Goal: Task Accomplishment & Management: Manage account settings

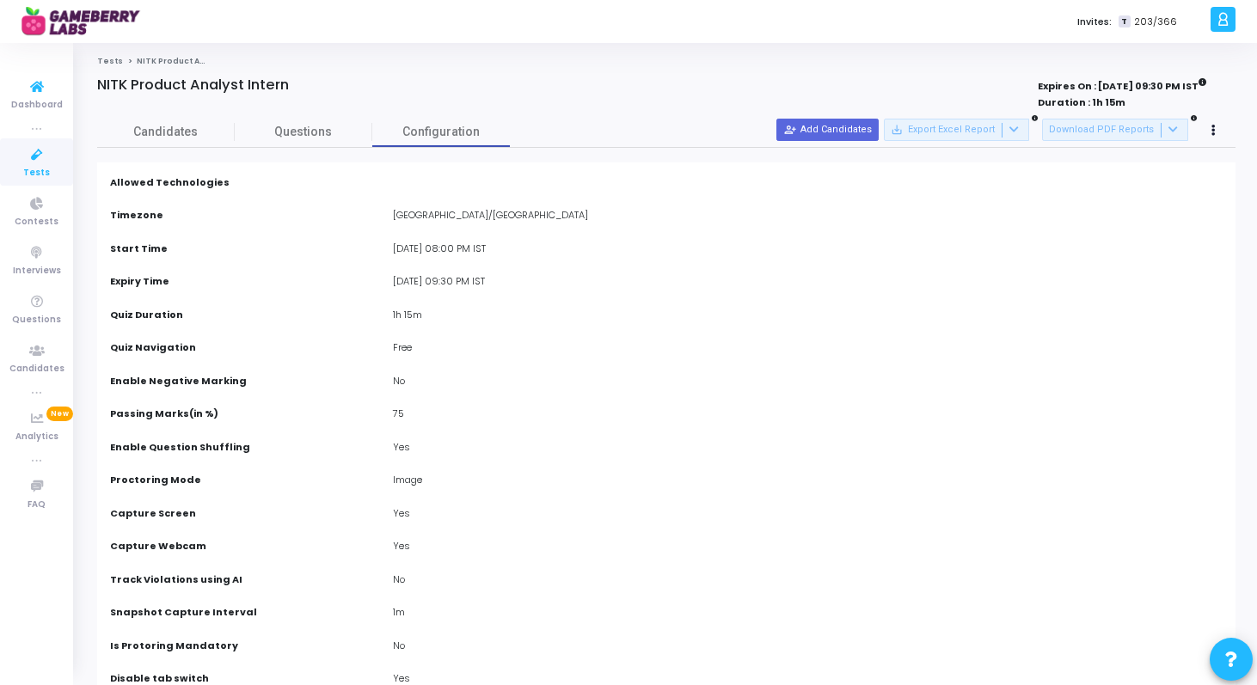
click at [31, 163] on icon at bounding box center [37, 154] width 36 height 21
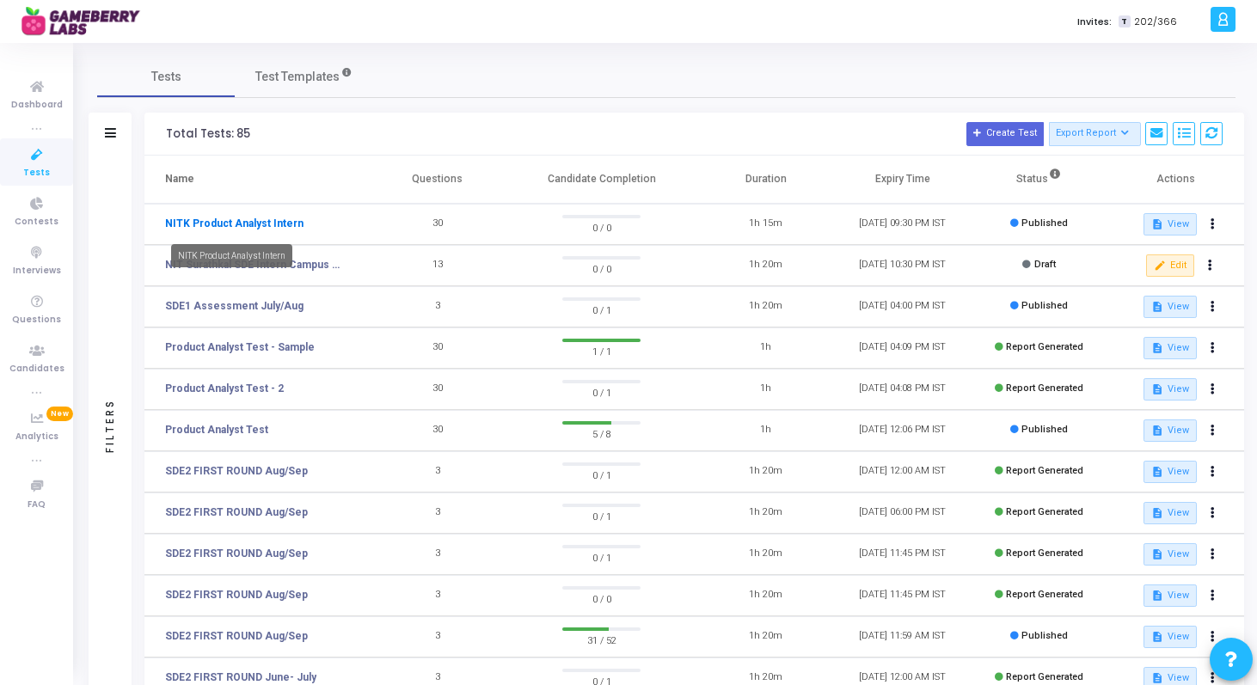
click at [246, 222] on link "NITK Product Analyst Intern" at bounding box center [234, 223] width 138 height 15
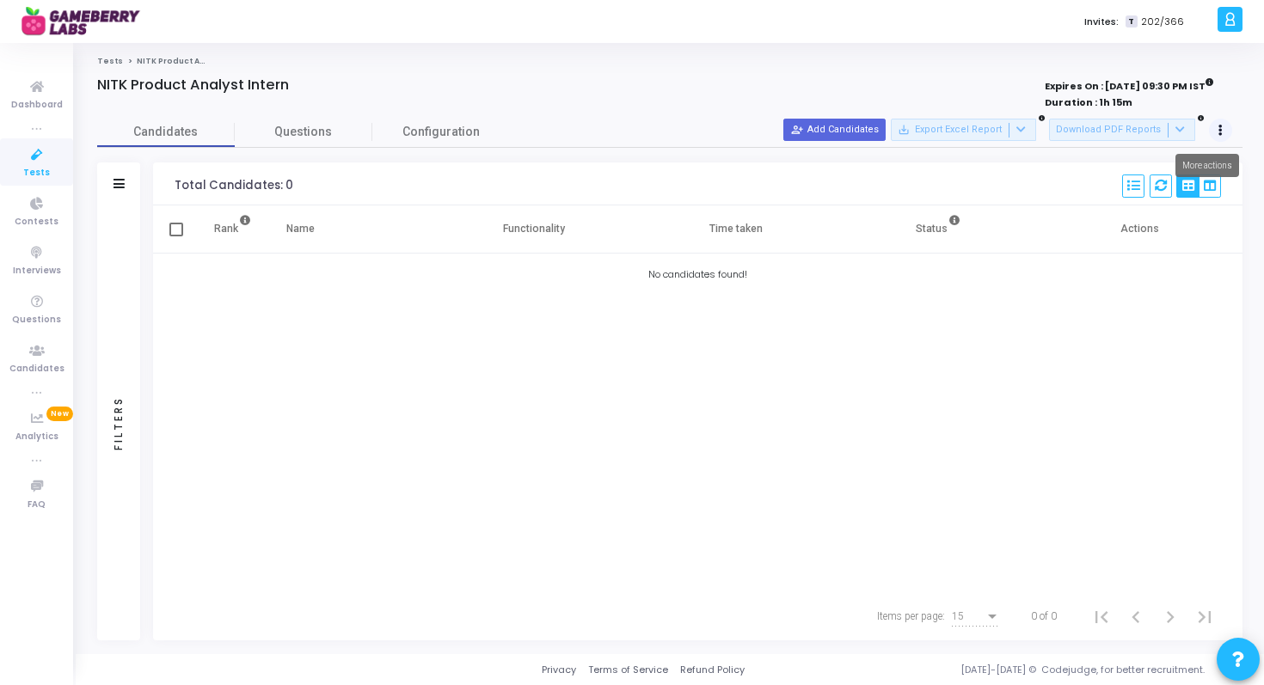
click at [1222, 129] on icon at bounding box center [1221, 130] width 4 height 9
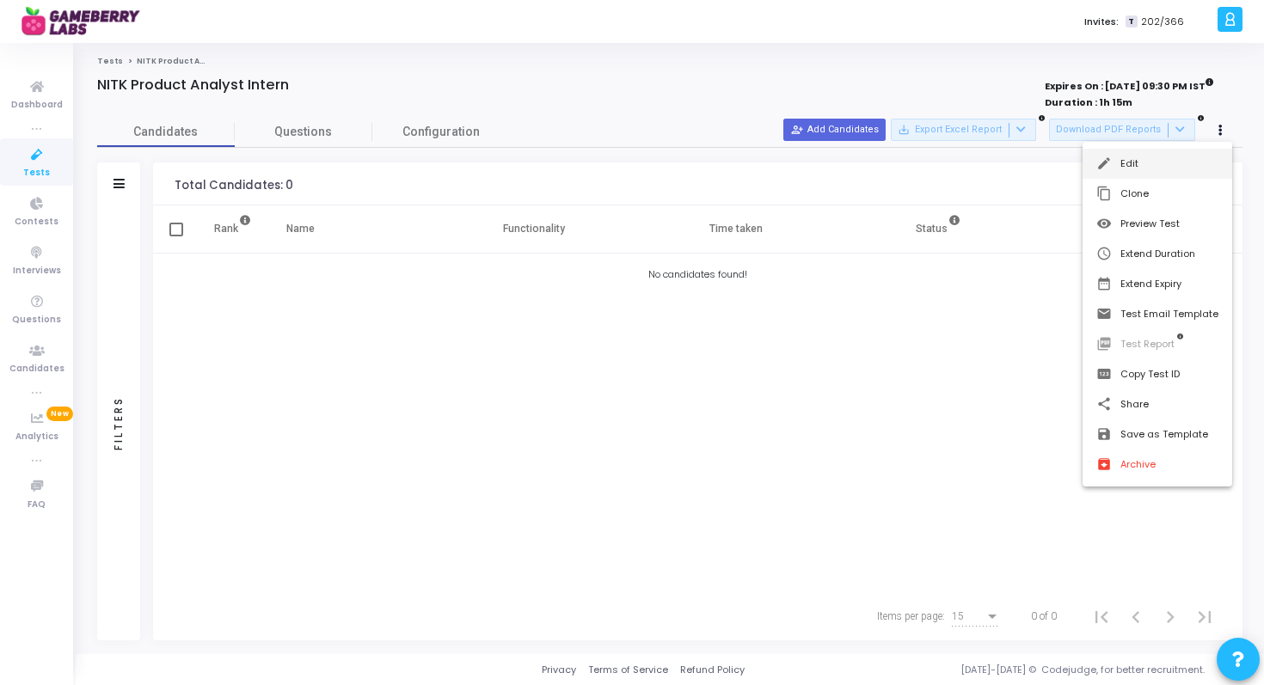
click at [1145, 161] on button "edit Edit" at bounding box center [1158, 164] width 150 height 30
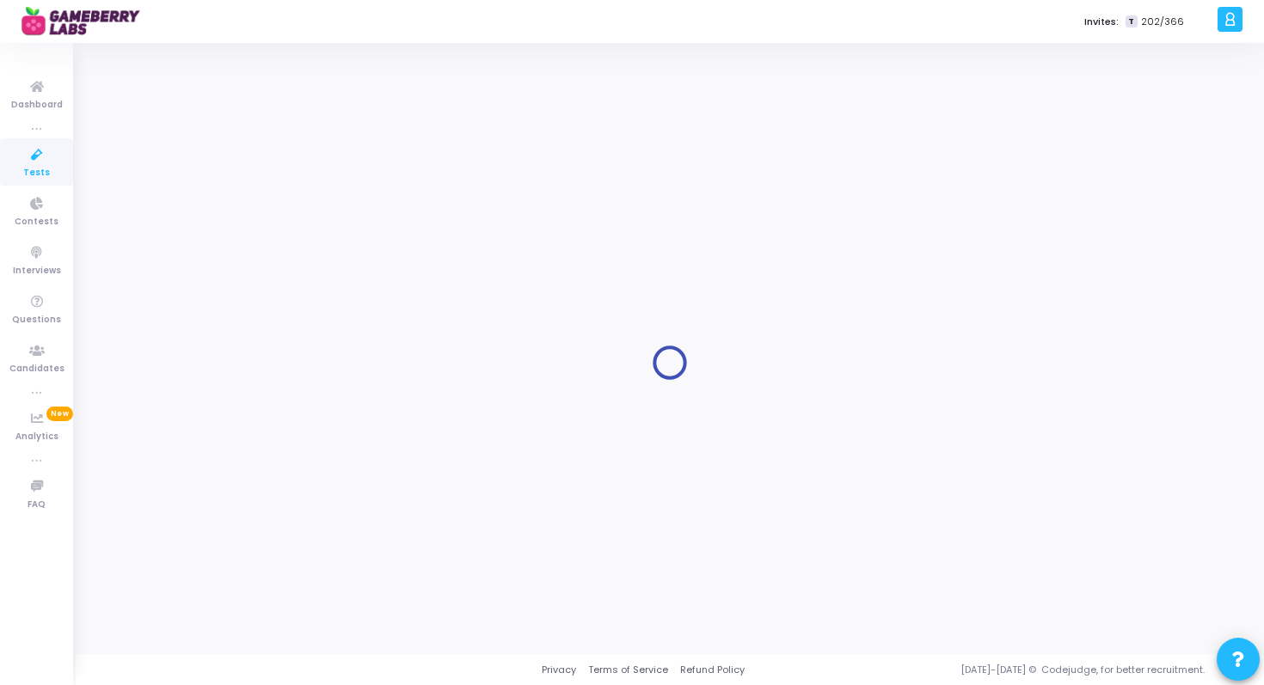
type input "NITK Product Analyst Intern"
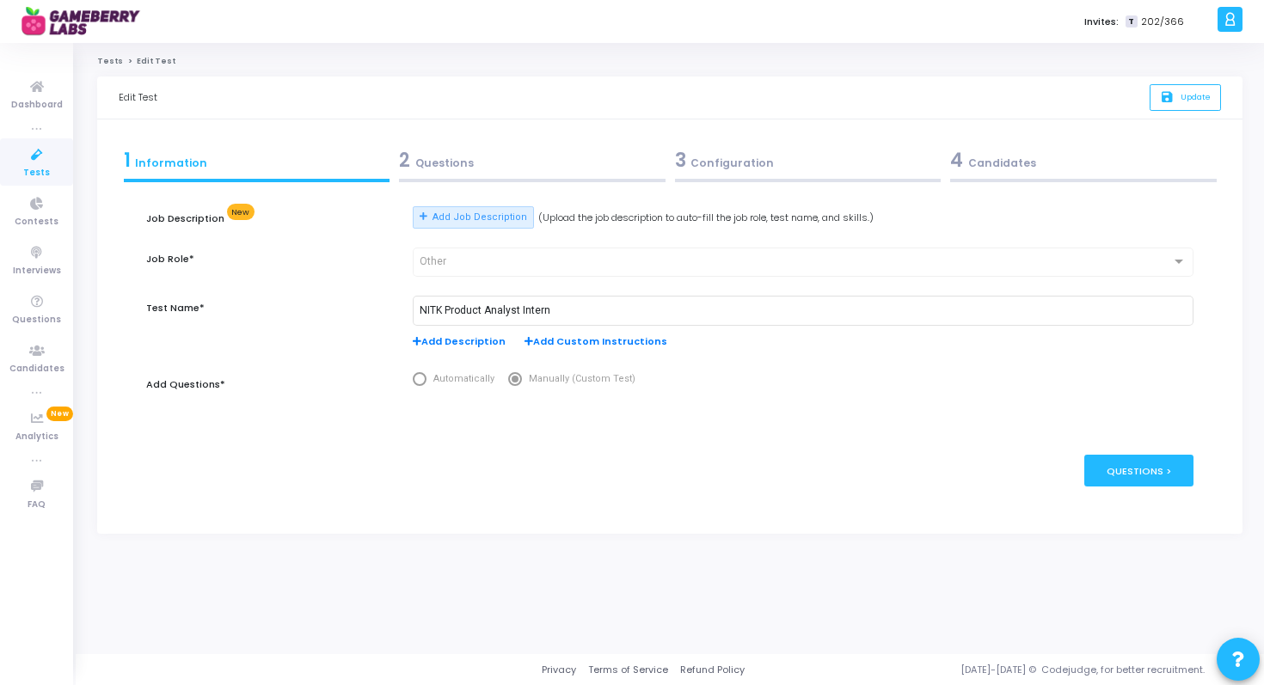
click at [480, 164] on div "2 Questions" at bounding box center [532, 160] width 267 height 28
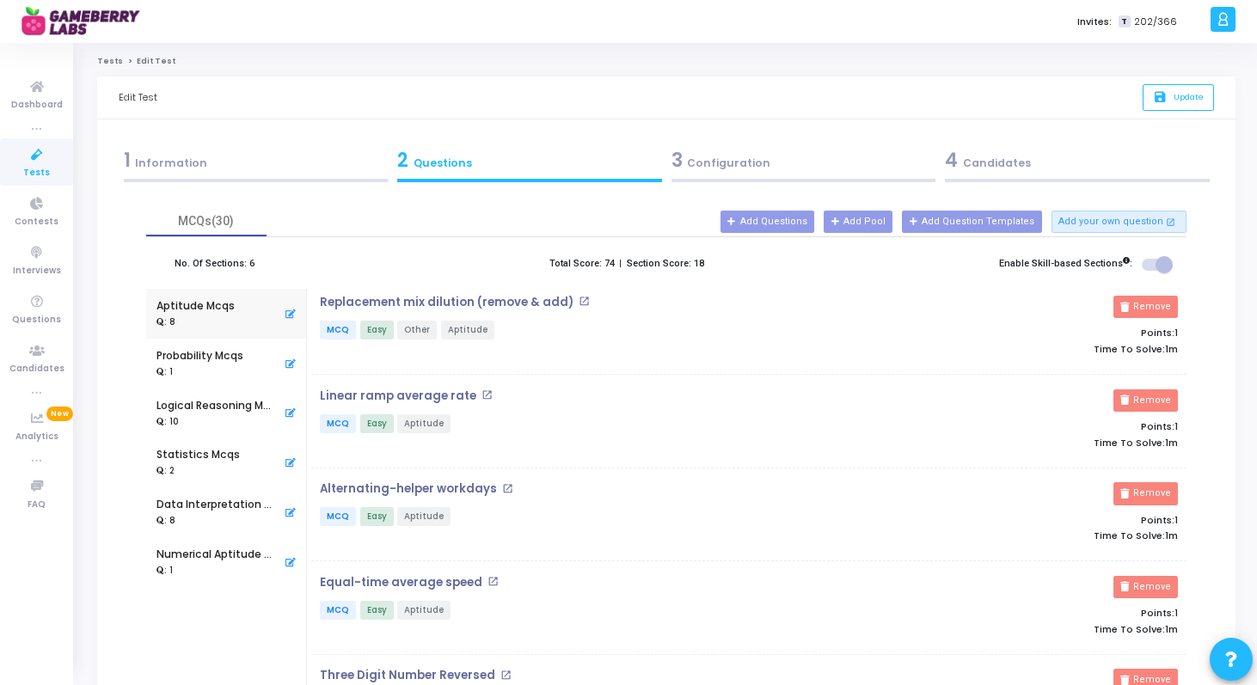
click at [736, 163] on div "3 Configuration" at bounding box center [804, 160] width 265 height 28
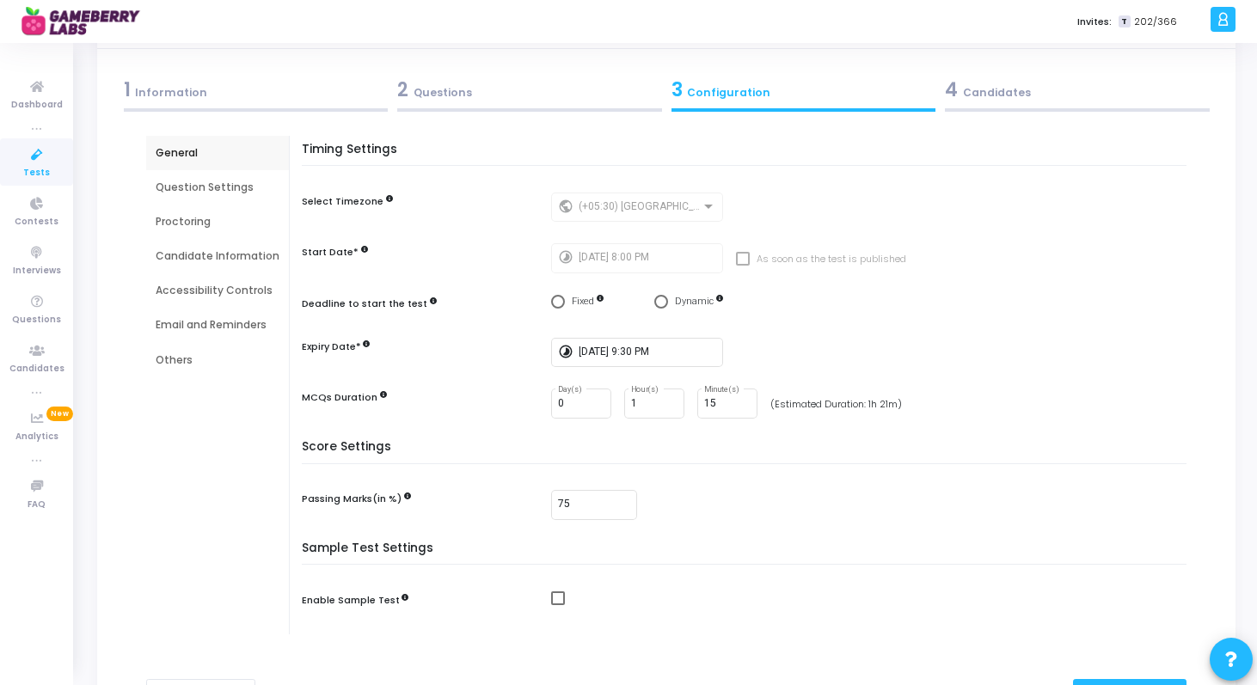
scroll to position [82, 0]
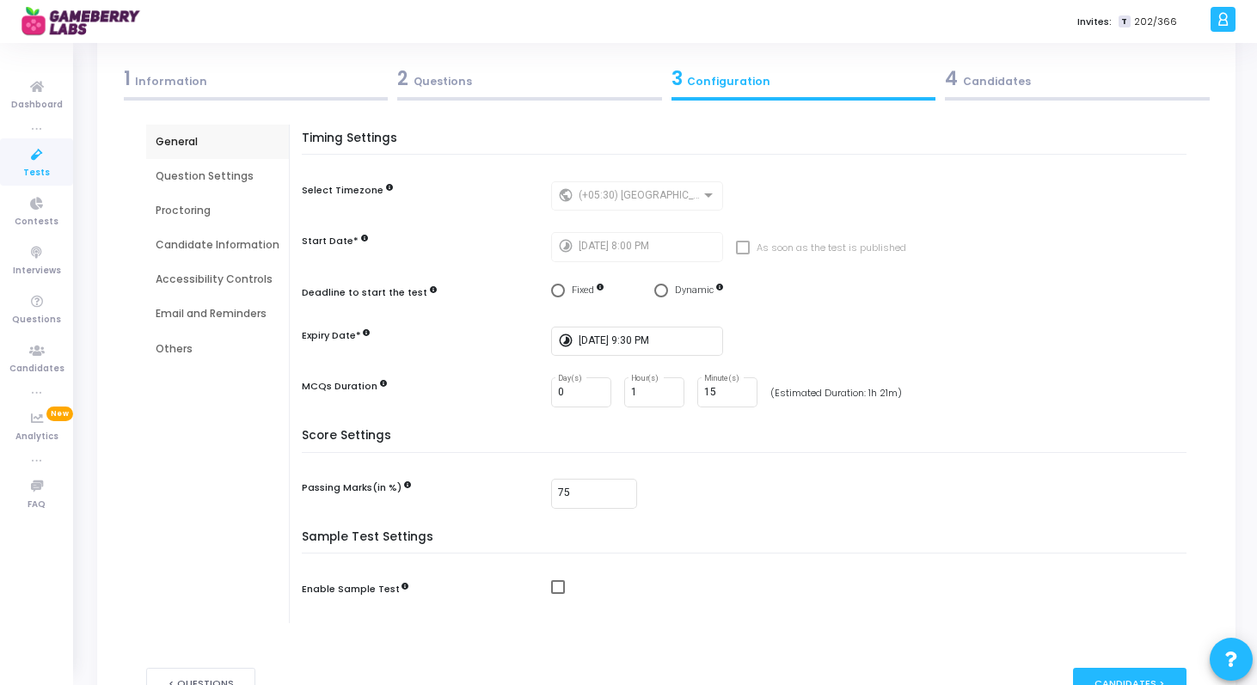
click at [556, 292] on span "Select confirmation" at bounding box center [558, 291] width 14 height 14
click at [556, 292] on input "Fixed" at bounding box center [558, 291] width 14 height 14
radio input "true"
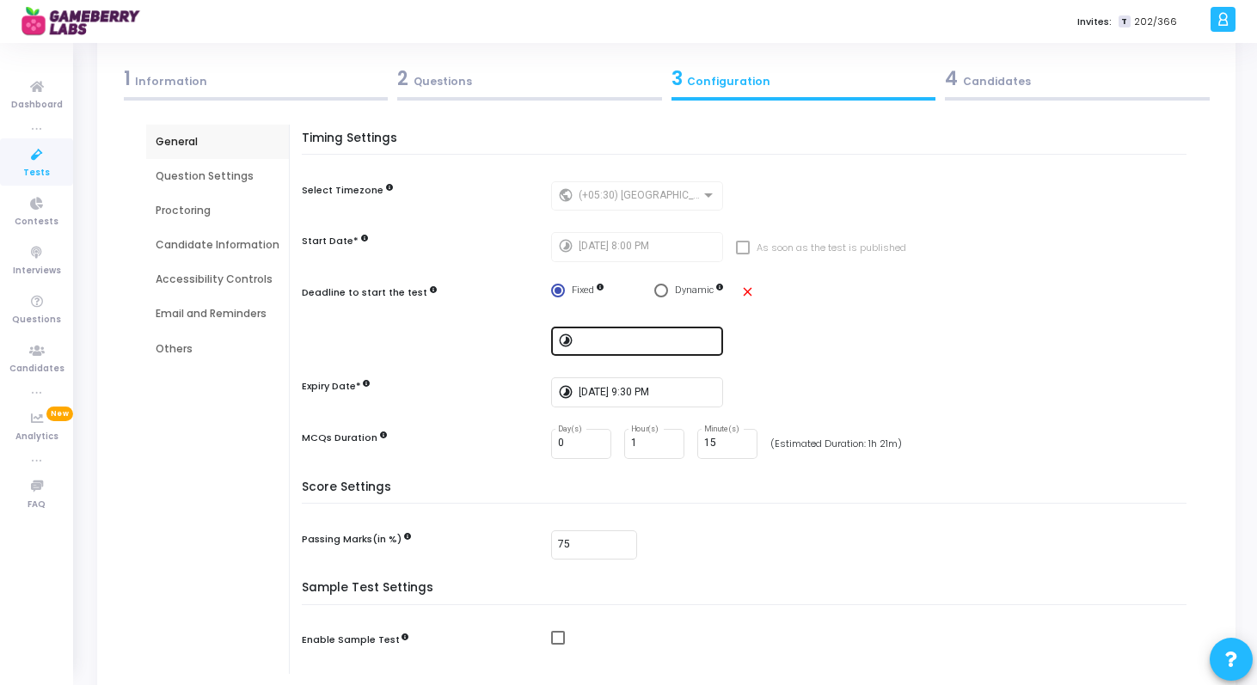
click at [610, 344] on input at bounding box center [648, 341] width 138 height 12
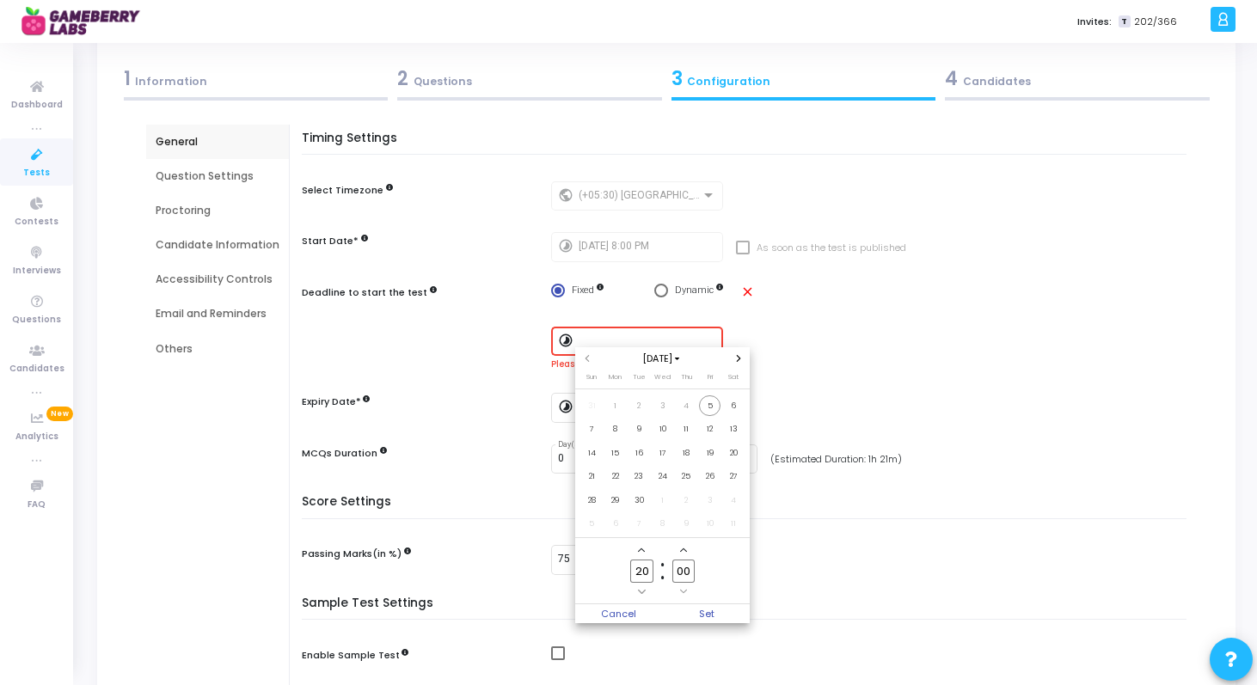
scroll to position [0, 0]
click at [714, 407] on span "5" at bounding box center [709, 406] width 21 height 21
click at [685, 553] on icon "Add a minute" at bounding box center [683, 550] width 7 height 7
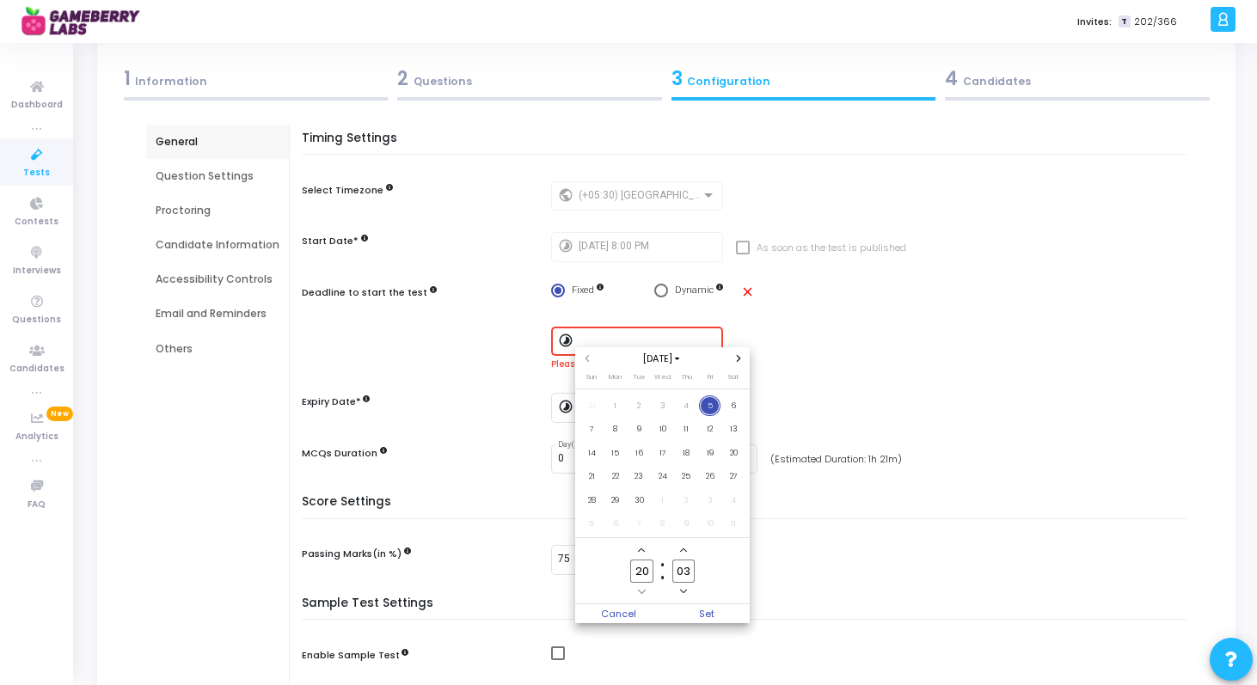
click at [685, 553] on icon "Add a minute" at bounding box center [683, 550] width 7 height 7
click at [687, 572] on input "07" at bounding box center [683, 571] width 22 height 23
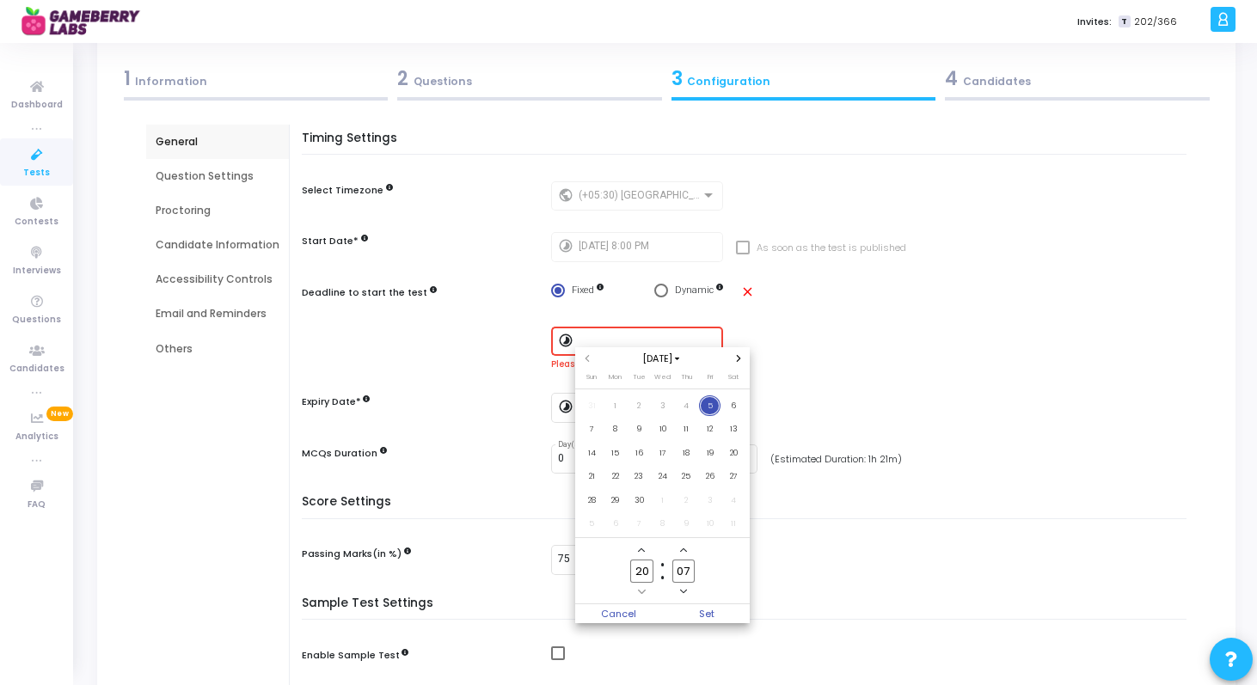
click at [687, 572] on input "07" at bounding box center [683, 571] width 22 height 23
type input "30"
click at [711, 613] on span "Set" at bounding box center [707, 614] width 88 height 19
type input "[DATE] 8:30 PM"
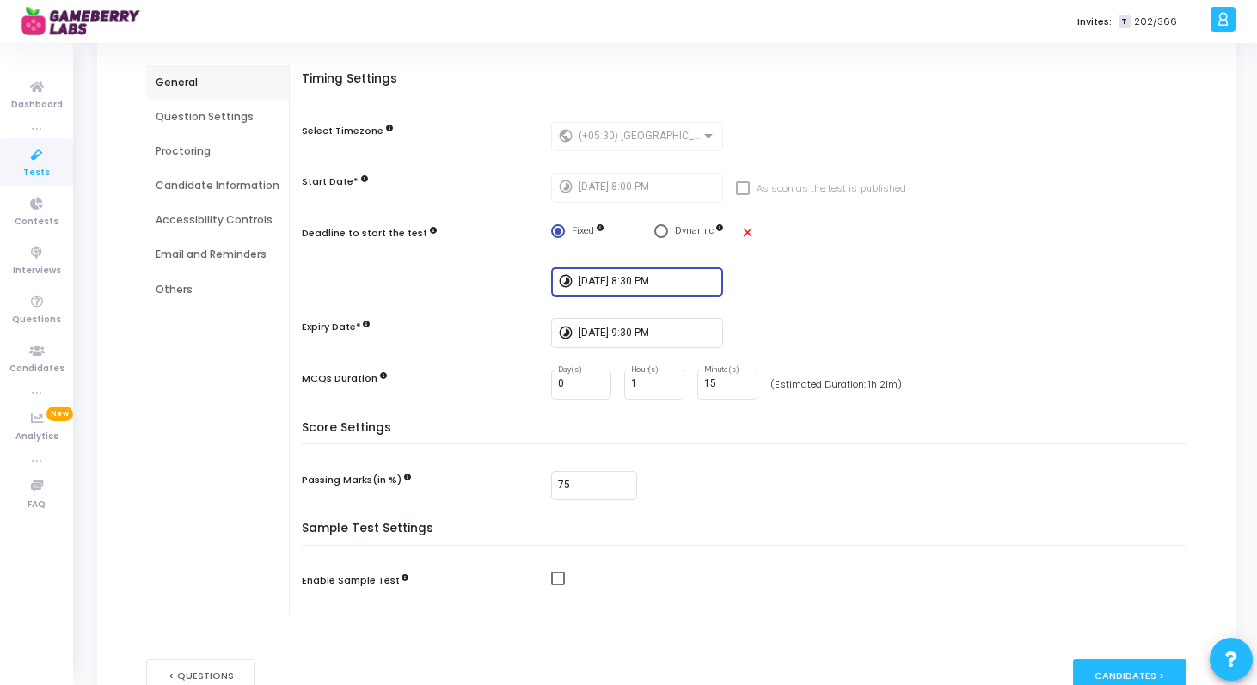
scroll to position [132, 0]
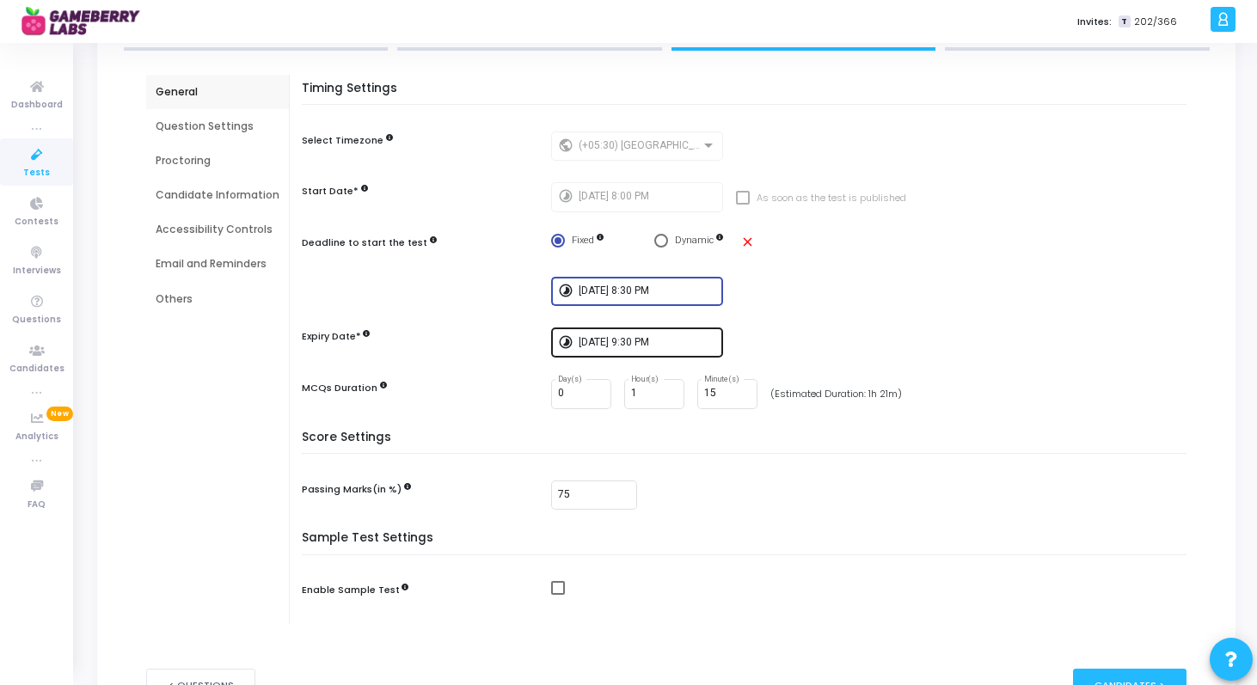
click at [642, 343] on input "[DATE] 9:30 PM" at bounding box center [648, 343] width 138 height 12
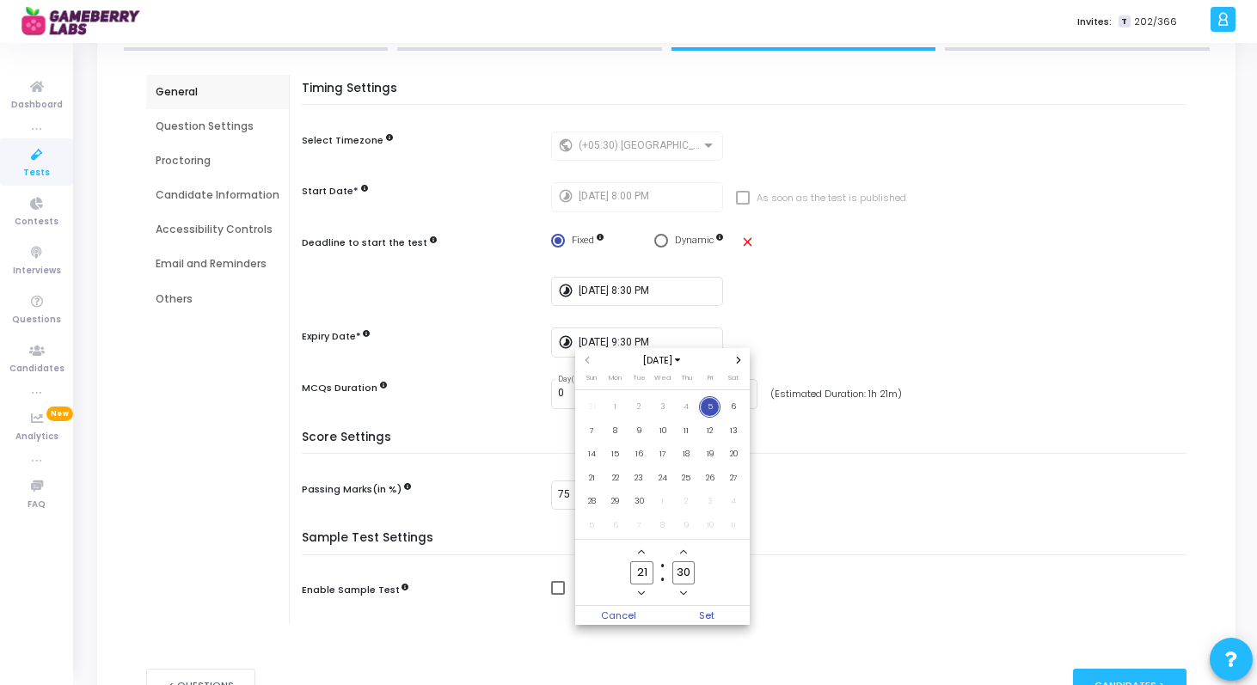
click at [643, 594] on icon "Minus a hour" at bounding box center [641, 594] width 7 height 4
click at [643, 554] on icon "Add a hour" at bounding box center [641, 552] width 7 height 7
type input "22"
click at [680, 568] on input "30" at bounding box center [683, 573] width 22 height 23
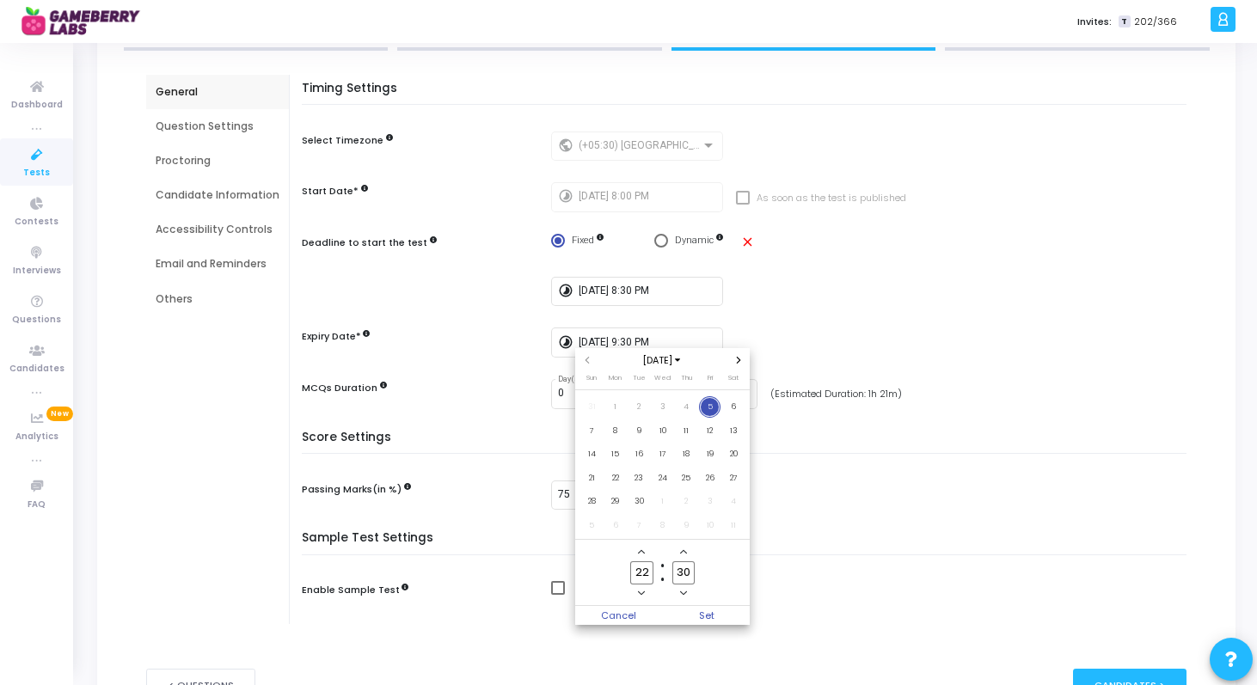
click at [680, 568] on input "30" at bounding box center [683, 573] width 22 height 23
type input "00"
click at [719, 617] on span "Set" at bounding box center [707, 615] width 88 height 19
type input "[DATE] 10:00 PM"
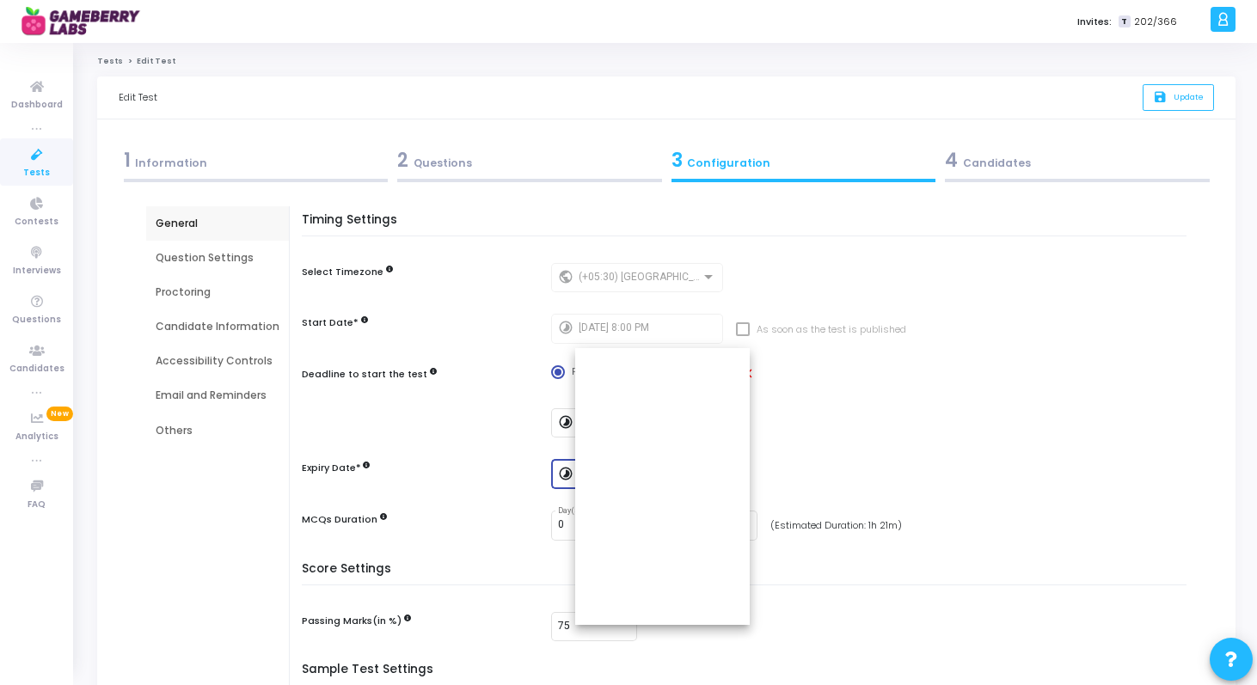
scroll to position [132, 0]
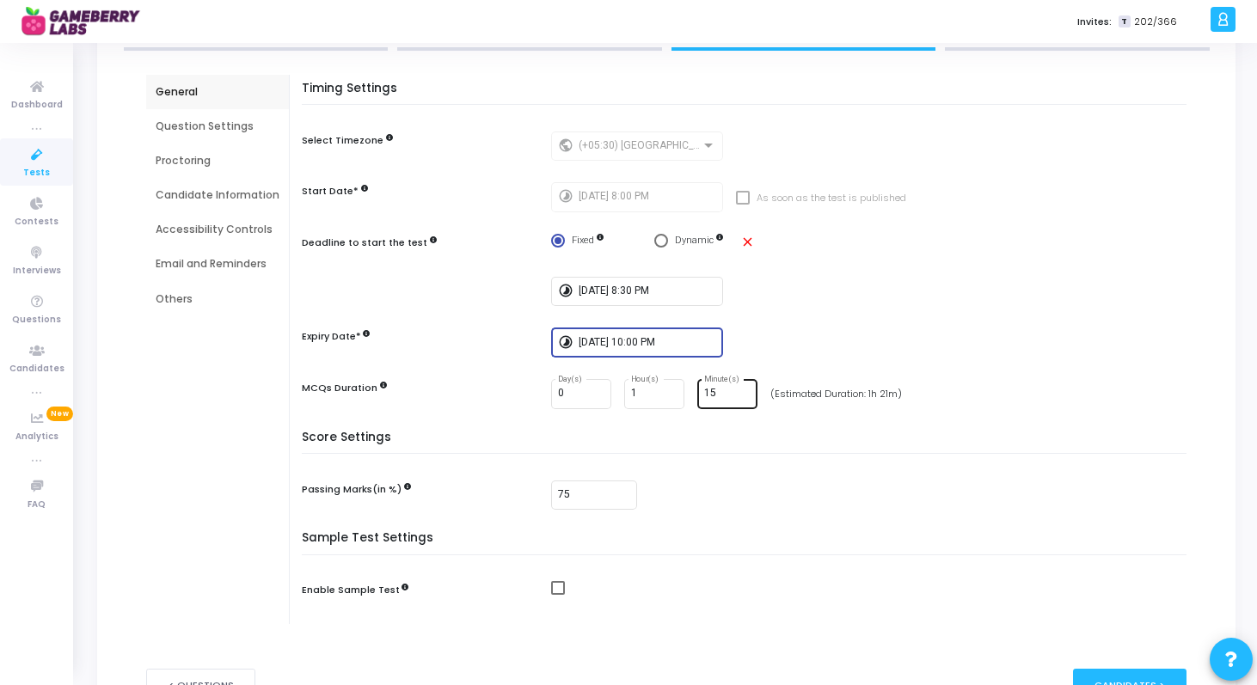
click at [720, 391] on input "15" at bounding box center [727, 394] width 46 height 12
type input "1"
click at [858, 271] on div "Timing Settings Select Timezone public (+05:30) [GEOGRAPHIC_DATA]/[GEOGRAPHIC_D…" at bounding box center [748, 256] width 876 height 349
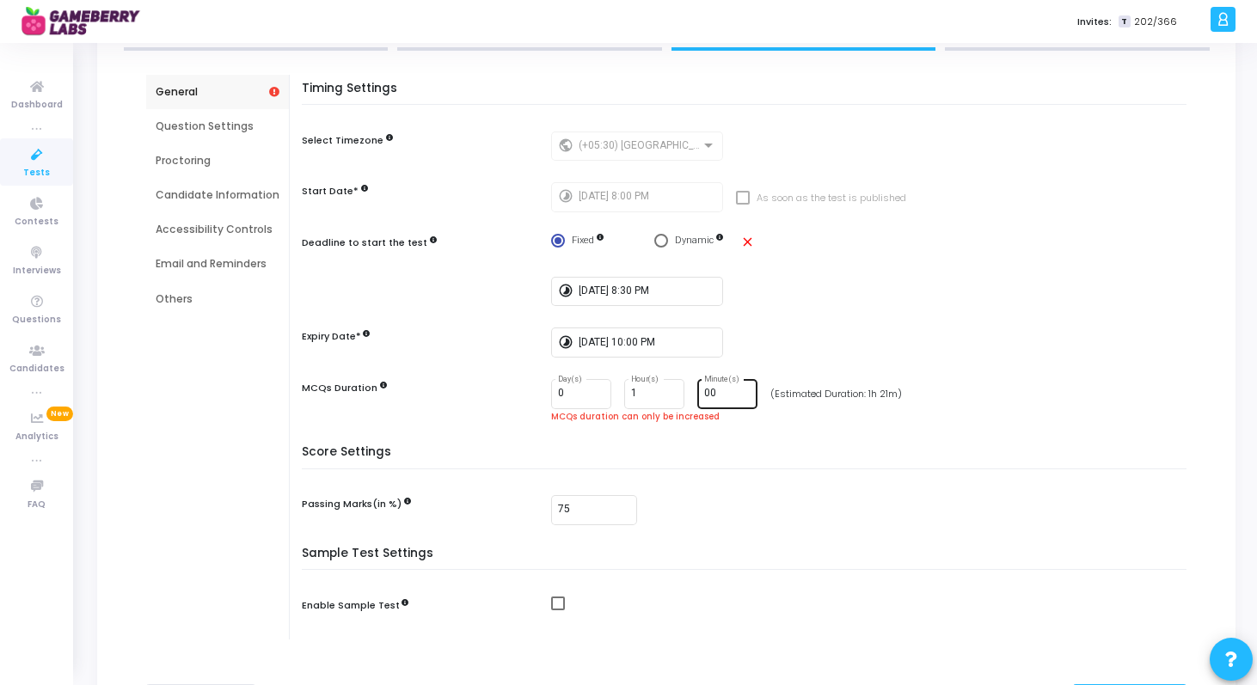
click at [713, 400] on div "00 Minute(s)" at bounding box center [727, 393] width 46 height 32
type input "0"
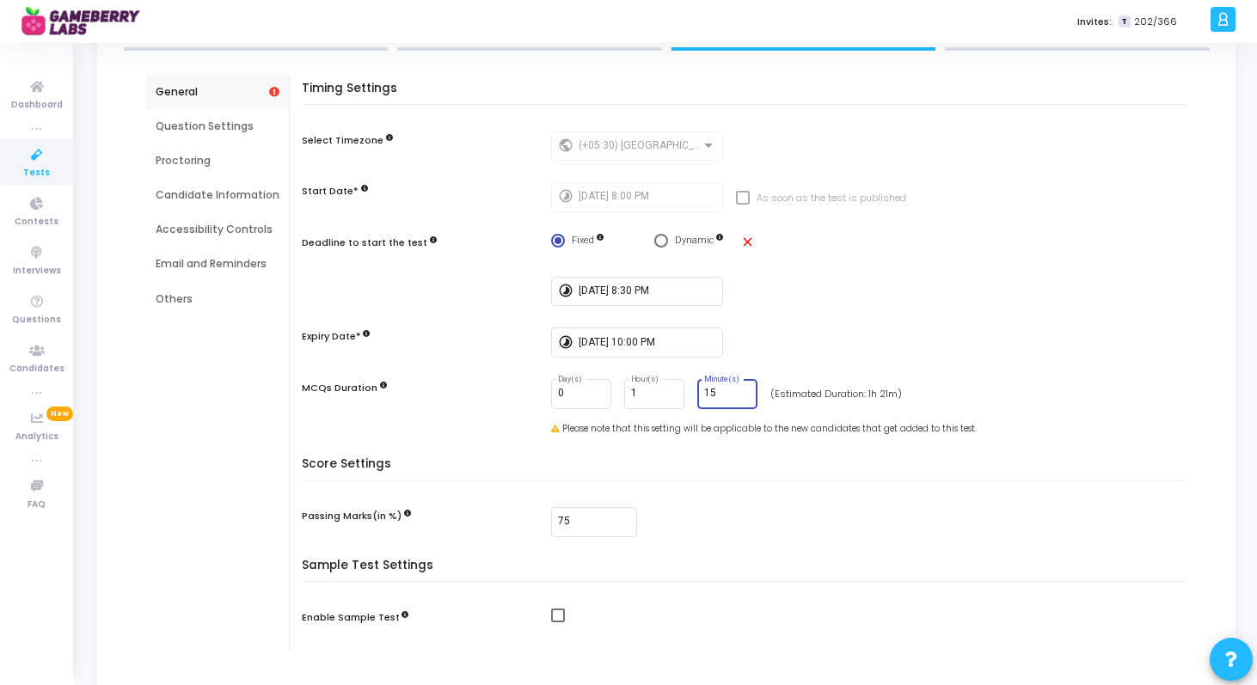
click at [965, 322] on div "Timing Settings Select Timezone public (+05:30) [GEOGRAPHIC_DATA]/[GEOGRAPHIC_D…" at bounding box center [748, 270] width 876 height 376
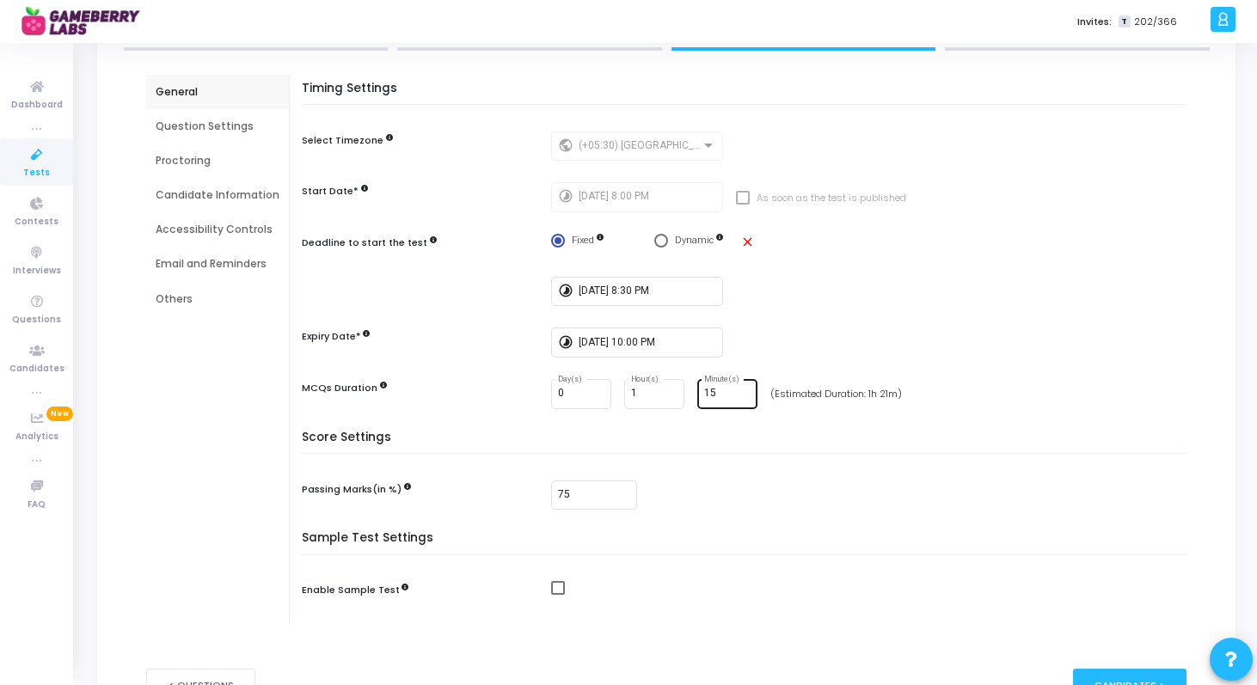
click at [709, 398] on input "15" at bounding box center [727, 394] width 46 height 12
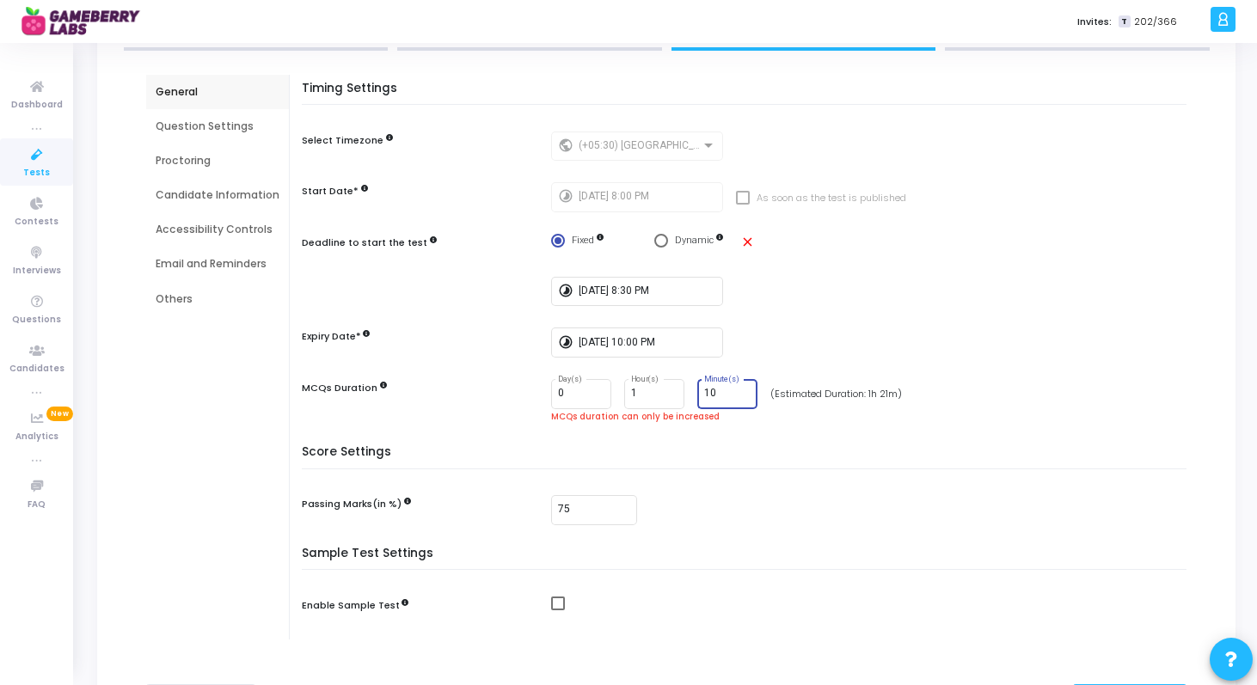
click at [965, 354] on div "timelapse [DATE] 10:00 PM" at bounding box center [873, 343] width 644 height 30
click at [713, 396] on input "10" at bounding box center [727, 394] width 46 height 12
click at [711, 397] on input "10" at bounding box center [727, 394] width 46 height 12
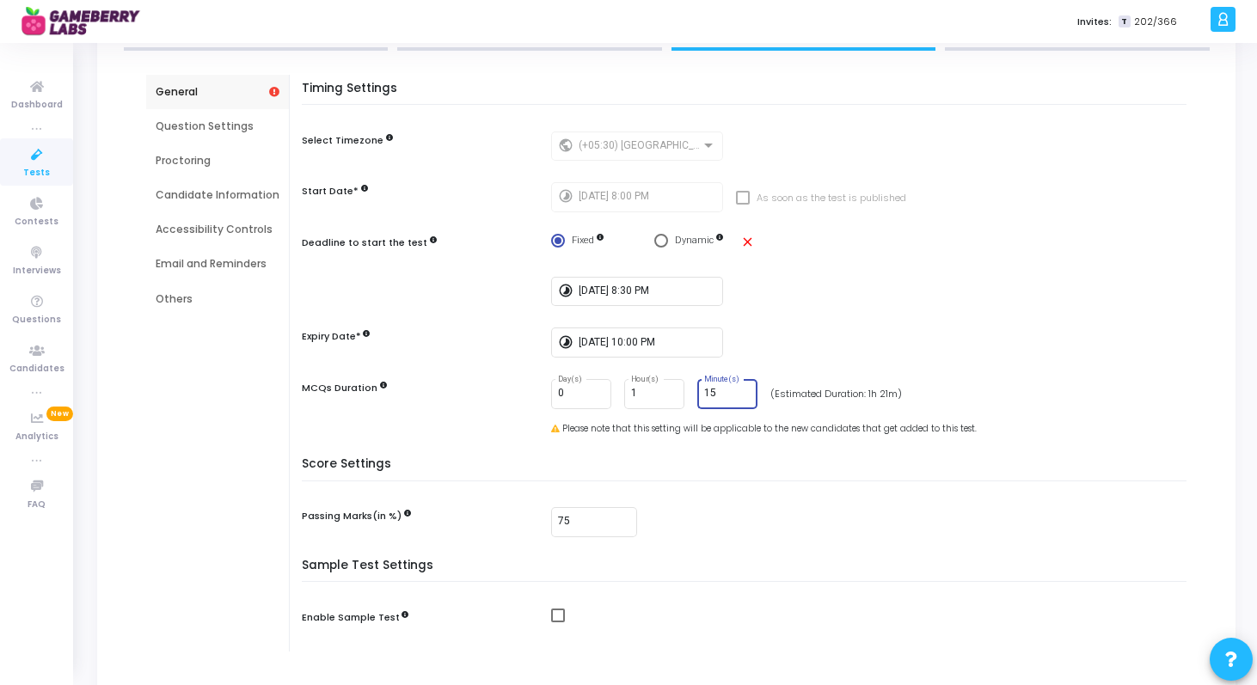
type input "15"
click at [915, 350] on div "timelapse [DATE] 10:00 PM" at bounding box center [873, 343] width 644 height 30
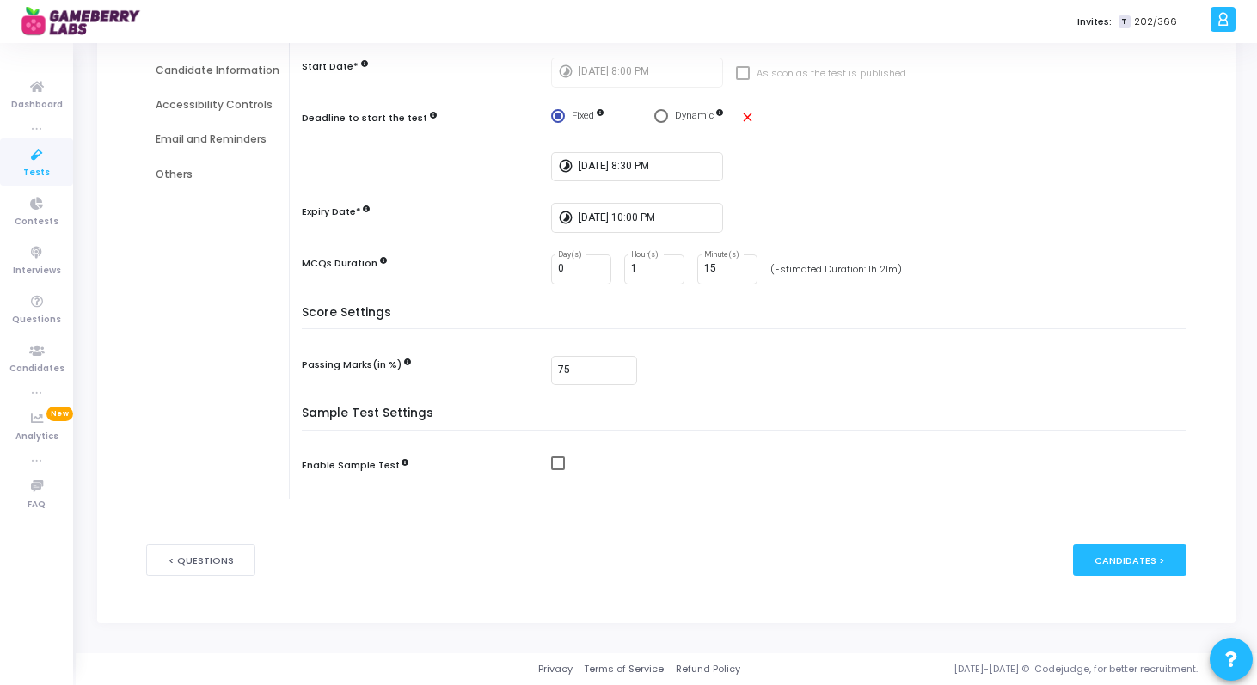
scroll to position [0, 0]
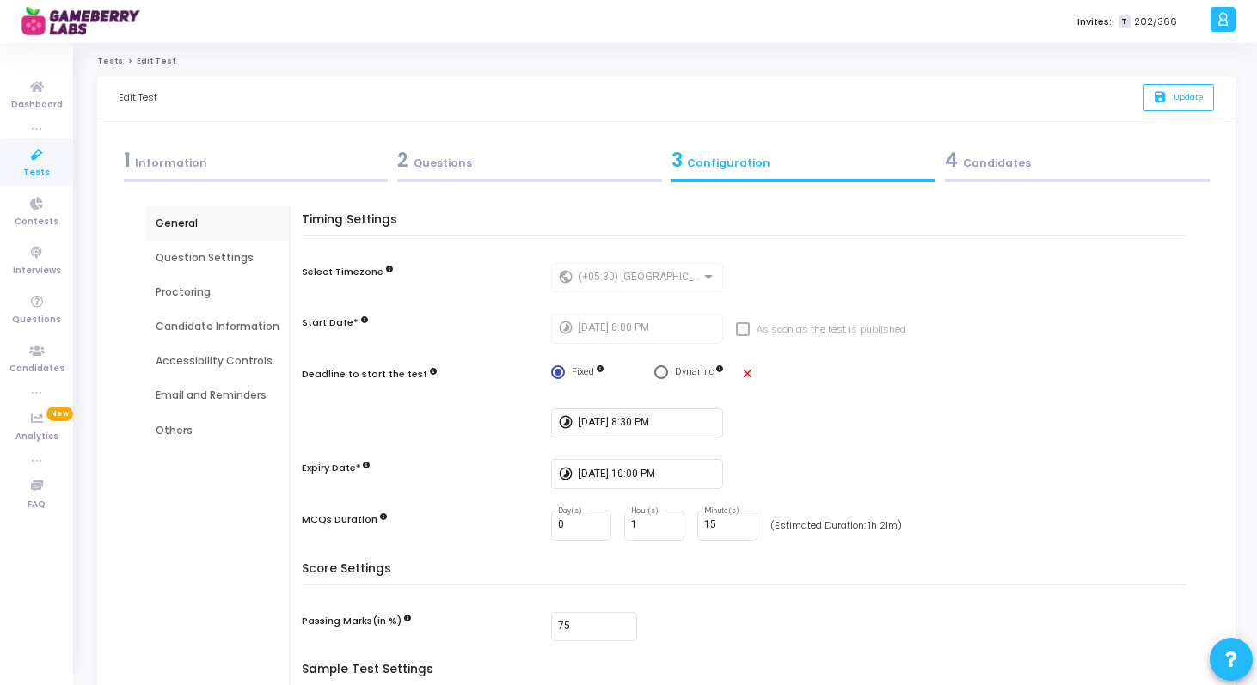
click at [113, 60] on link "Tests" at bounding box center [110, 61] width 26 height 10
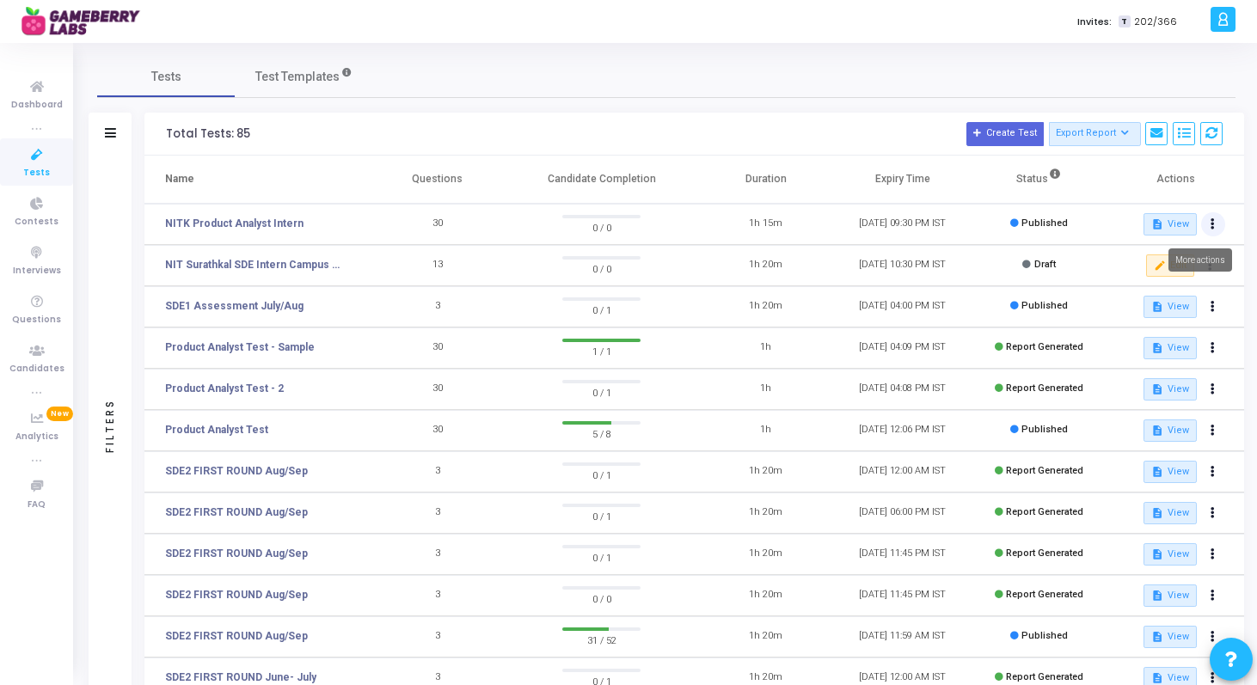
click at [1212, 223] on icon at bounding box center [1213, 224] width 4 height 9
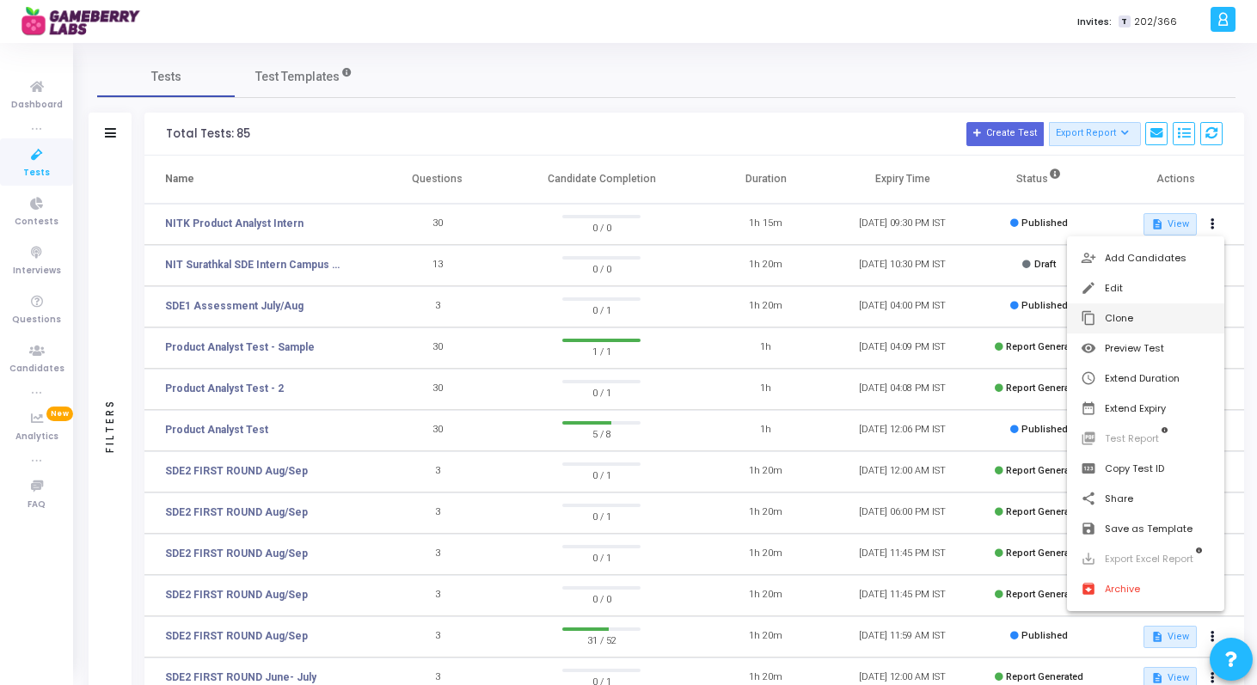
click at [1116, 318] on button "content_copy Clone" at bounding box center [1145, 319] width 157 height 30
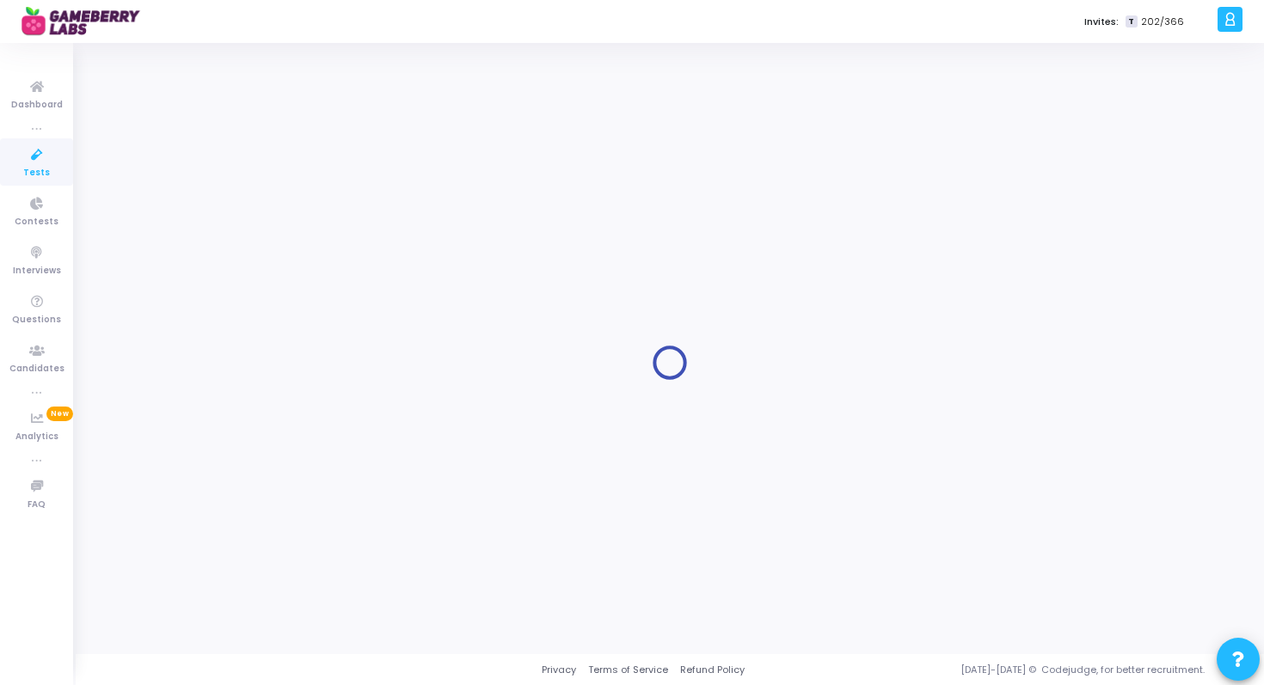
type input "NITK Product Analyst Intern"
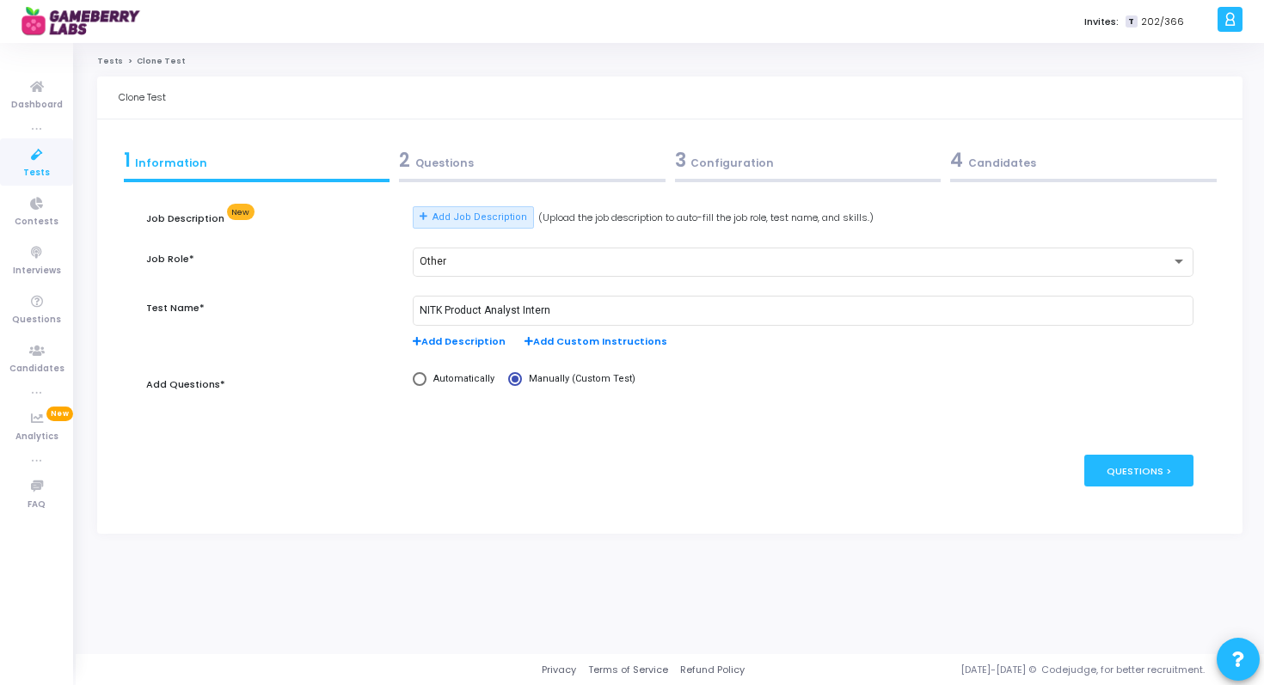
click at [740, 143] on div "3 Configuration" at bounding box center [808, 164] width 276 height 46
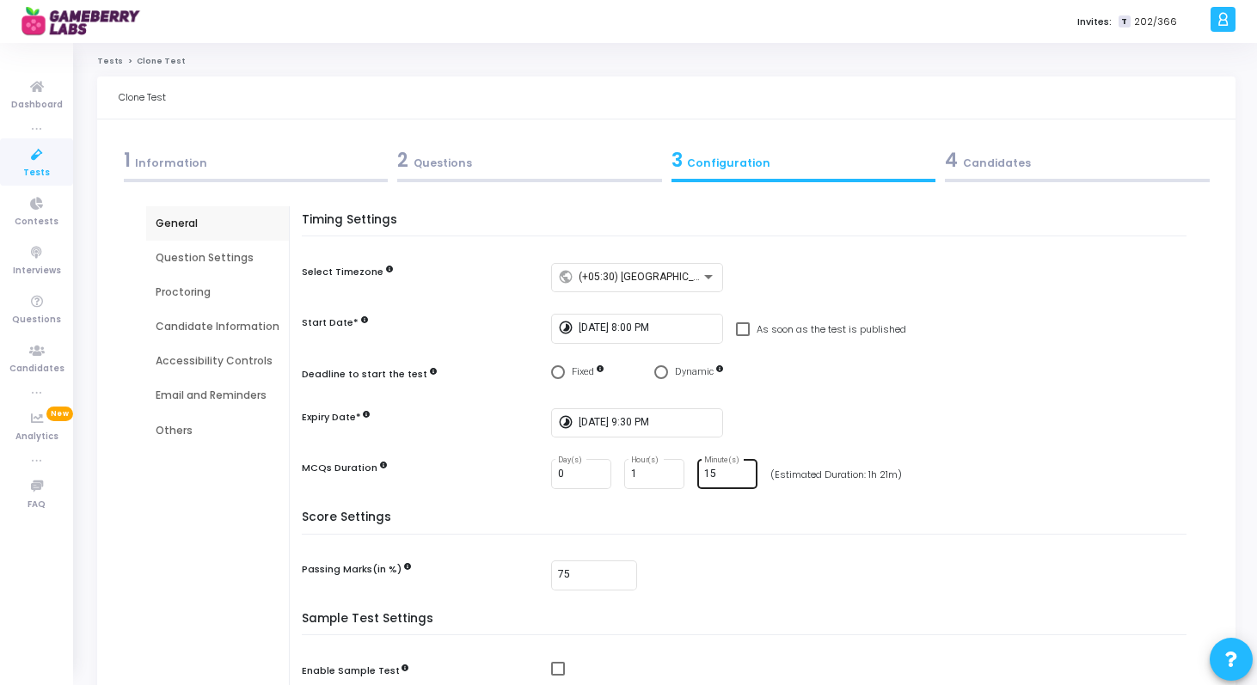
click at [719, 475] on input "15" at bounding box center [727, 475] width 46 height 12
type input "1"
type input "00"
click at [938, 413] on div "timelapse [DATE] 9:30 PM" at bounding box center [873, 423] width 644 height 30
click at [637, 422] on input "[DATE] 9:30 PM" at bounding box center [648, 423] width 138 height 12
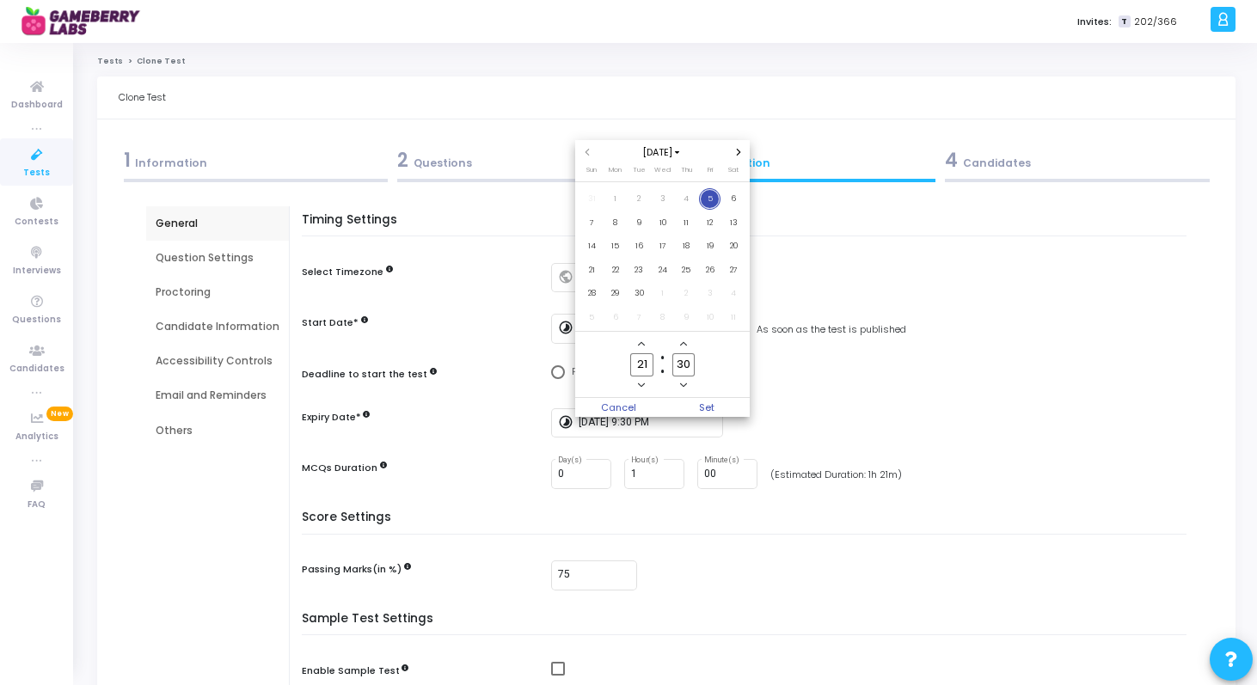
click at [829, 398] on div at bounding box center [628, 342] width 1257 height 685
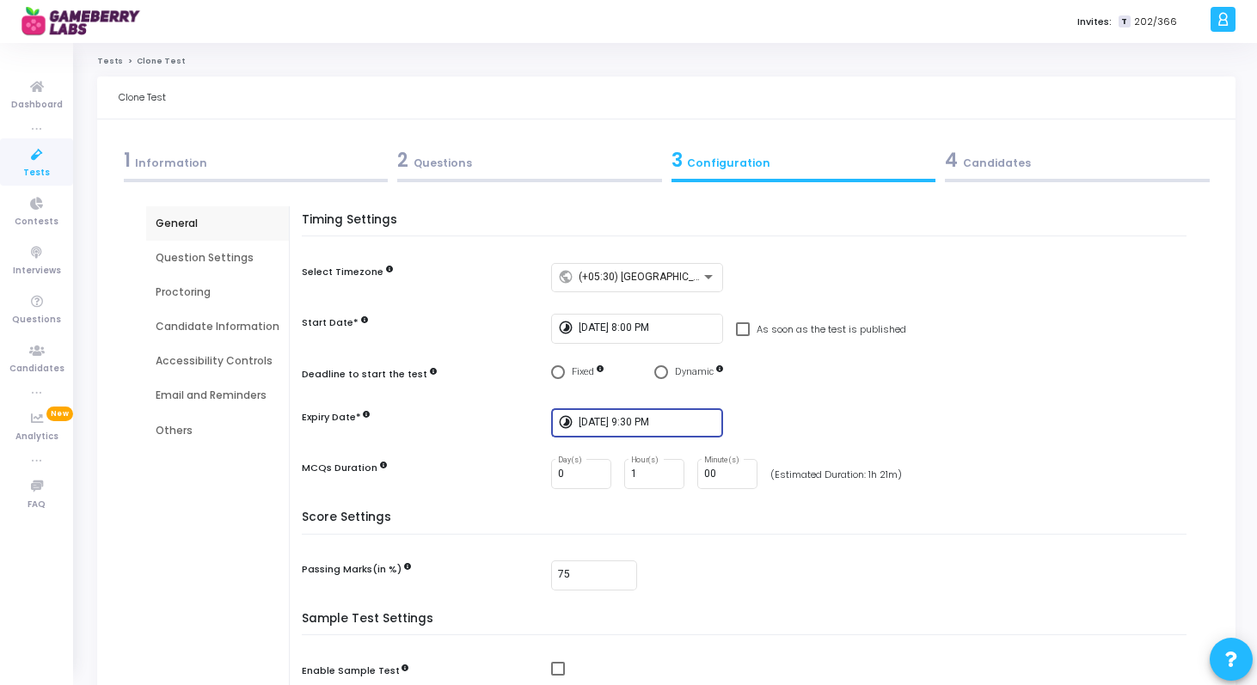
click at [558, 372] on span "Select confirmation" at bounding box center [558, 372] width 0 height 0
click at [554, 372] on input "Fixed" at bounding box center [558, 372] width 14 height 14
radio input "true"
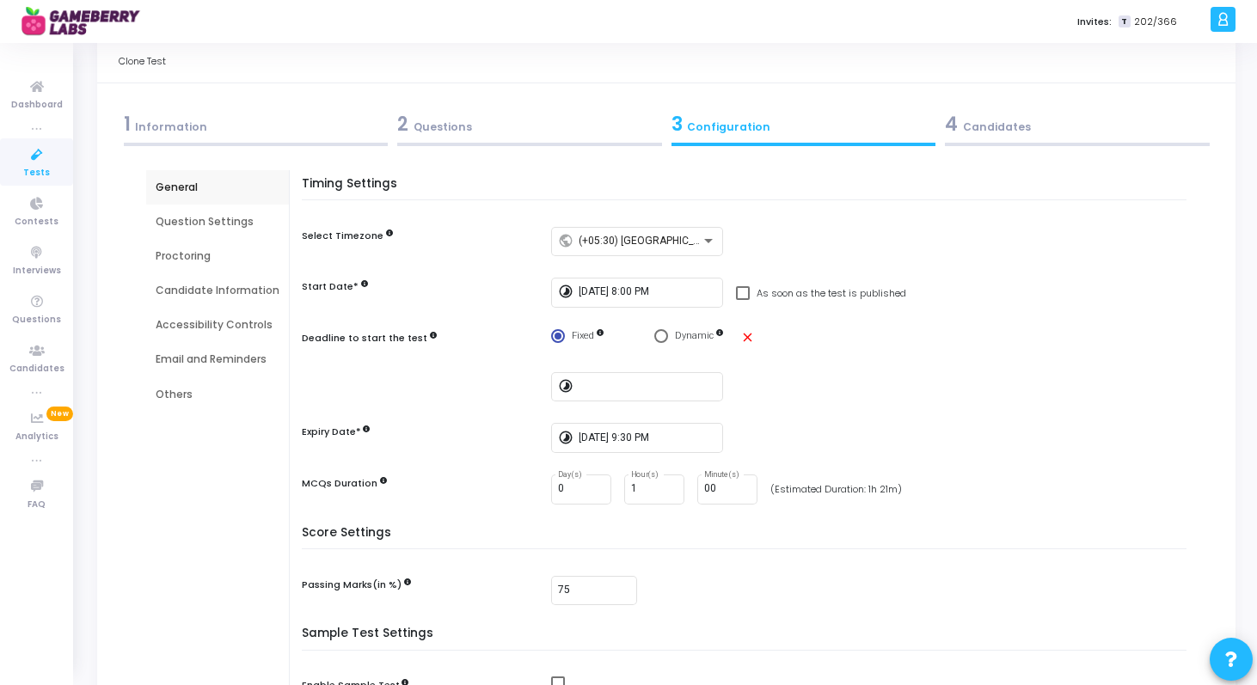
scroll to position [46, 0]
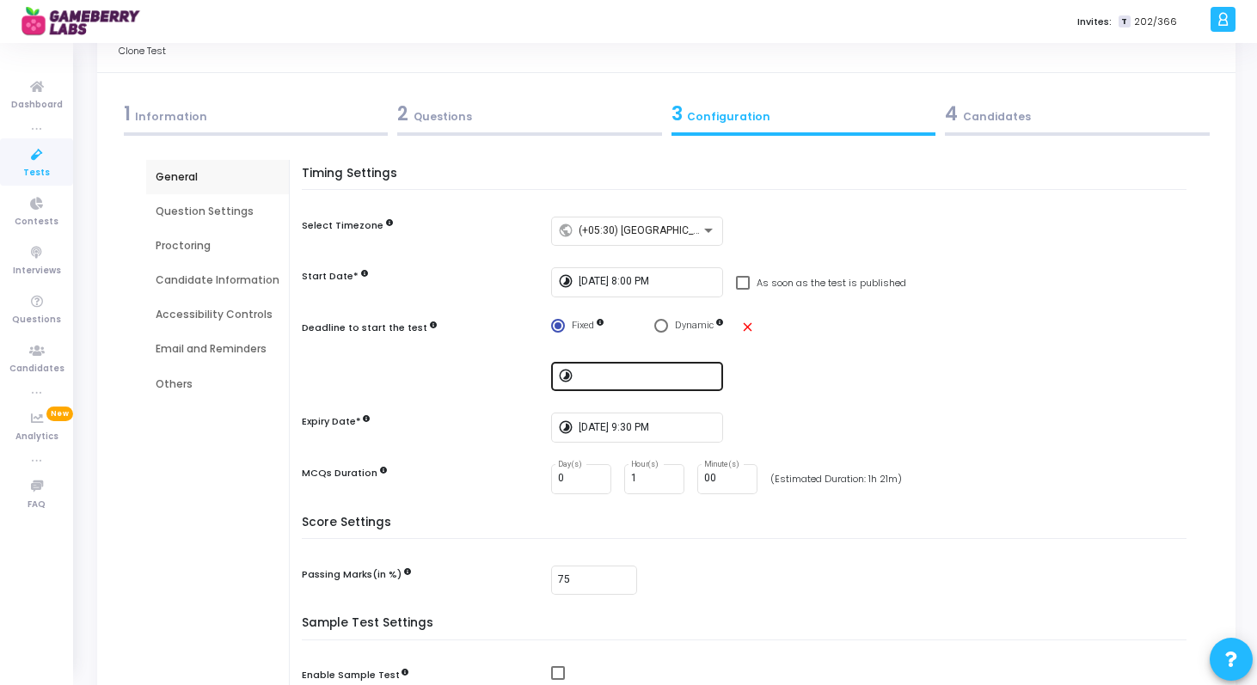
click at [674, 384] on div at bounding box center [648, 375] width 138 height 32
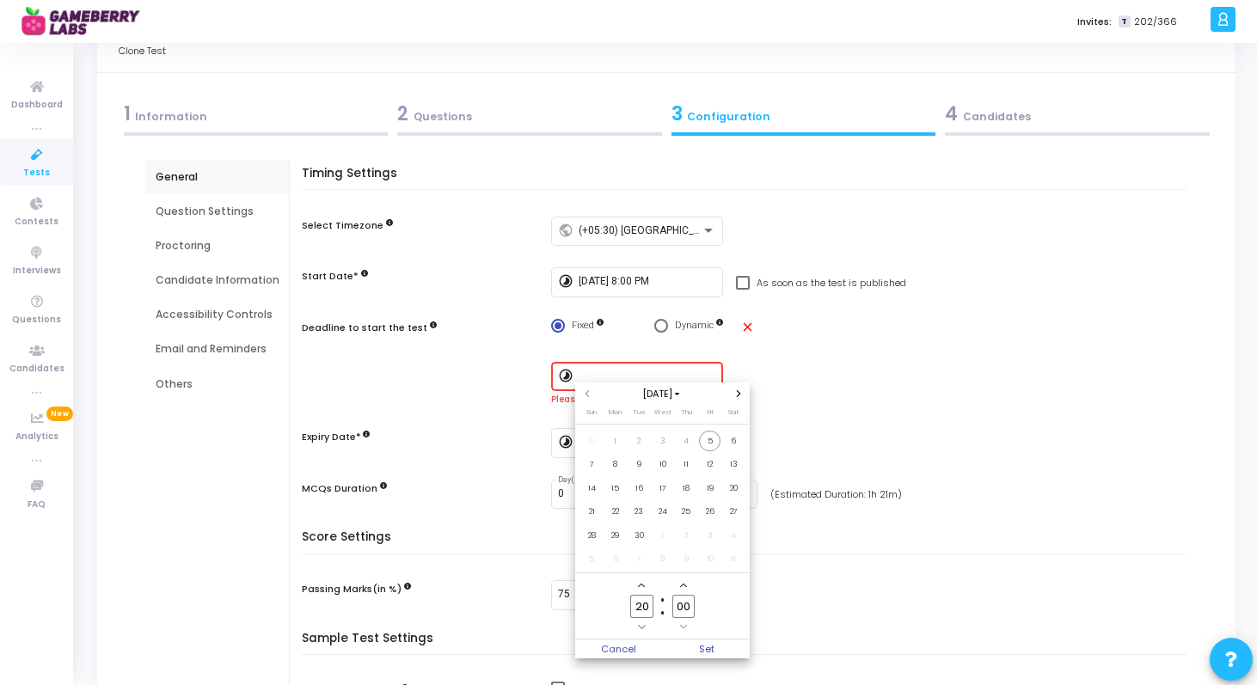
click at [683, 584] on icon "Add a minute" at bounding box center [683, 586] width 7 height 4
click at [683, 601] on input "02" at bounding box center [683, 606] width 22 height 23
type input "30"
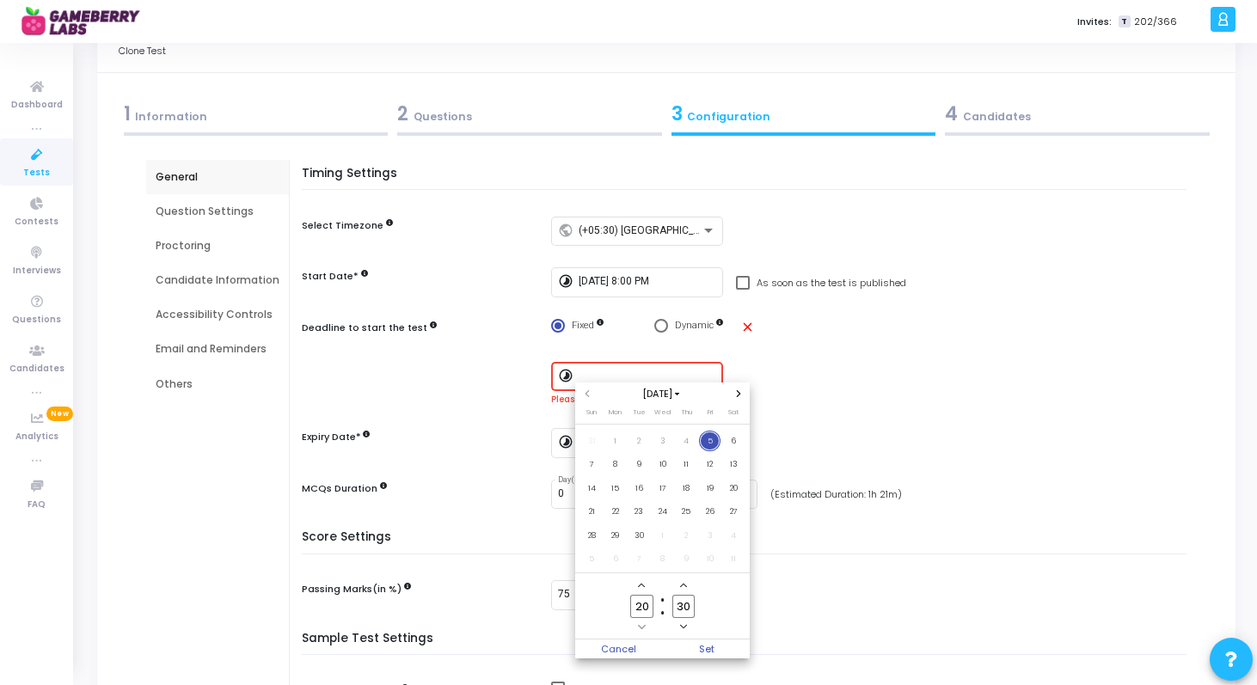
click at [805, 554] on div at bounding box center [628, 342] width 1257 height 685
type input "[DATE] 8:30 PM"
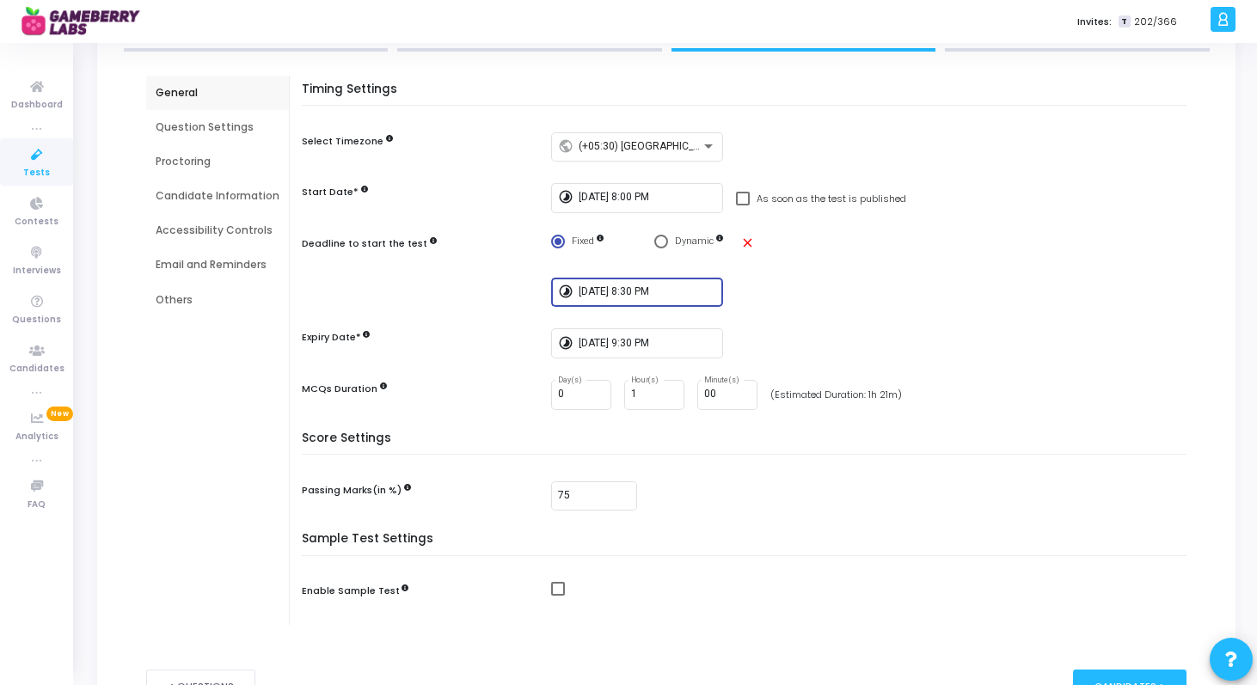
scroll to position [132, 0]
click at [640, 353] on div "[DATE] 9:30 PM" at bounding box center [648, 342] width 138 height 32
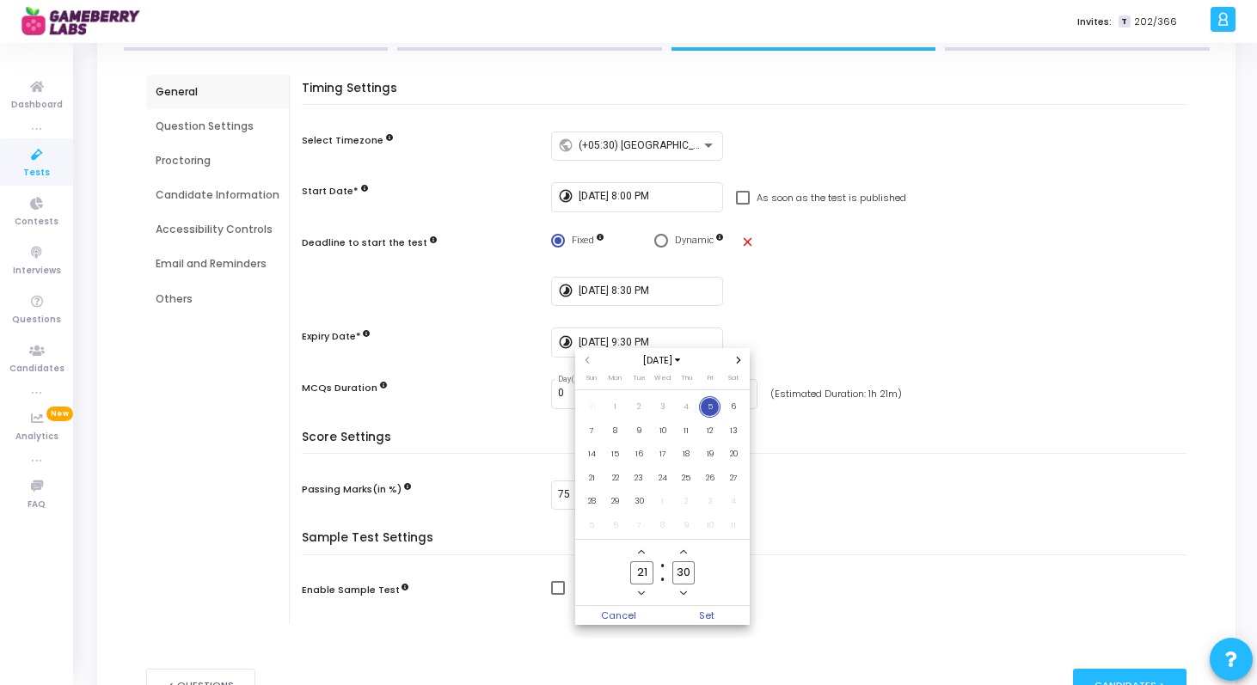
click at [647, 568] on input "21" at bounding box center [641, 573] width 22 height 23
click at [875, 429] on div at bounding box center [628, 342] width 1257 height 685
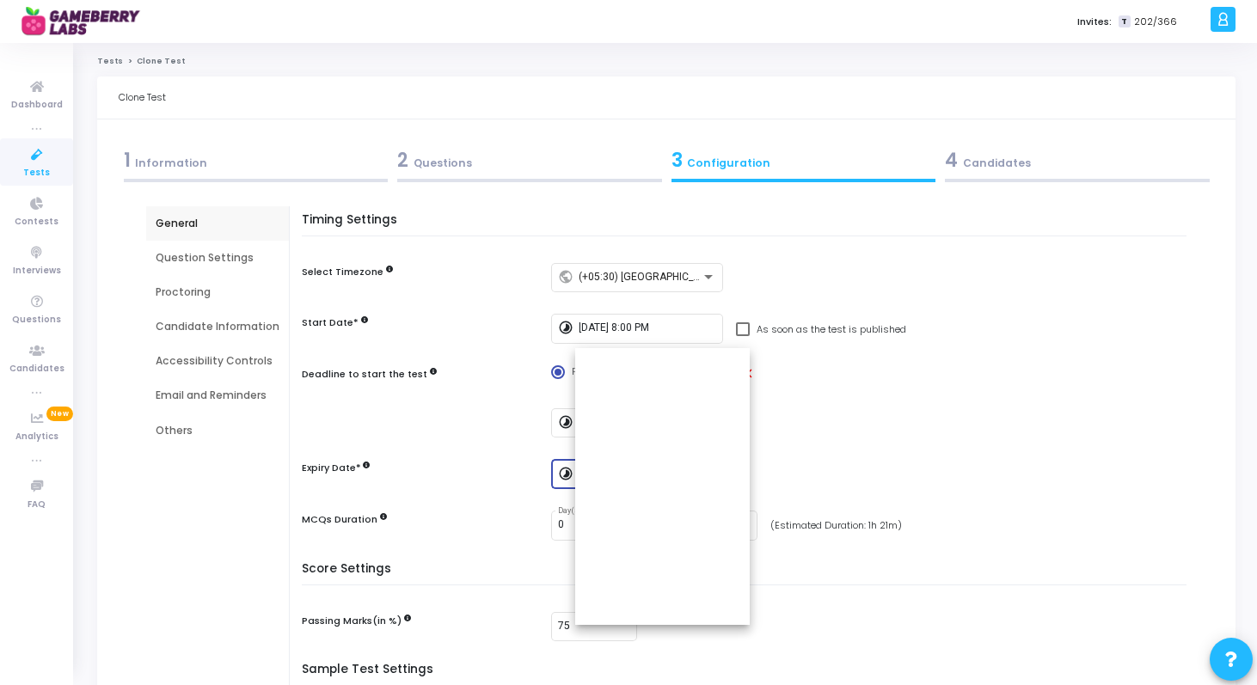
scroll to position [132, 0]
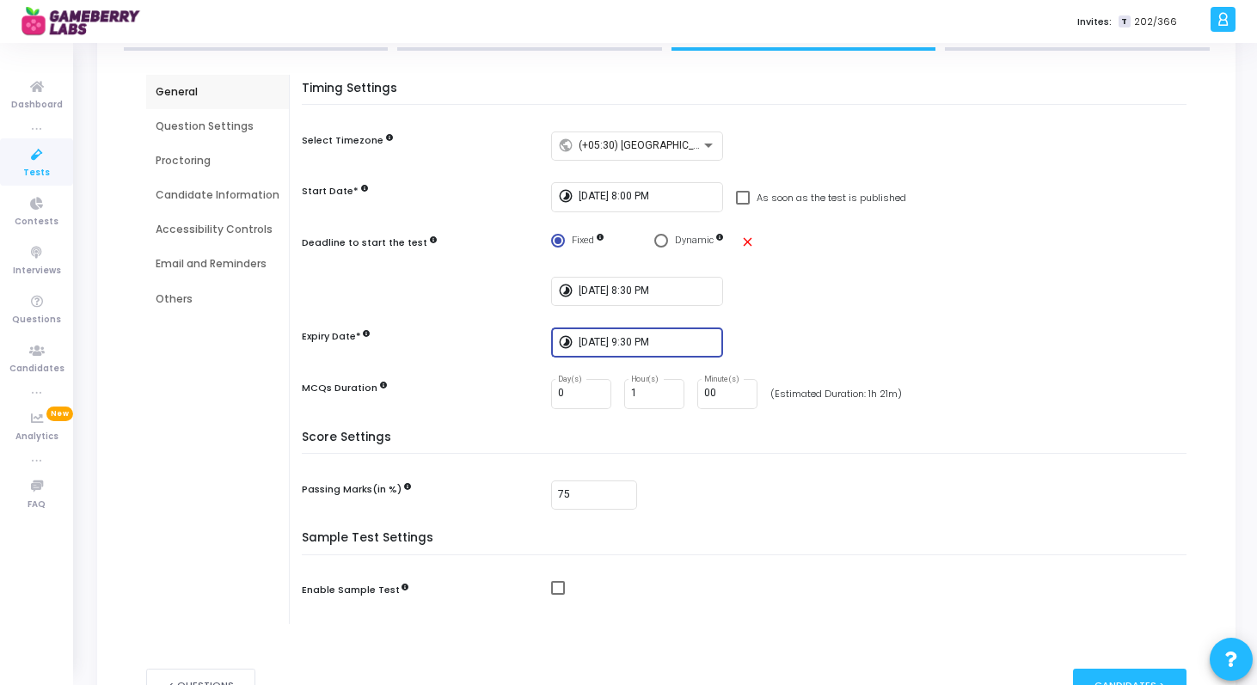
click at [636, 340] on input "[DATE] 9:30 PM" at bounding box center [648, 343] width 138 height 12
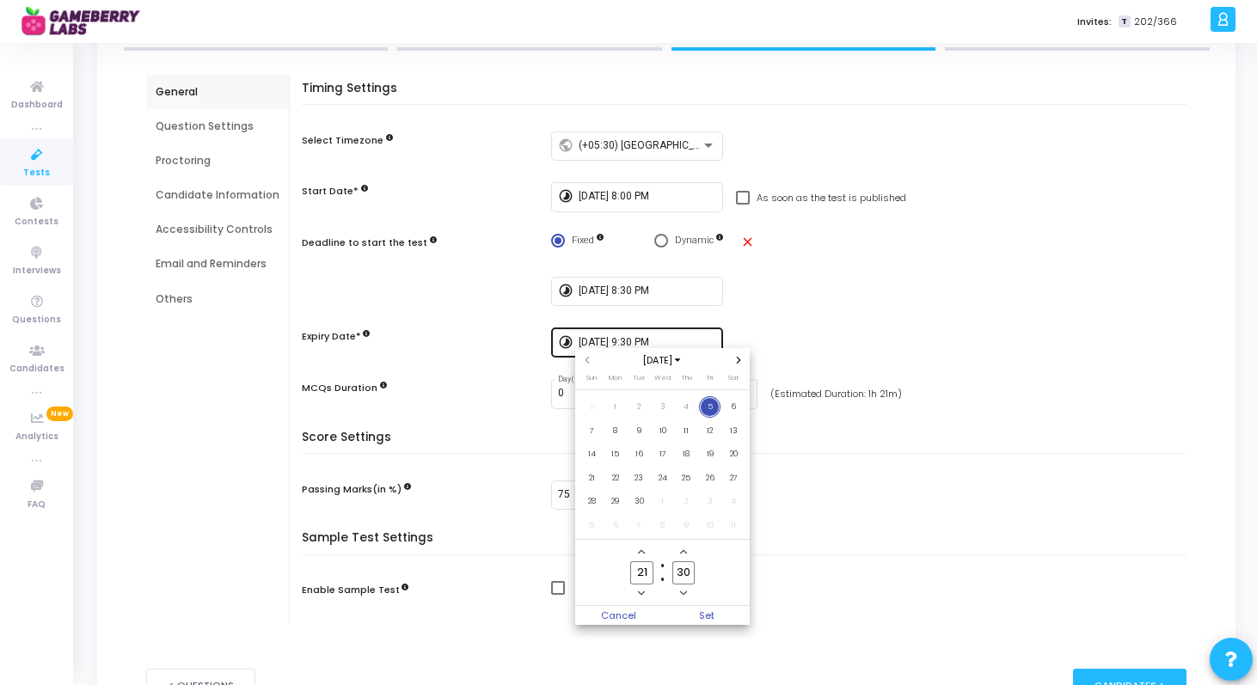
click at [636, 340] on div at bounding box center [628, 342] width 1257 height 685
click at [922, 425] on div at bounding box center [628, 342] width 1257 height 685
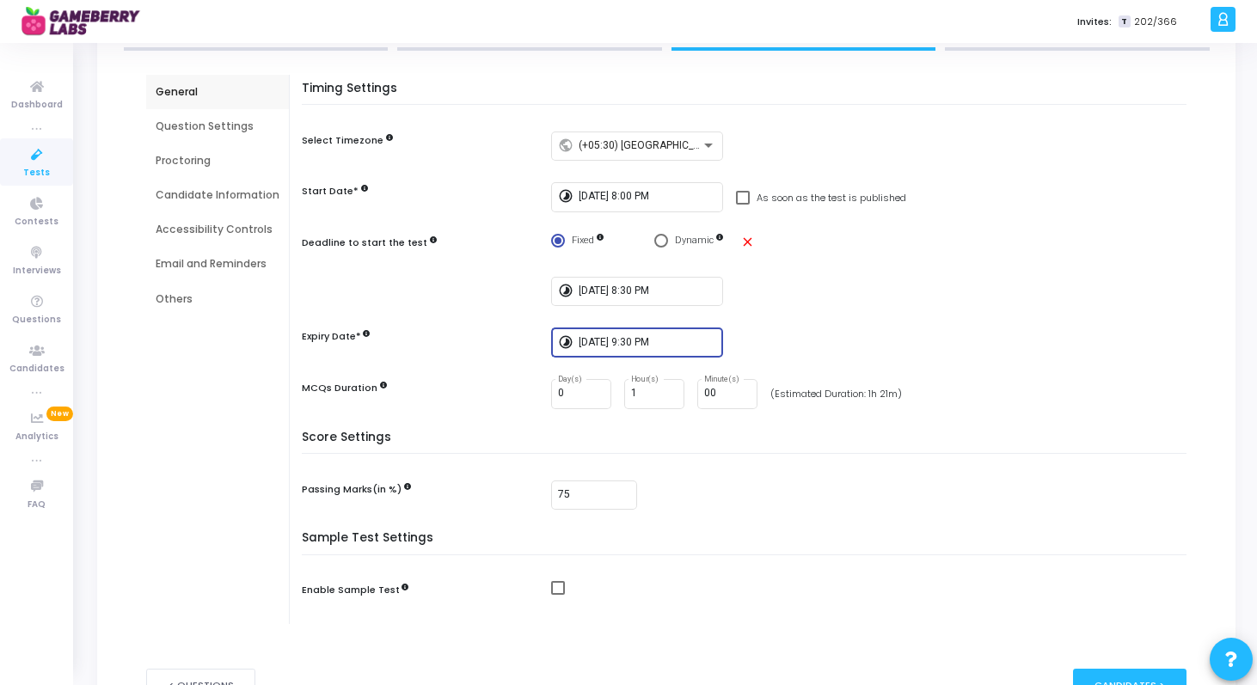
click at [639, 341] on input "[DATE] 9:30 PM" at bounding box center [648, 343] width 138 height 12
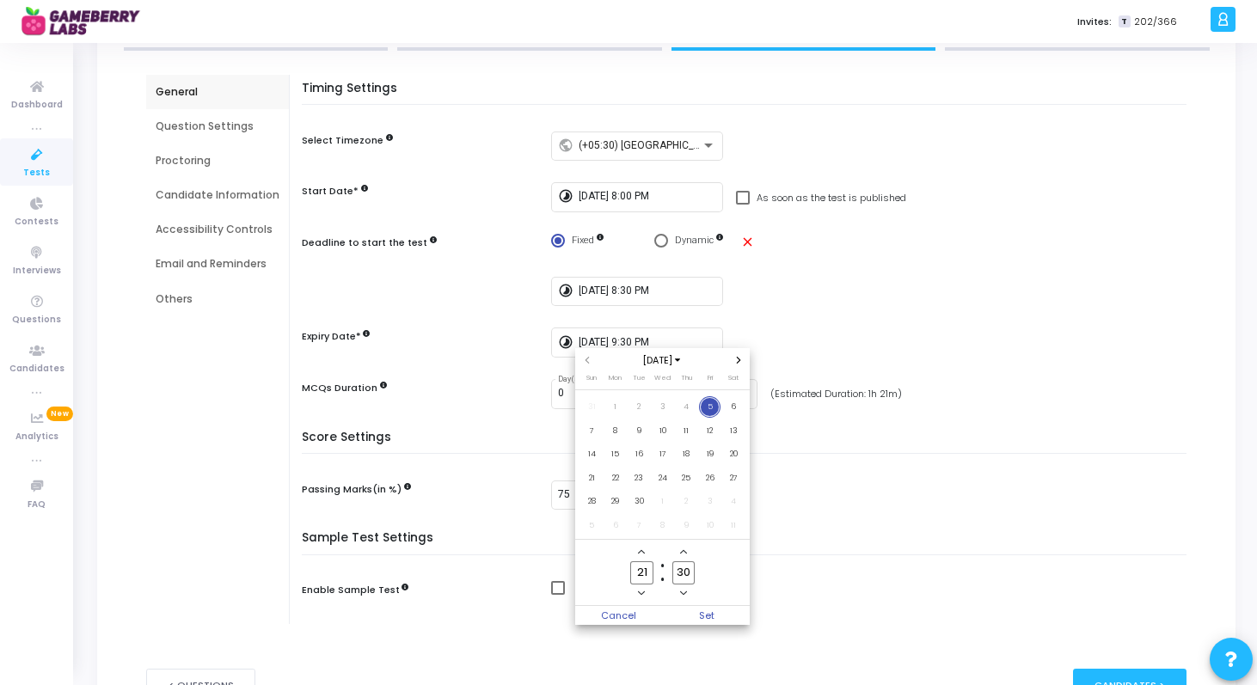
click at [919, 458] on div at bounding box center [628, 342] width 1257 height 685
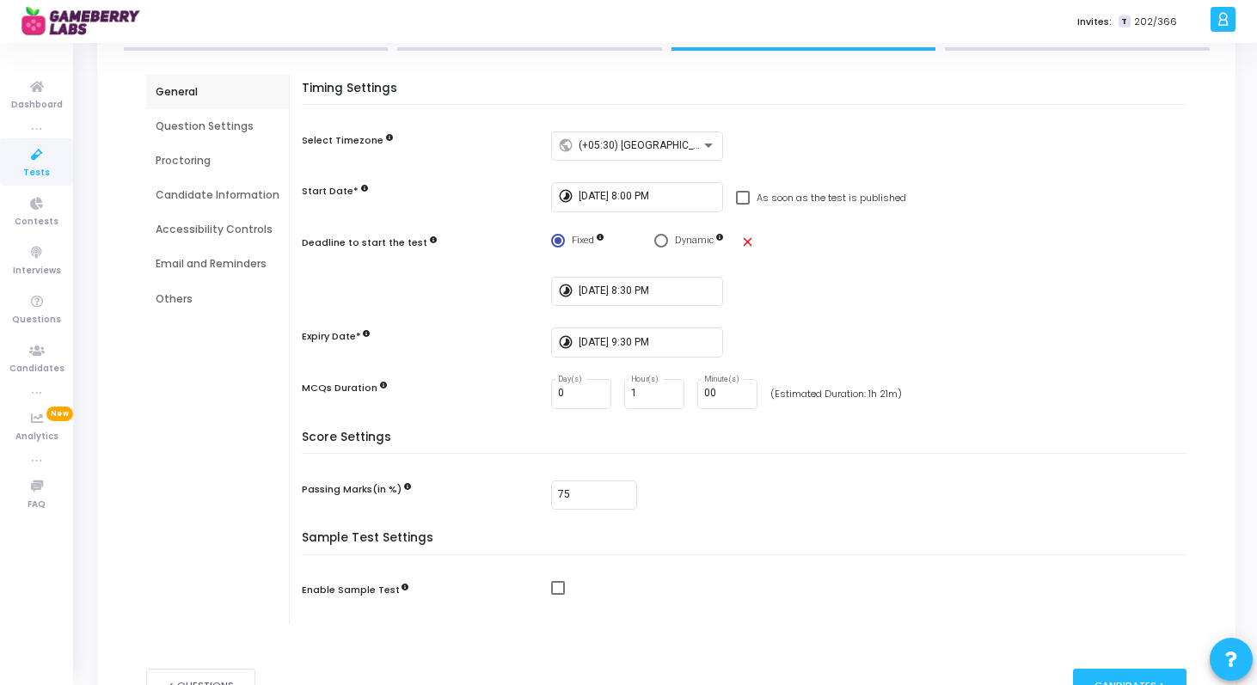
click at [933, 340] on div "timelapse [DATE] 9:30 PM" at bounding box center [873, 343] width 644 height 30
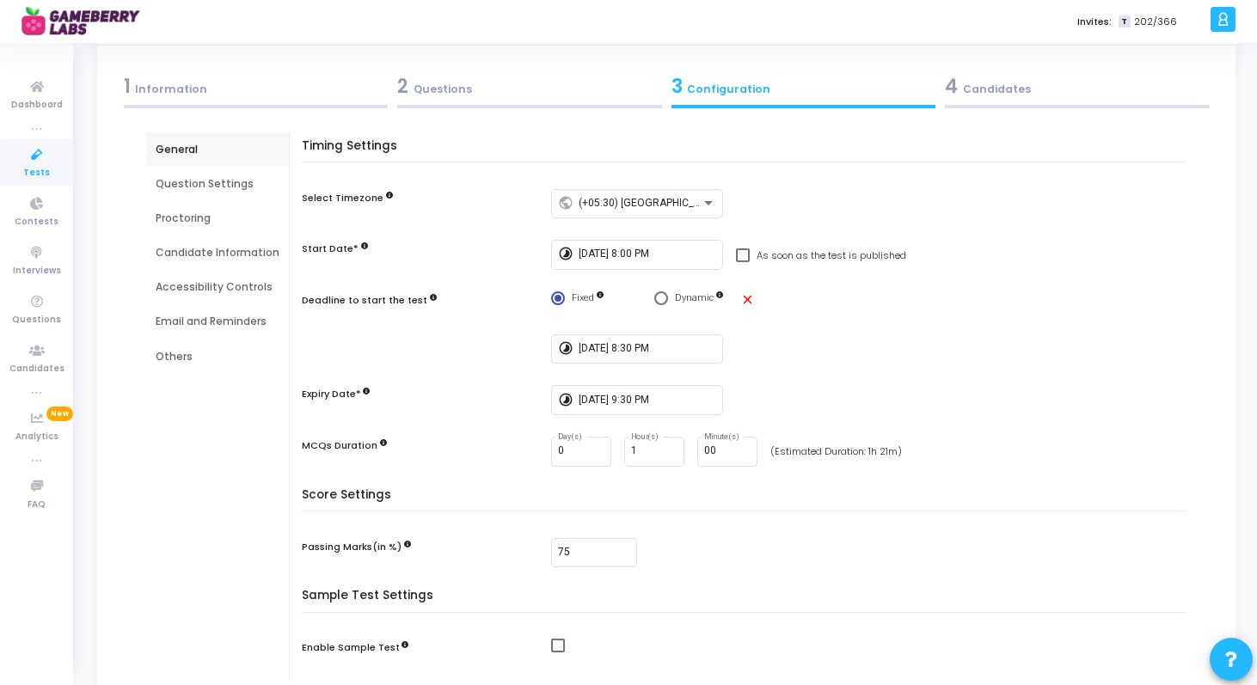
scroll to position [38, 0]
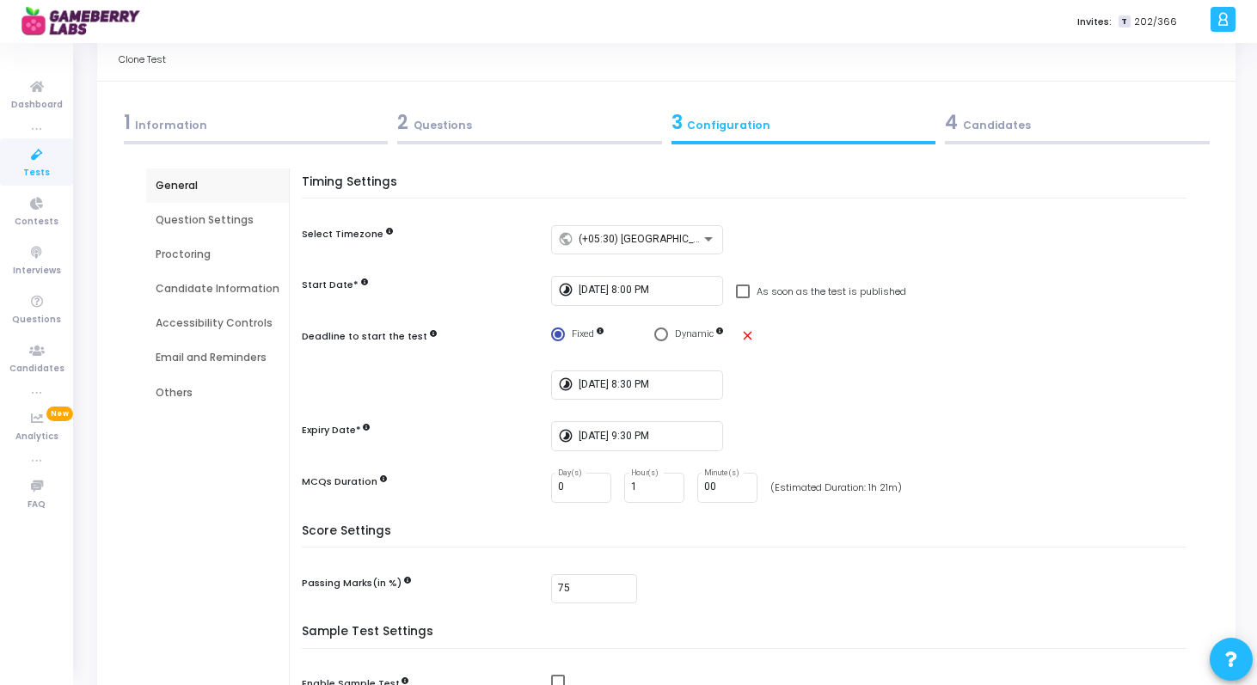
click at [224, 220] on div "Question Settings" at bounding box center [218, 219] width 124 height 15
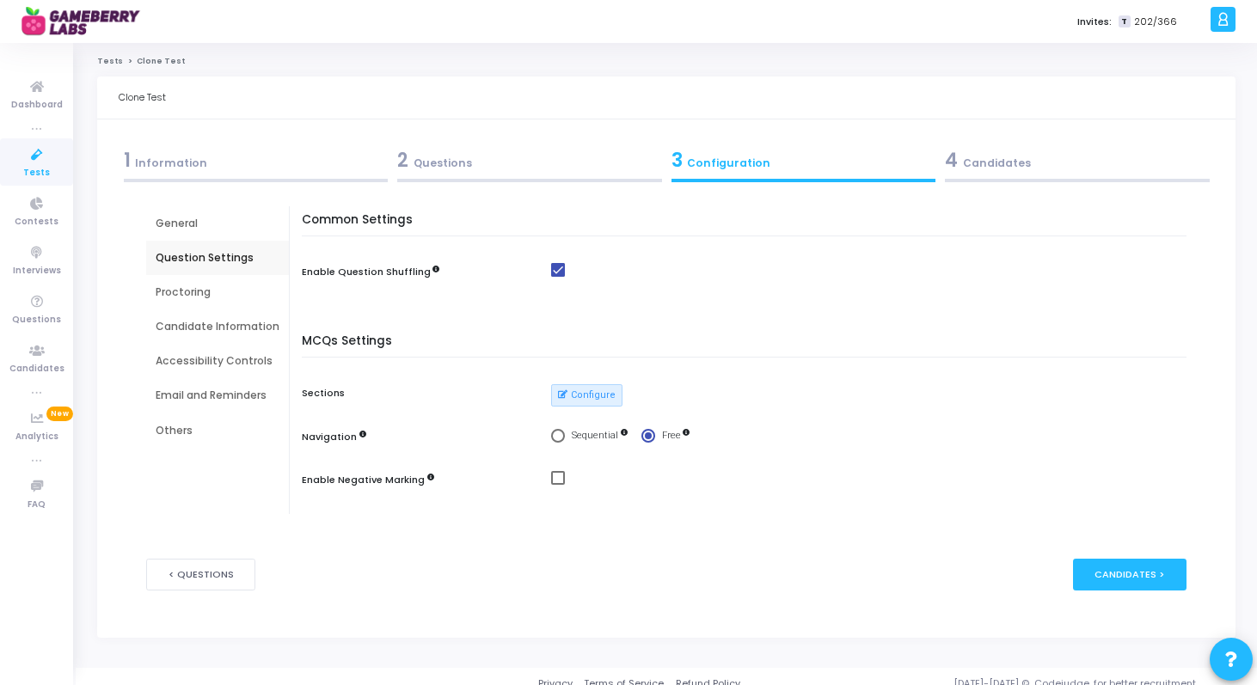
click at [200, 294] on div "Proctoring" at bounding box center [218, 292] width 124 height 15
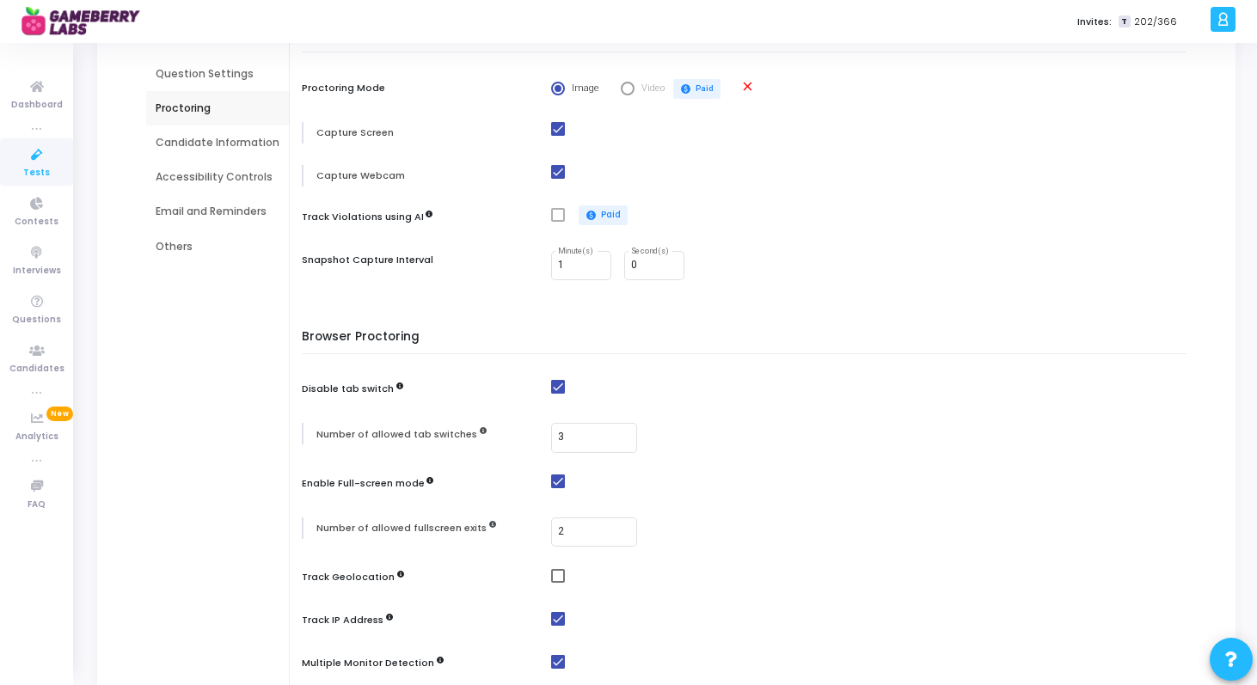
scroll to position [144, 0]
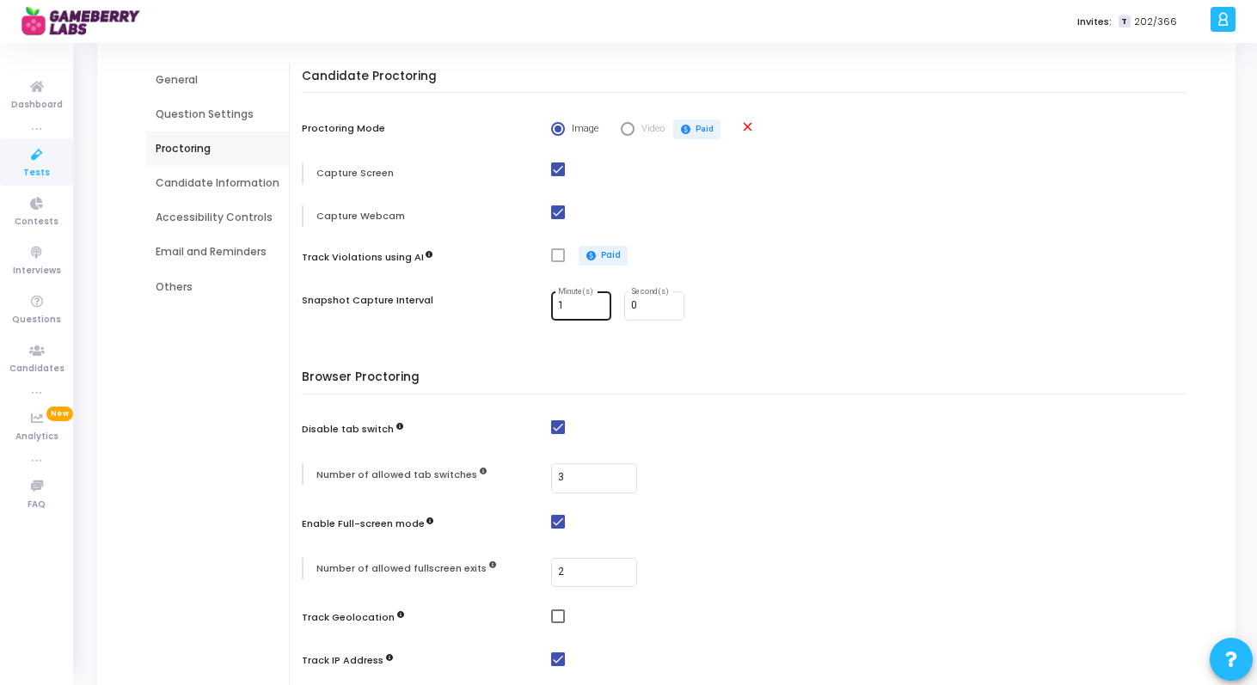
click at [562, 301] on input "1" at bounding box center [581, 306] width 46 height 12
type input "0"
click at [646, 313] on div "0 Second(s)" at bounding box center [654, 305] width 46 height 32
type input "30"
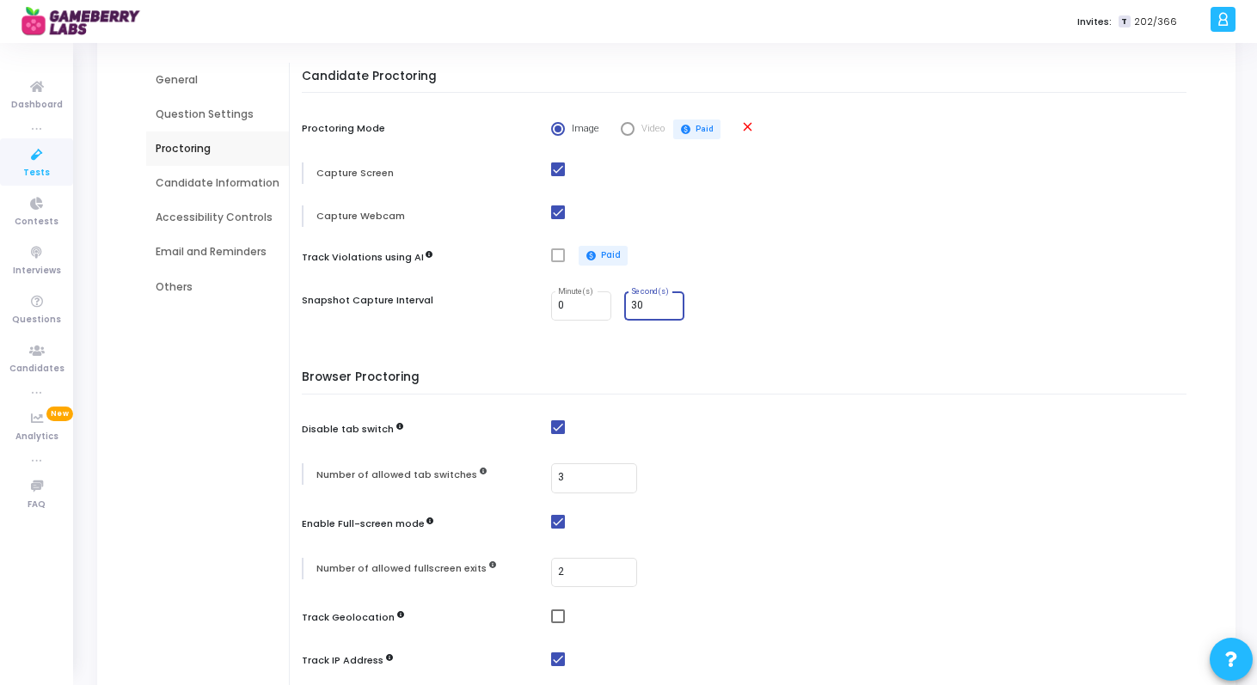
click at [831, 316] on div "0 Minute(s) 30 Second(s)" at bounding box center [873, 307] width 644 height 30
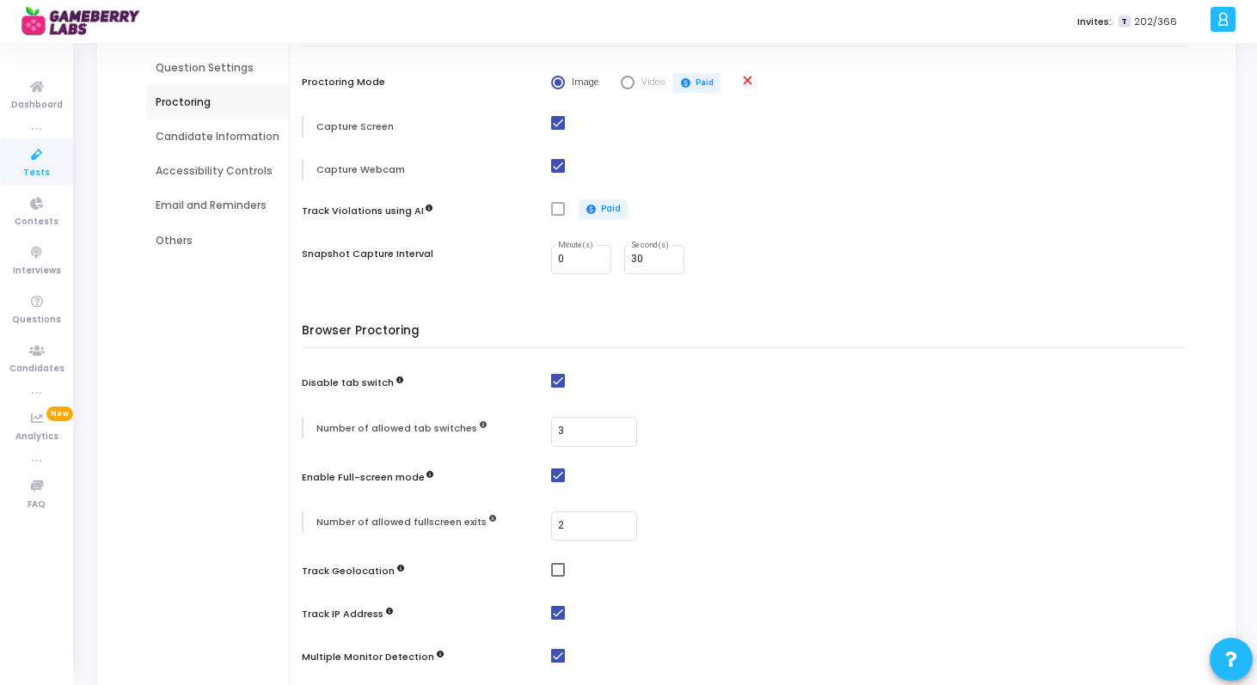
scroll to position [112, 0]
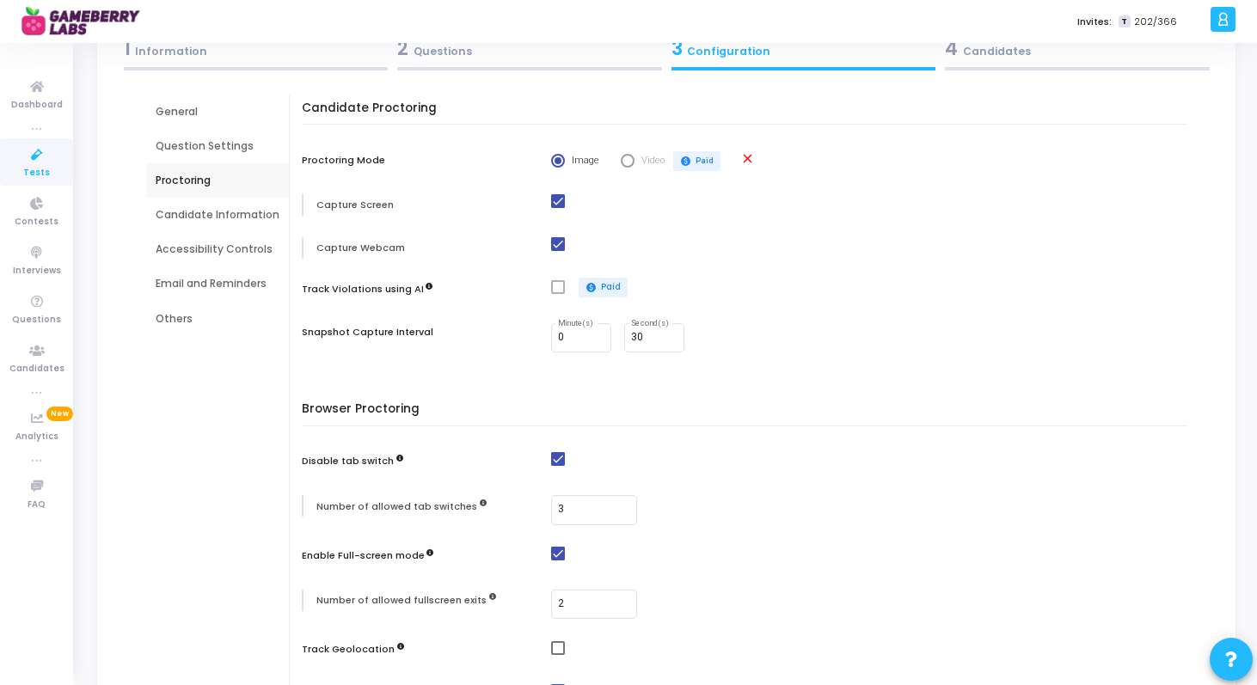
click at [221, 201] on div "Candidate Information" at bounding box center [217, 215] width 143 height 34
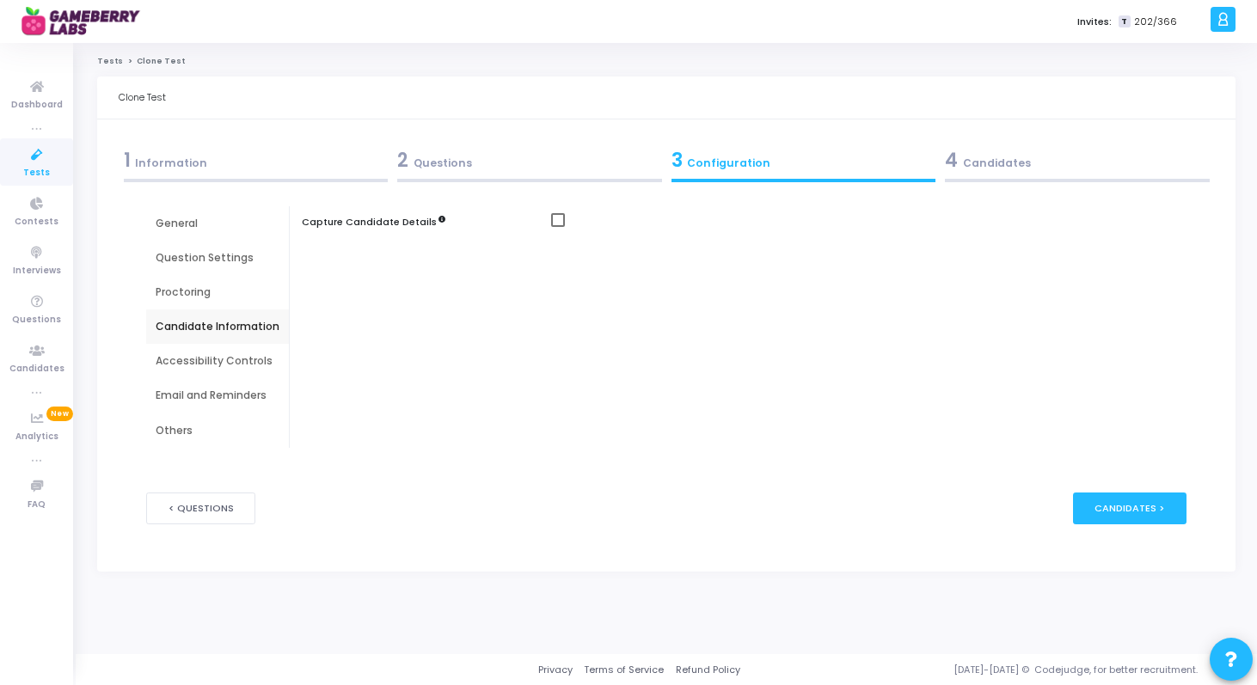
scroll to position [0, 0]
click at [261, 362] on div "Accessibility Controls" at bounding box center [218, 360] width 124 height 15
click at [249, 400] on div "Email and Reminders" at bounding box center [218, 395] width 124 height 15
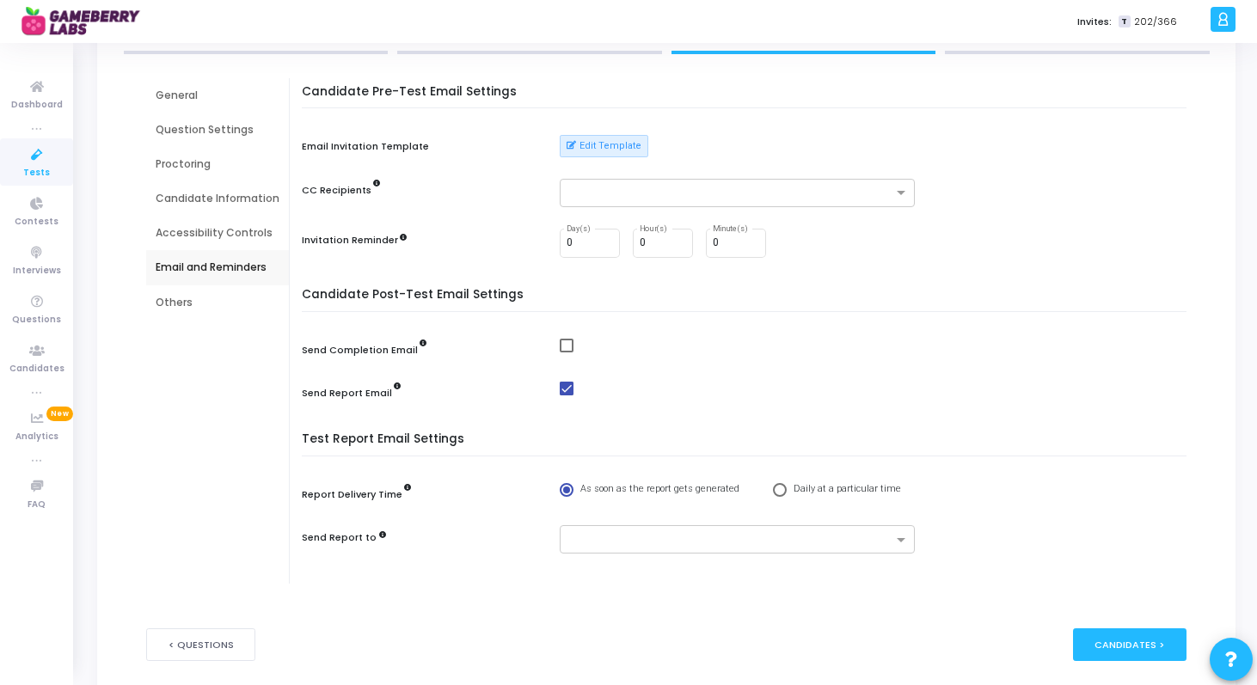
scroll to position [127, 0]
click at [560, 392] on span at bounding box center [567, 390] width 14 height 14
click at [566, 396] on input "checkbox" at bounding box center [566, 396] width 1 height 1
checkbox input "false"
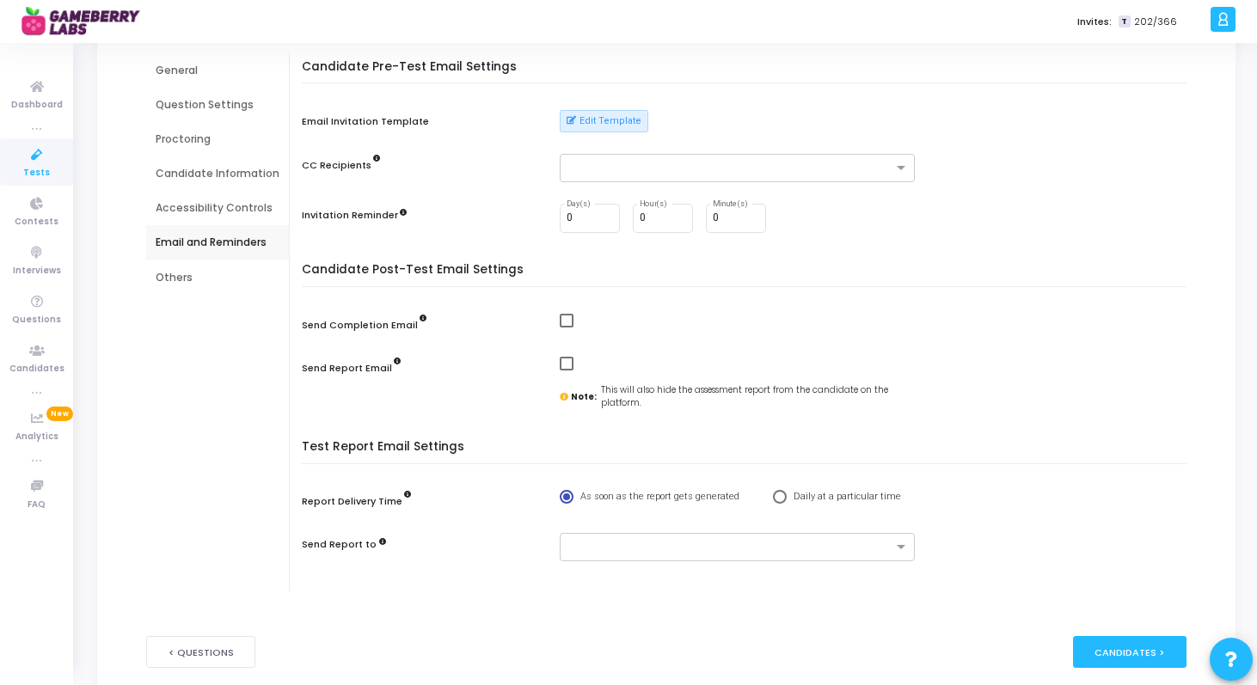
scroll to position [136, 0]
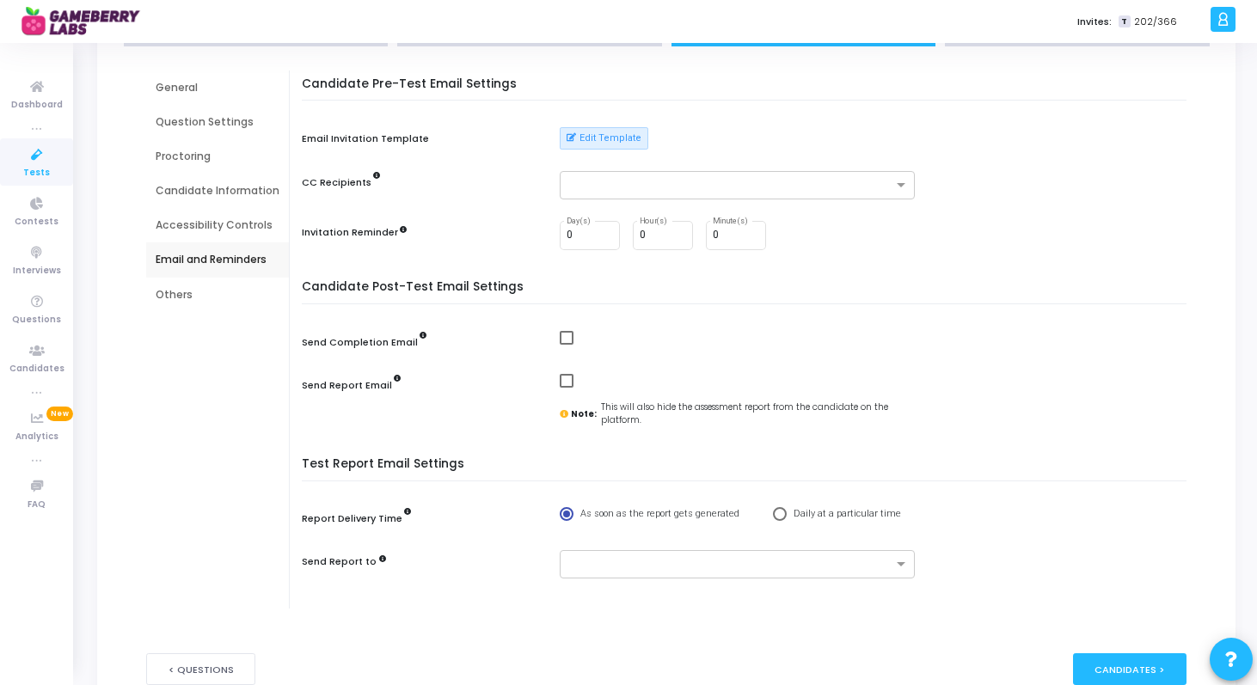
click at [564, 335] on span at bounding box center [567, 338] width 14 height 14
click at [566, 345] on input "checkbox" at bounding box center [566, 345] width 1 height 1
checkbox input "true"
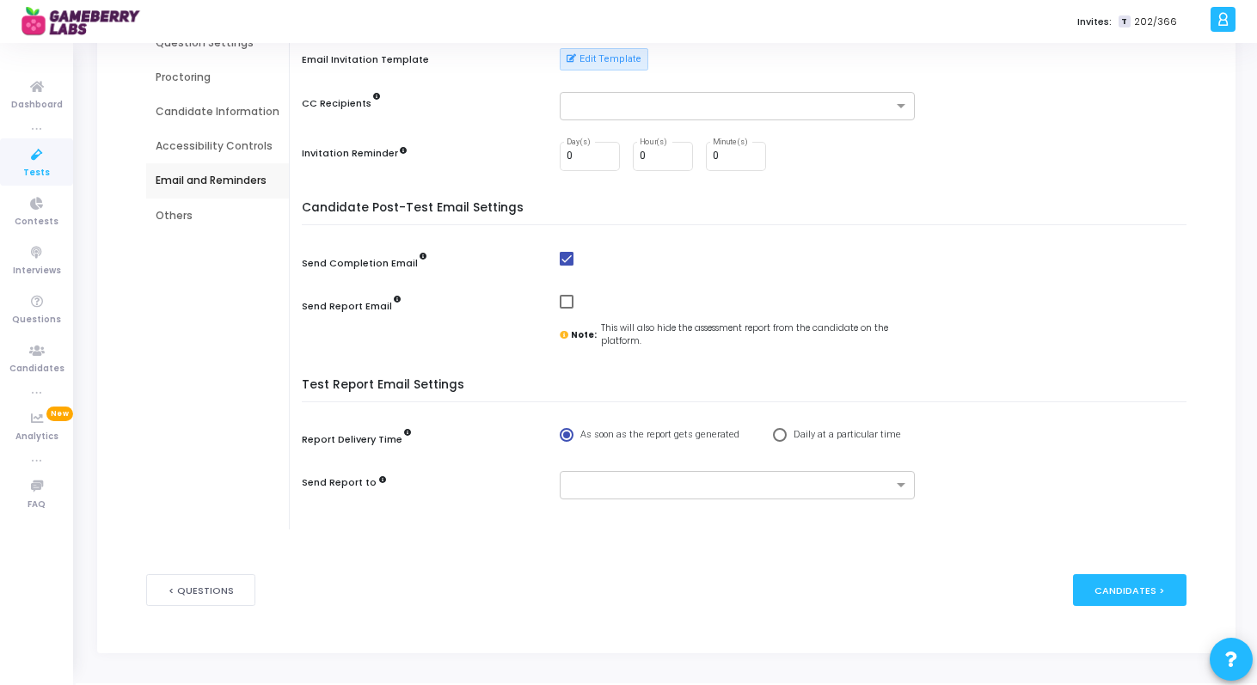
scroll to position [216, 0]
click at [701, 481] on input "text" at bounding box center [730, 485] width 323 height 15
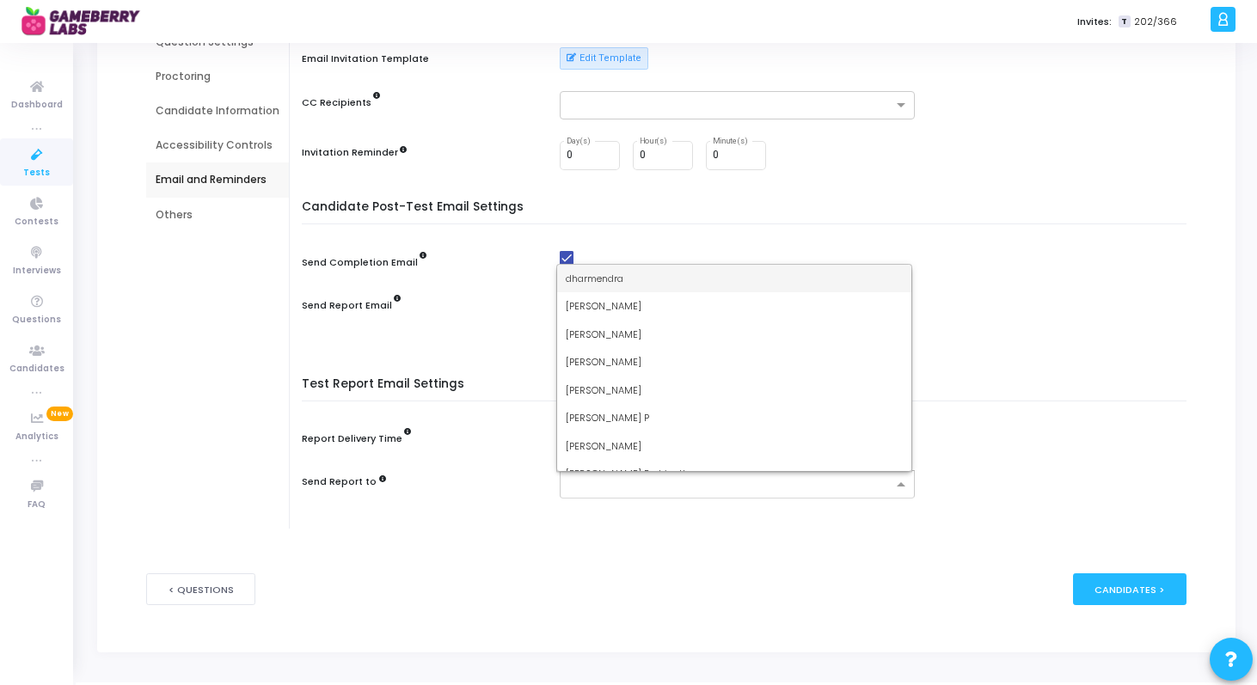
click at [623, 285] on span "dharmendra" at bounding box center [595, 279] width 58 height 14
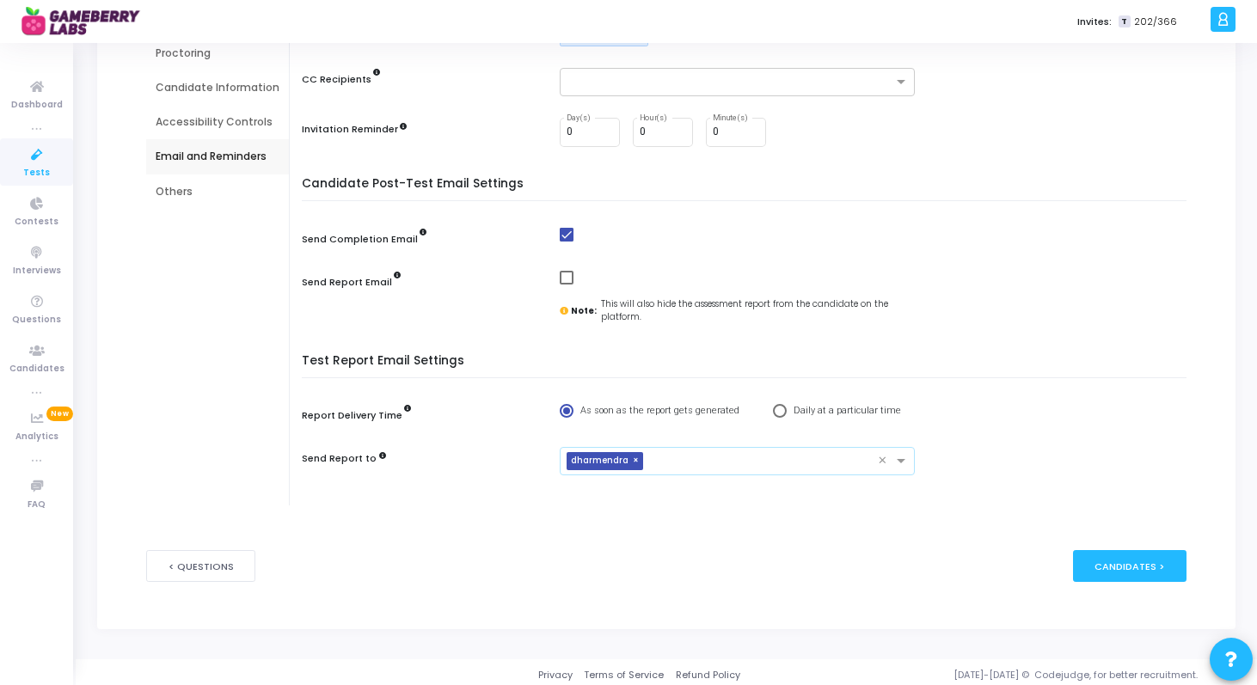
scroll to position [245, 0]
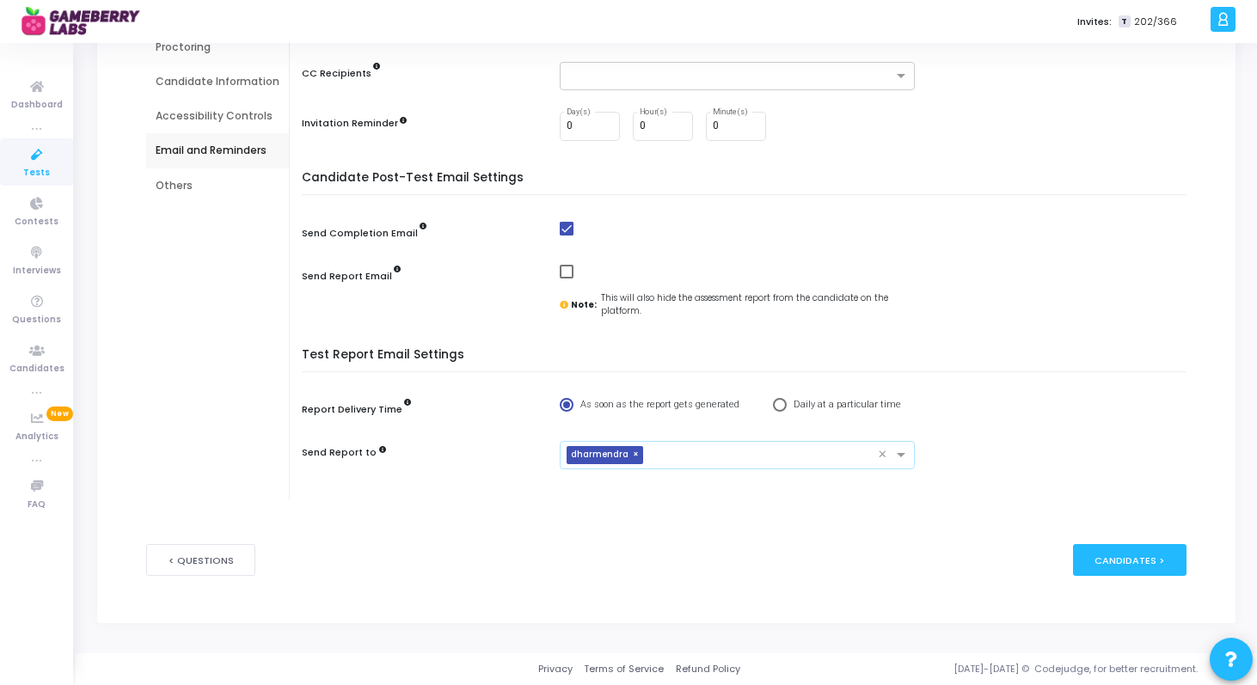
click at [829, 453] on input "text" at bounding box center [764, 456] width 228 height 15
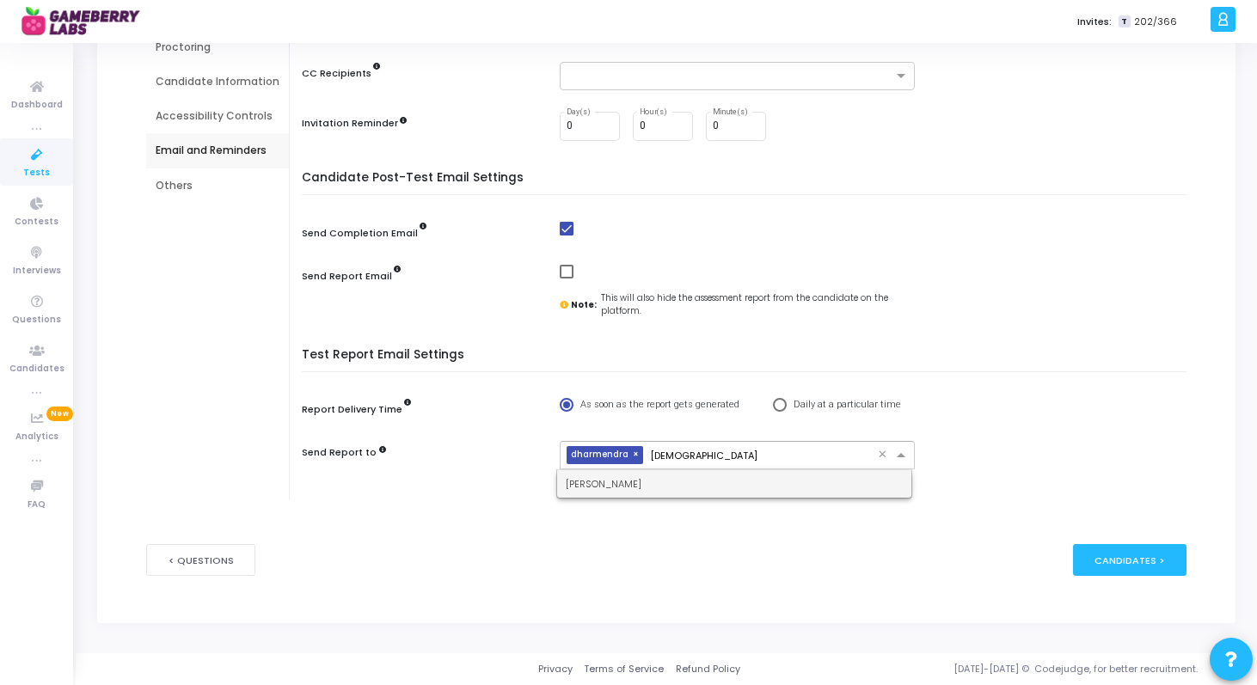
type input "[DEMOGRAPHIC_DATA]"
click at [758, 485] on div "[PERSON_NAME]" at bounding box center [734, 484] width 355 height 28
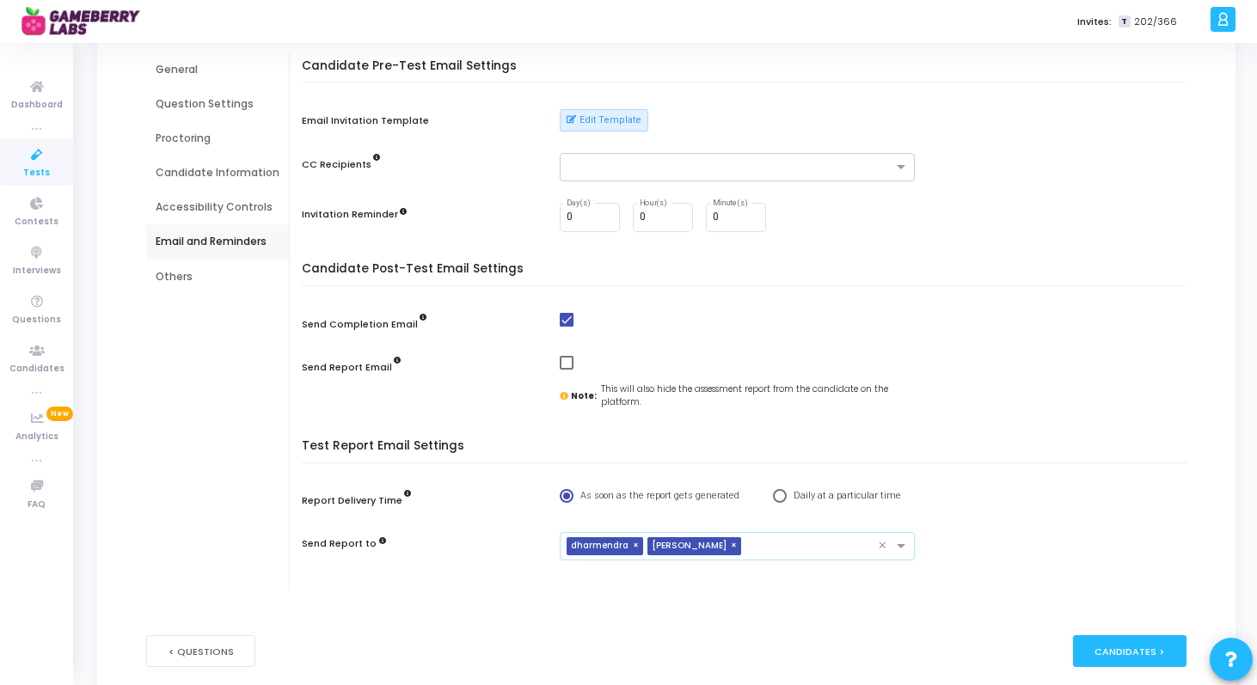
scroll to position [153, 0]
click at [139, 274] on div "Job Description New Add Job Description (Upload the job description to auto-fil…" at bounding box center [667, 364] width 1096 height 660
click at [171, 279] on div "Others" at bounding box center [218, 277] width 124 height 15
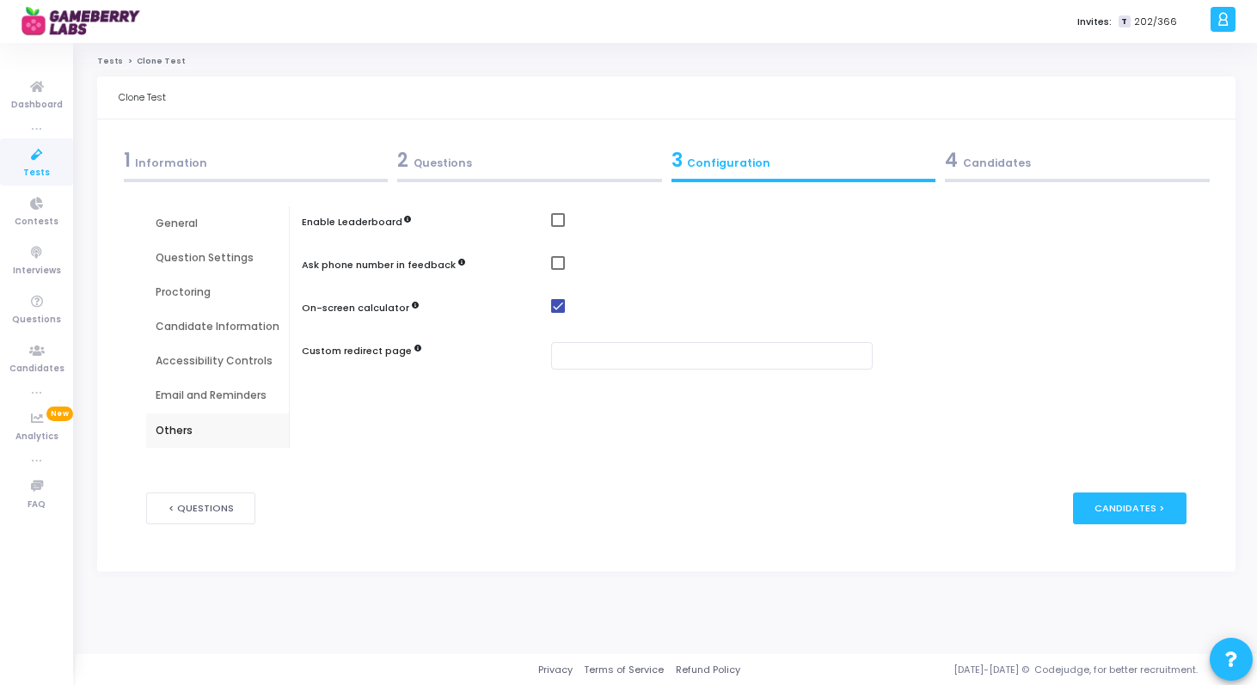
scroll to position [0, 0]
click at [200, 435] on div "Others" at bounding box center [218, 430] width 124 height 15
click at [556, 306] on span at bounding box center [558, 306] width 14 height 14
click at [557, 313] on input "checkbox" at bounding box center [557, 313] width 1 height 1
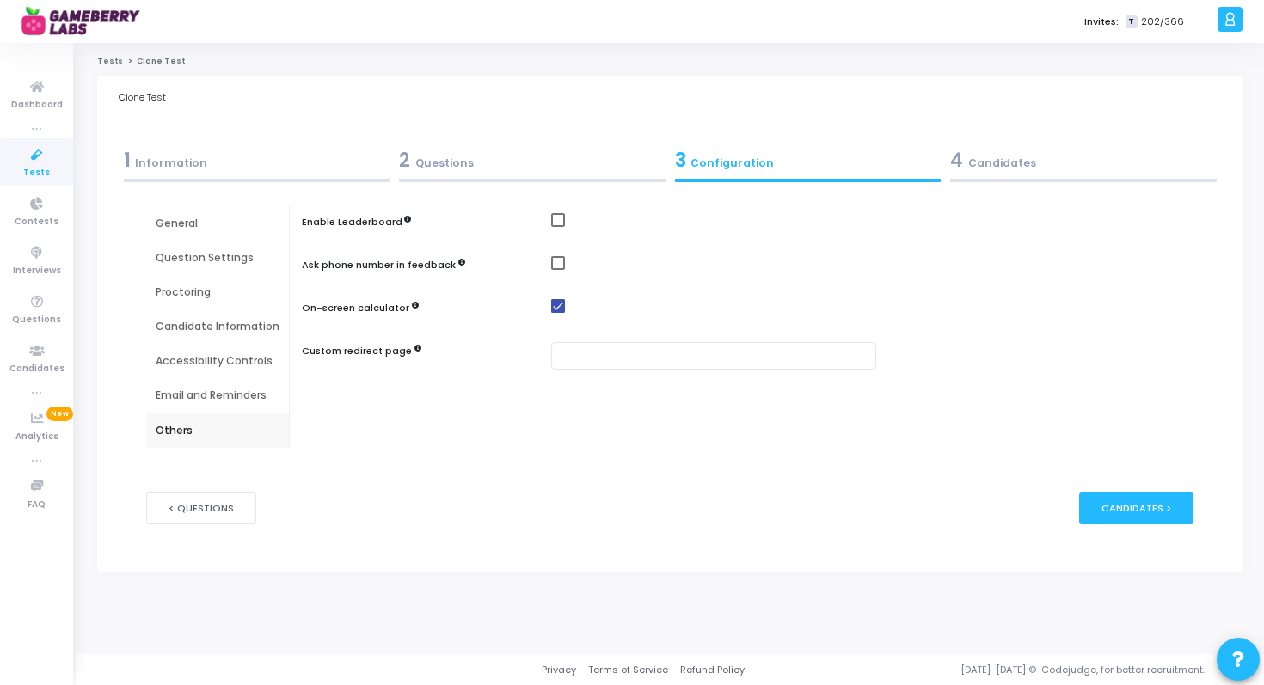
checkbox input "false"
click at [657, 351] on input "text" at bounding box center [713, 356] width 325 height 28
paste input "[URL][DOMAIN_NAME]"
type input "[URL][DOMAIN_NAME]"
click at [484, 415] on div "Enable Leaderboard Ask phone number in feedback On-screen calculator Custom red…" at bounding box center [751, 327] width 883 height 242
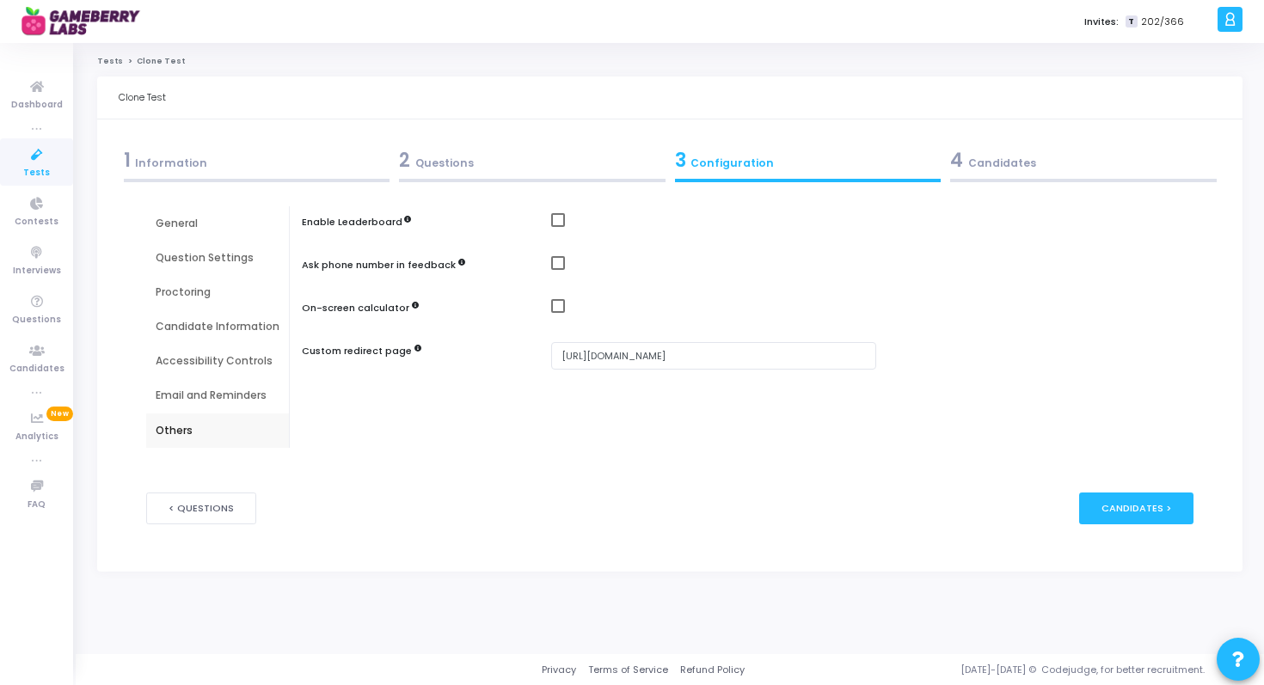
click at [558, 308] on span at bounding box center [558, 306] width 14 height 14
click at [558, 313] on input "checkbox" at bounding box center [557, 313] width 1 height 1
checkbox input "true"
click at [1002, 174] on div "4 Candidates" at bounding box center [1084, 164] width 276 height 46
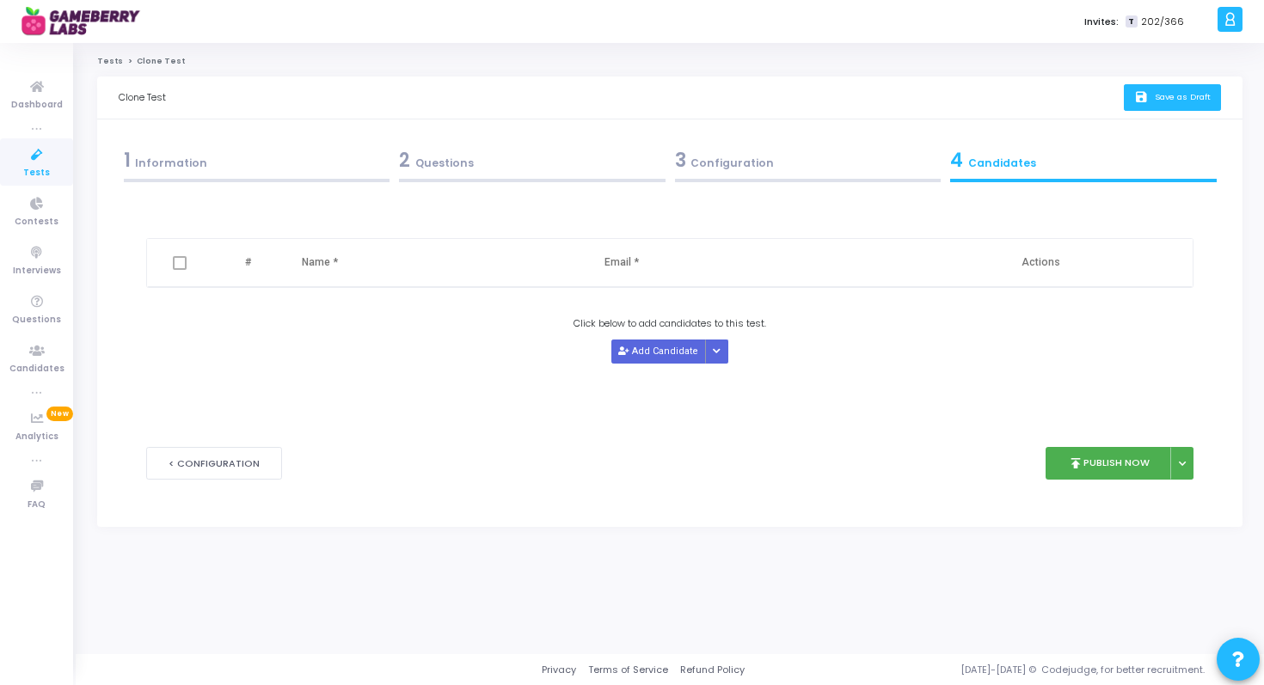
click at [1176, 93] on span "Save as Draft" at bounding box center [1183, 96] width 56 height 11
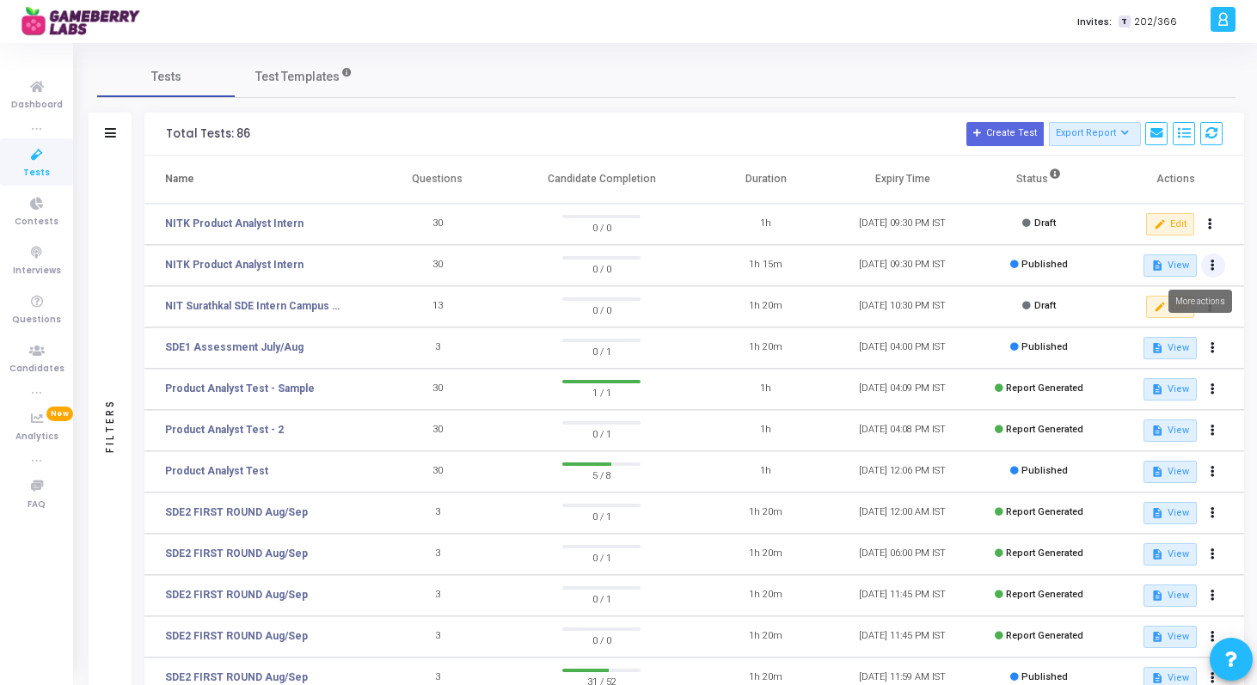
click at [1212, 261] on icon at bounding box center [1213, 265] width 4 height 9
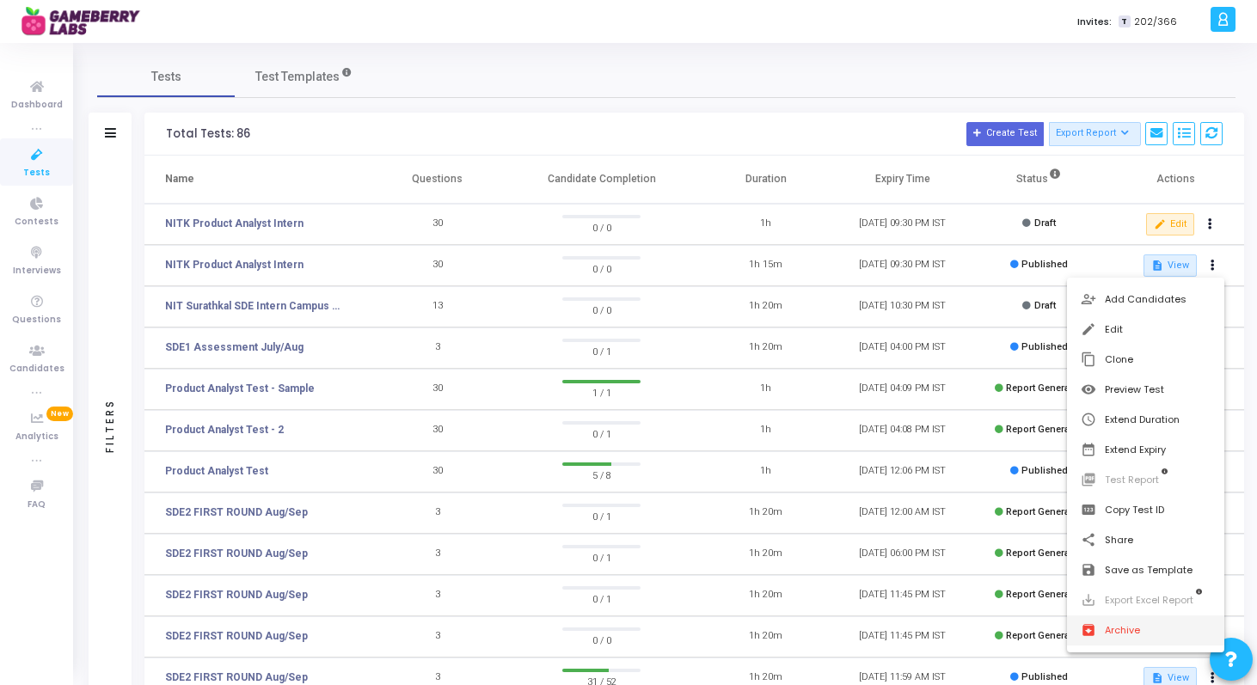
click at [1127, 628] on button "archive Archive" at bounding box center [1145, 631] width 157 height 30
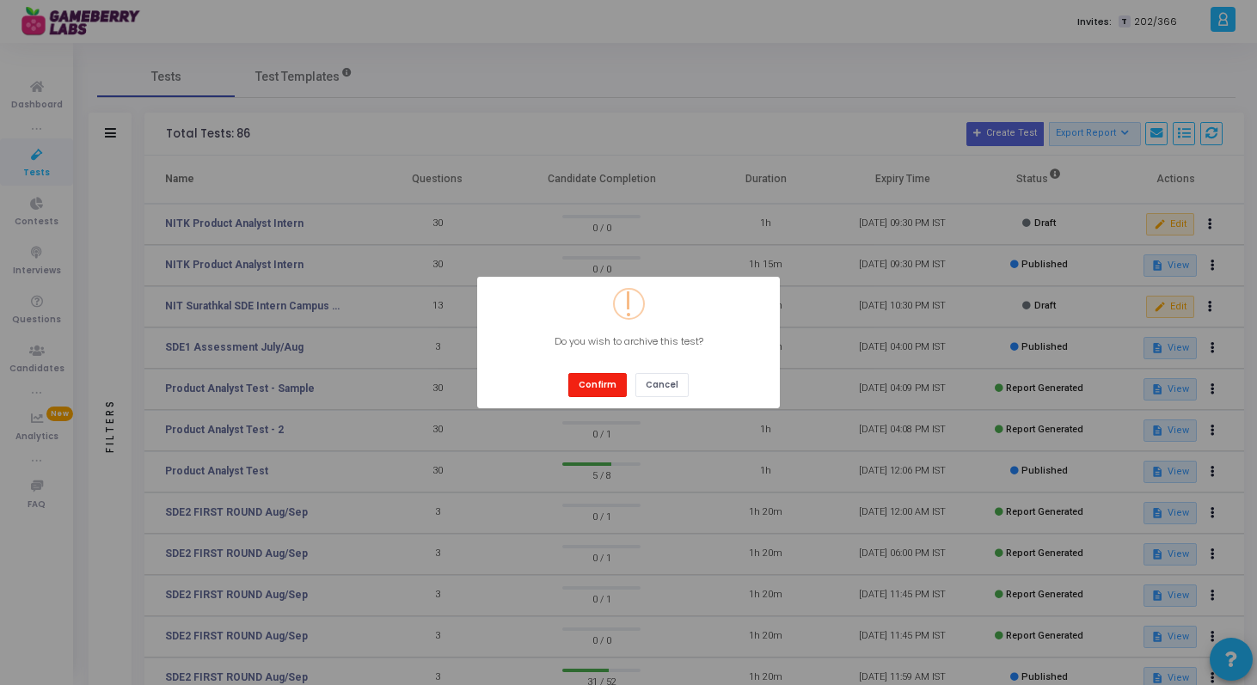
click at [605, 390] on button "Confirm" at bounding box center [597, 384] width 58 height 23
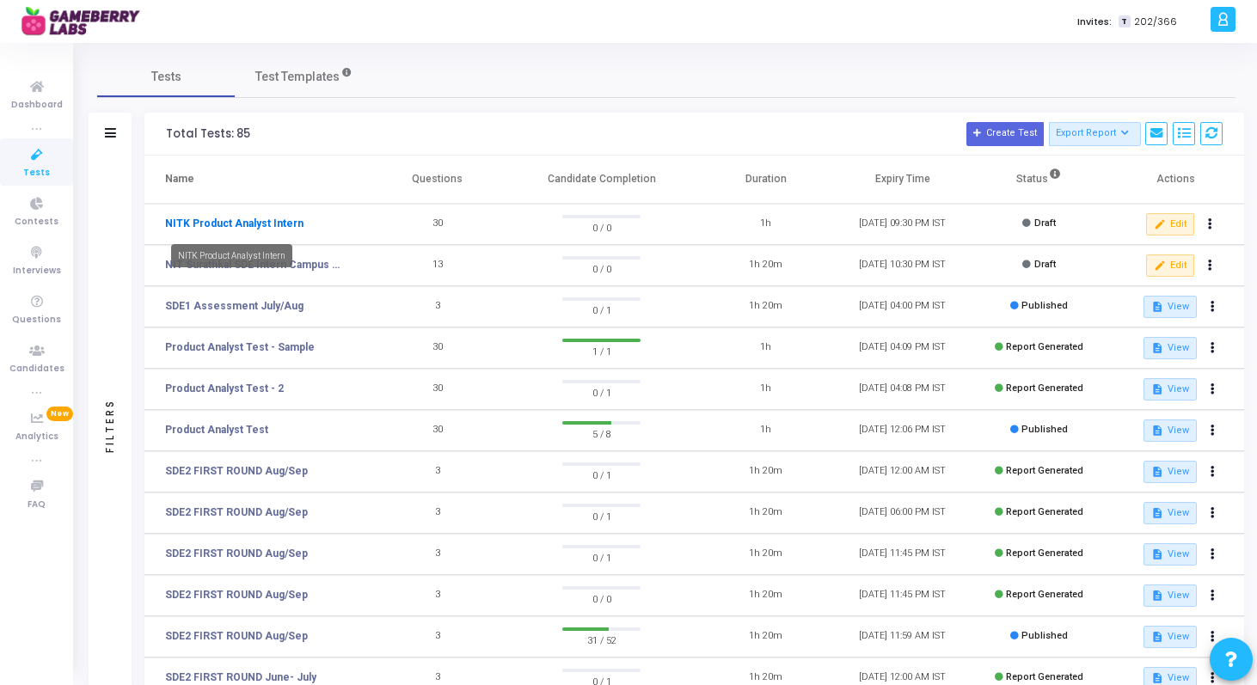
click at [283, 224] on link "NITK Product Analyst Intern" at bounding box center [234, 223] width 138 height 15
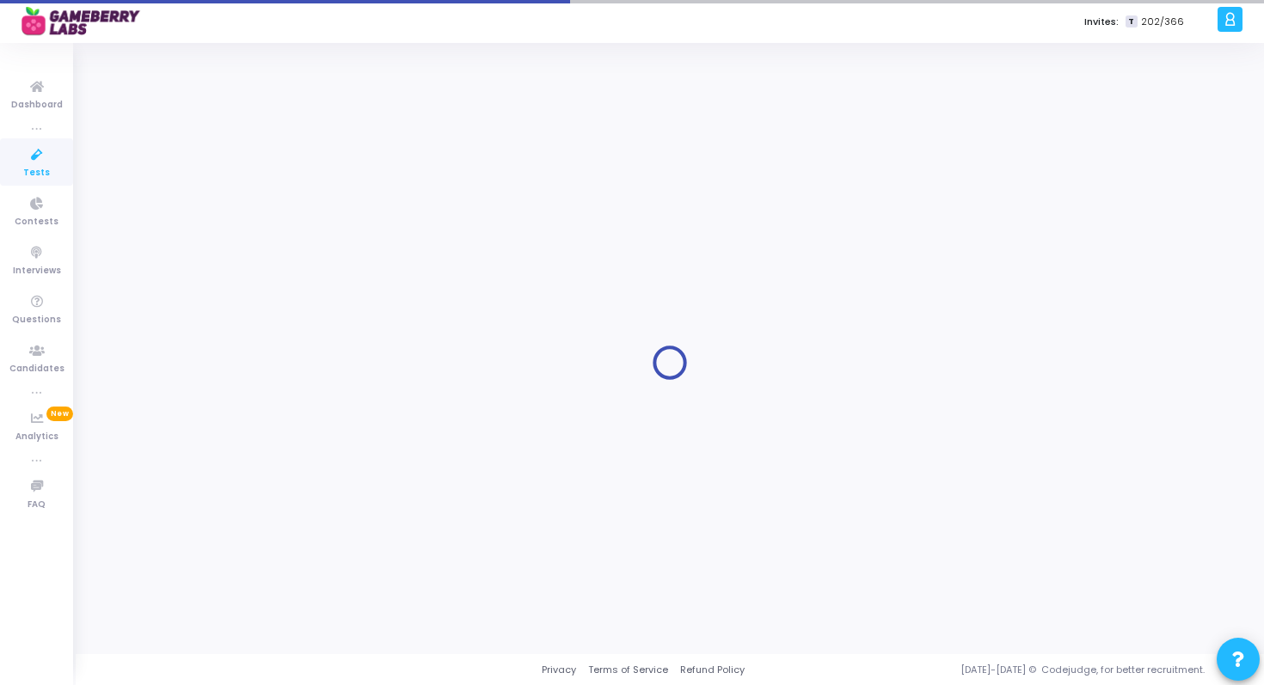
type input "NITK Product Analyst Intern"
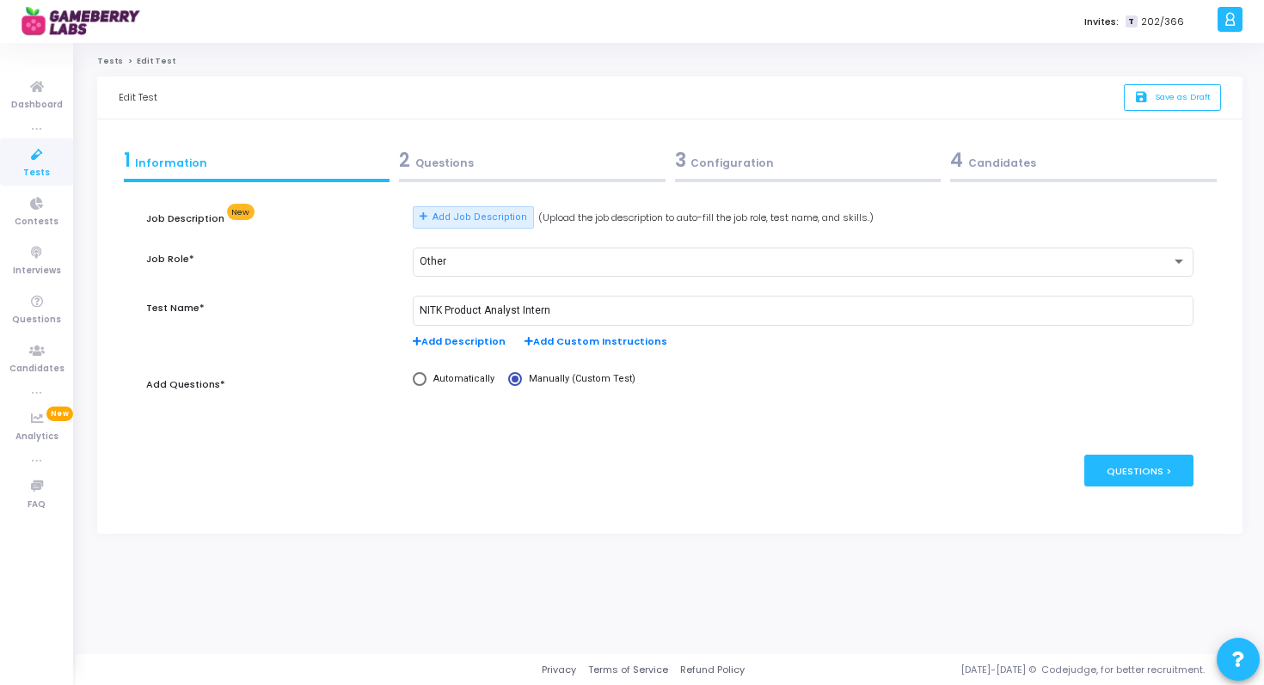
click at [985, 167] on div "4 Candidates" at bounding box center [1083, 160] width 267 height 28
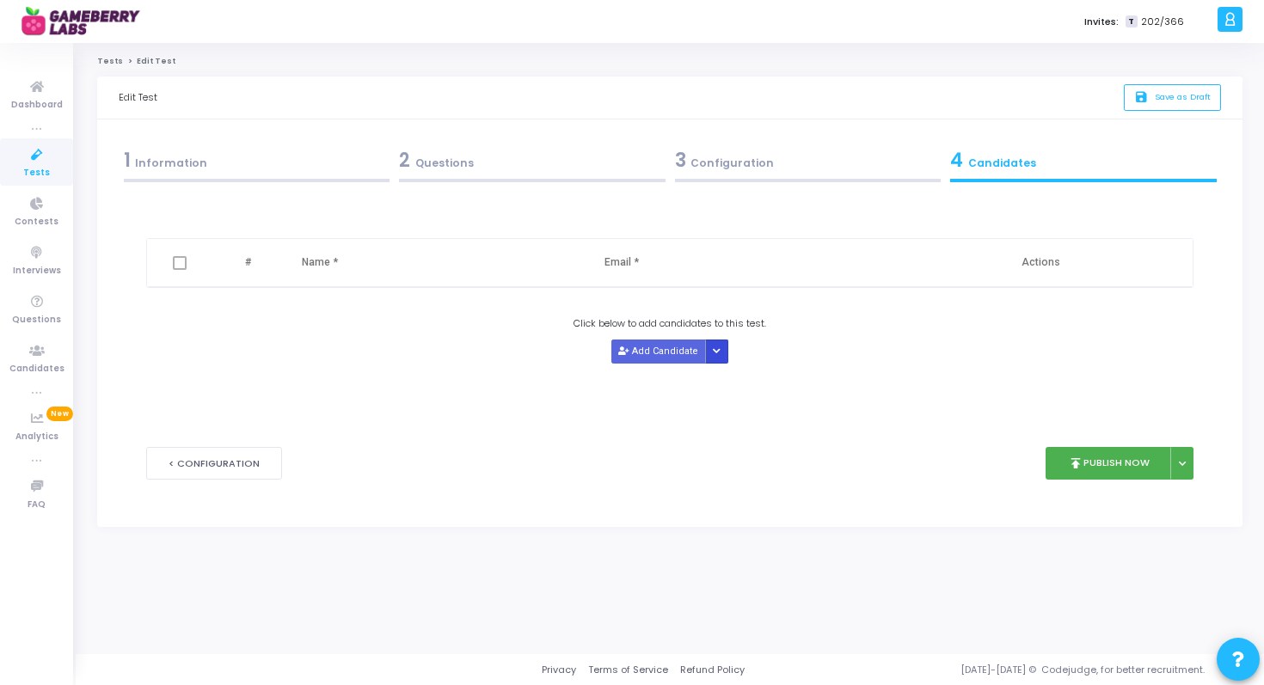
click at [724, 350] on button "Button group with nested dropdown" at bounding box center [717, 351] width 24 height 23
click at [755, 384] on button "Upload Candidate List" at bounding box center [769, 384] width 132 height 23
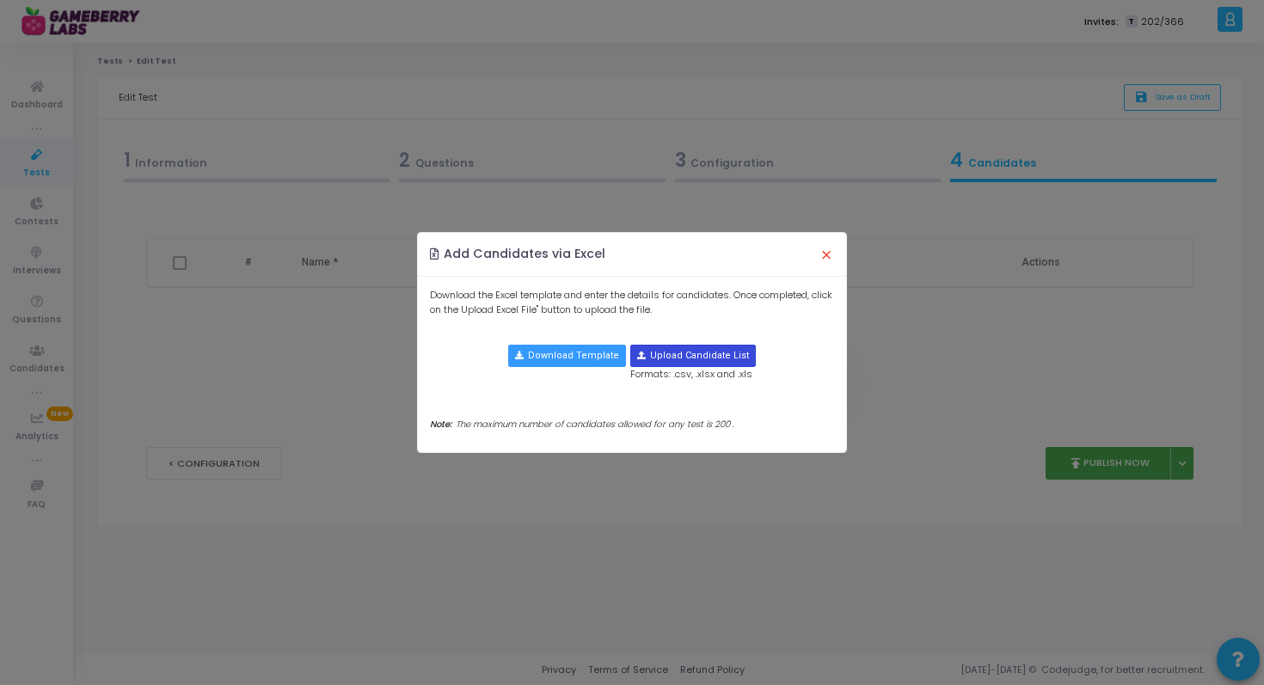
click at [699, 359] on input "file" at bounding box center [693, 356] width 124 height 21
type input "C:\fakepath\Analyst -Intern .xlsx"
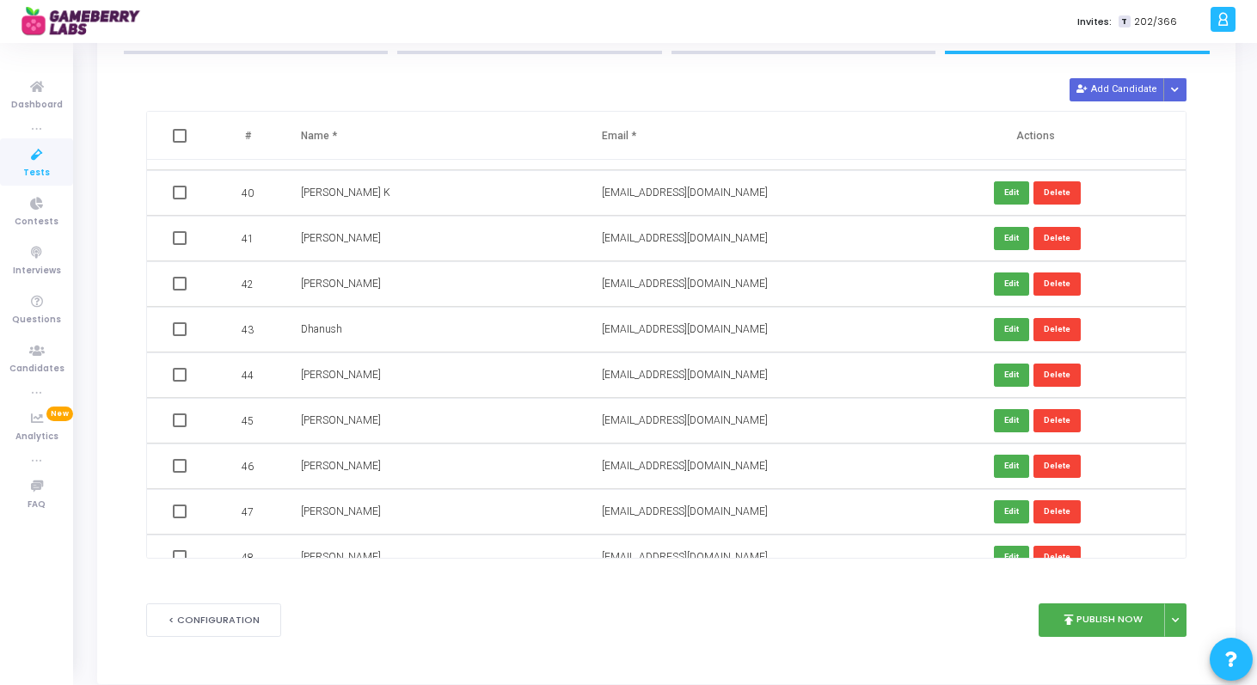
scroll to position [1968, 0]
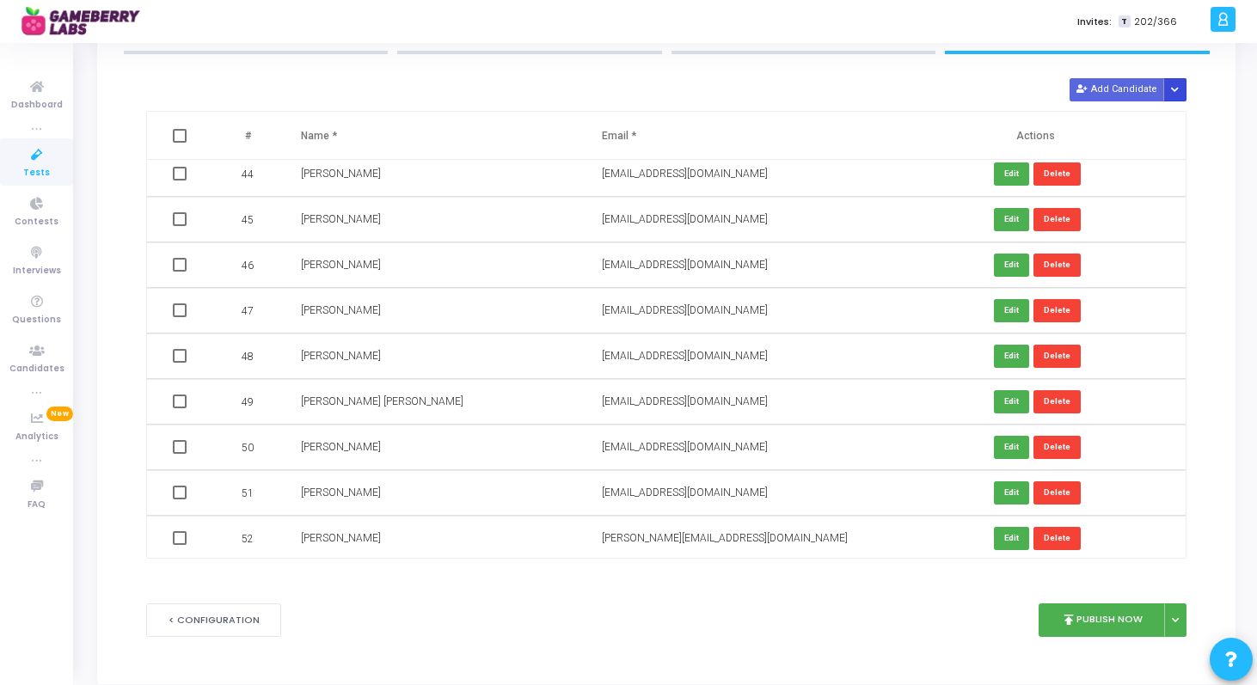
click at [1179, 84] on button "Button group with nested dropdown" at bounding box center [1176, 89] width 24 height 23
click at [1112, 124] on button "Upload Candidate List" at bounding box center [1120, 122] width 132 height 23
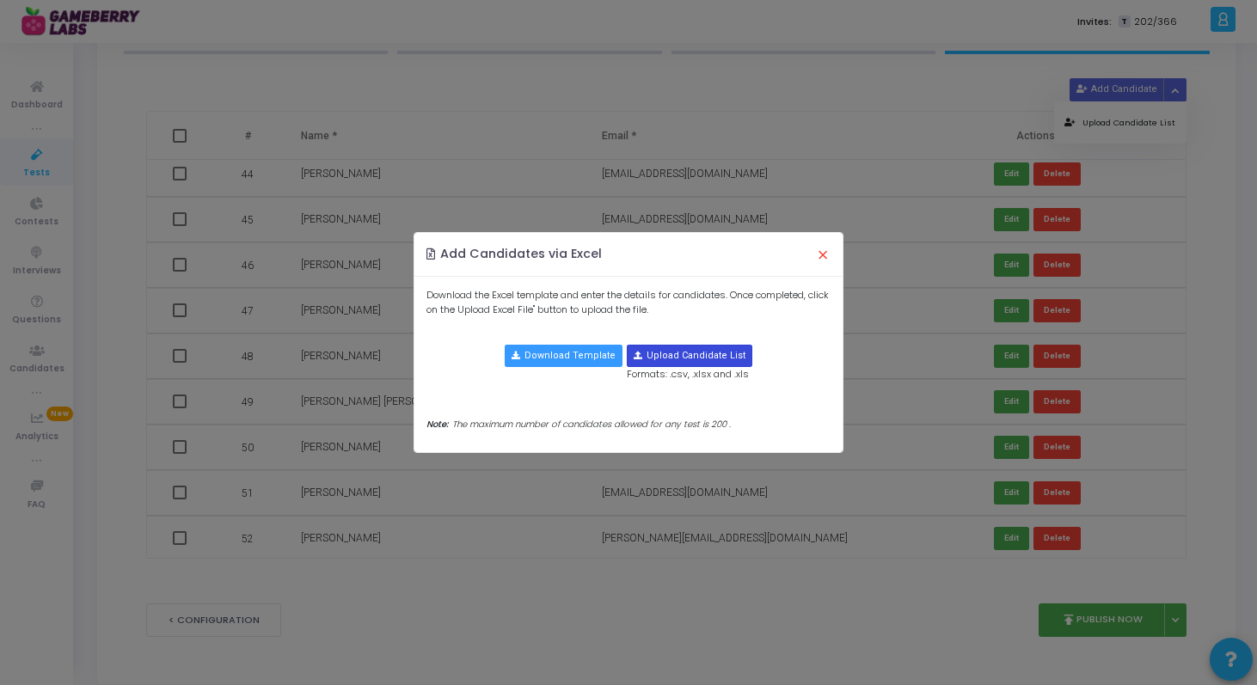
click at [660, 353] on input "file" at bounding box center [690, 356] width 124 height 21
click at [826, 255] on button "×" at bounding box center [823, 255] width 36 height 38
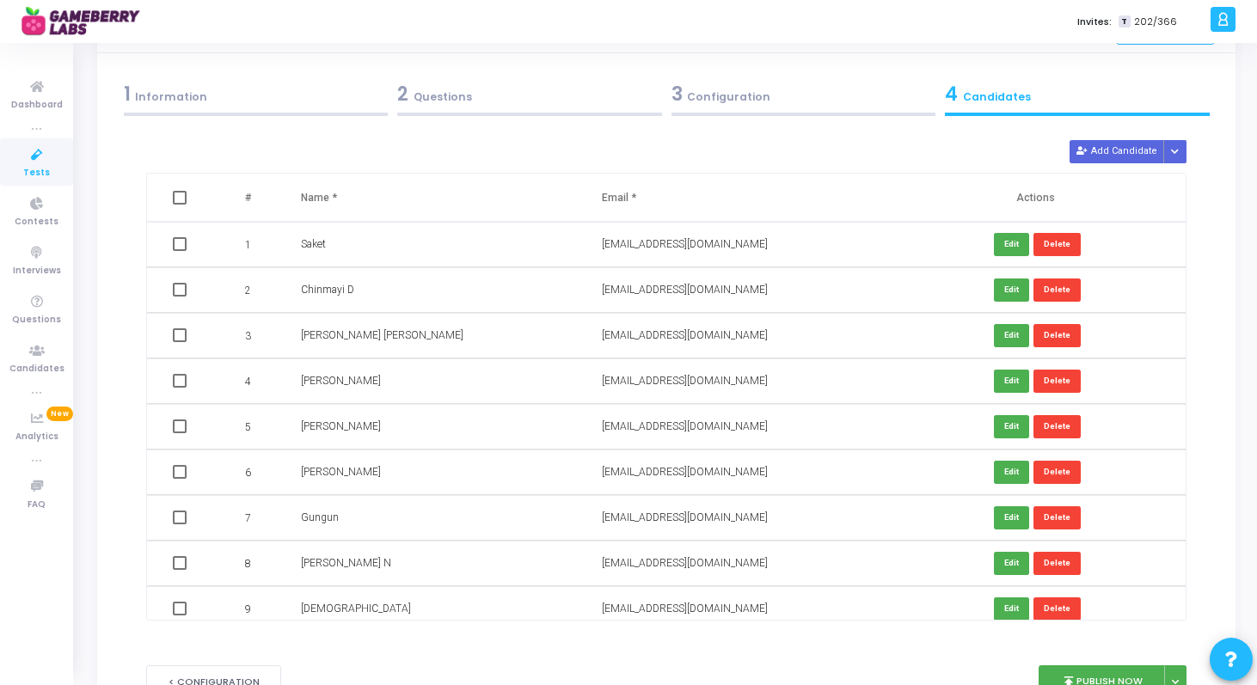
scroll to position [64, 0]
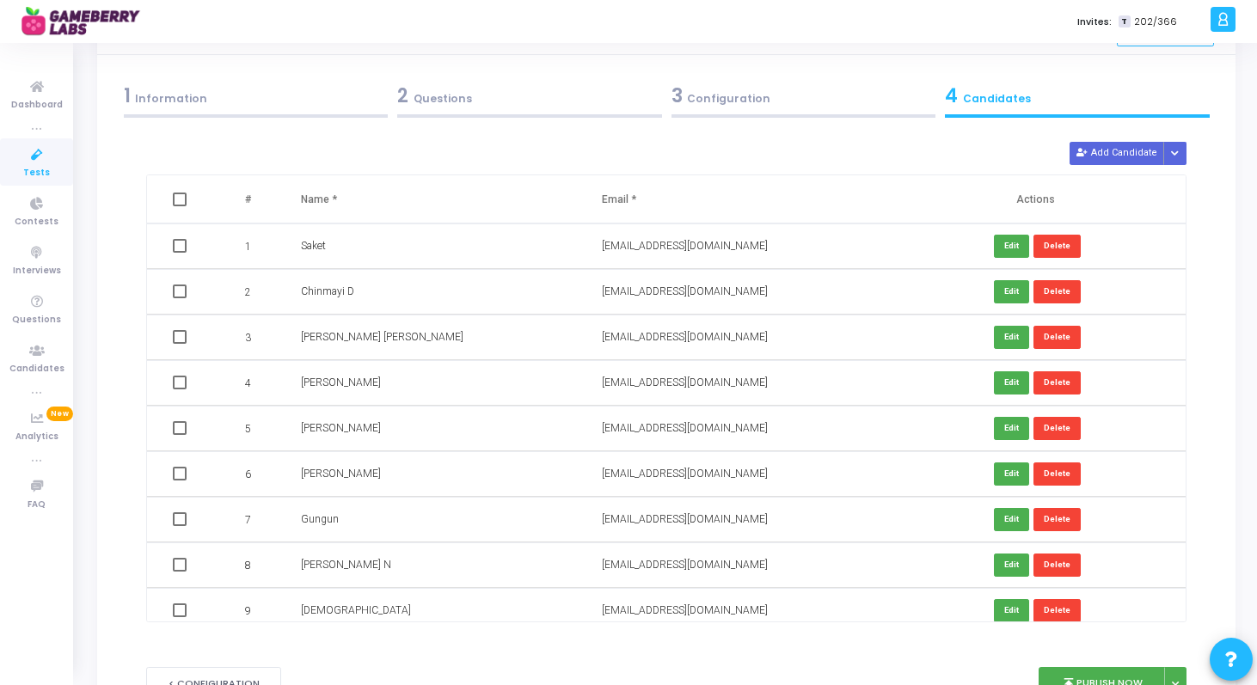
click at [811, 103] on div "3 Configuration" at bounding box center [804, 96] width 265 height 28
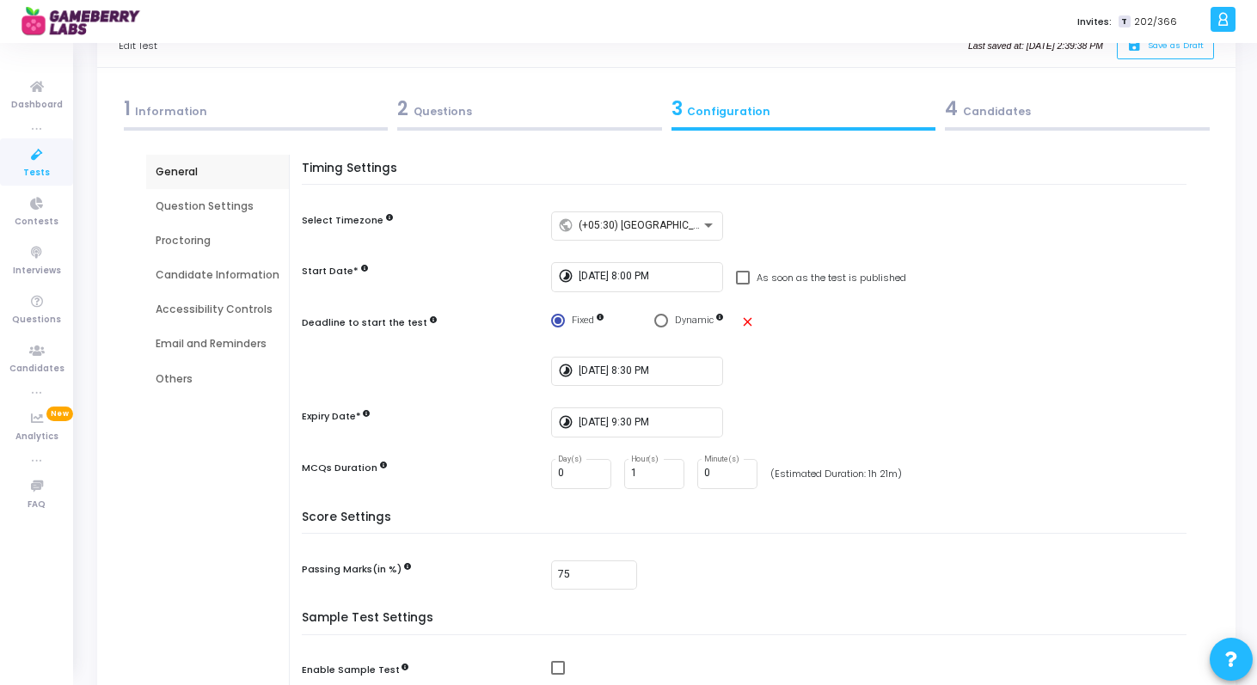
scroll to position [0, 0]
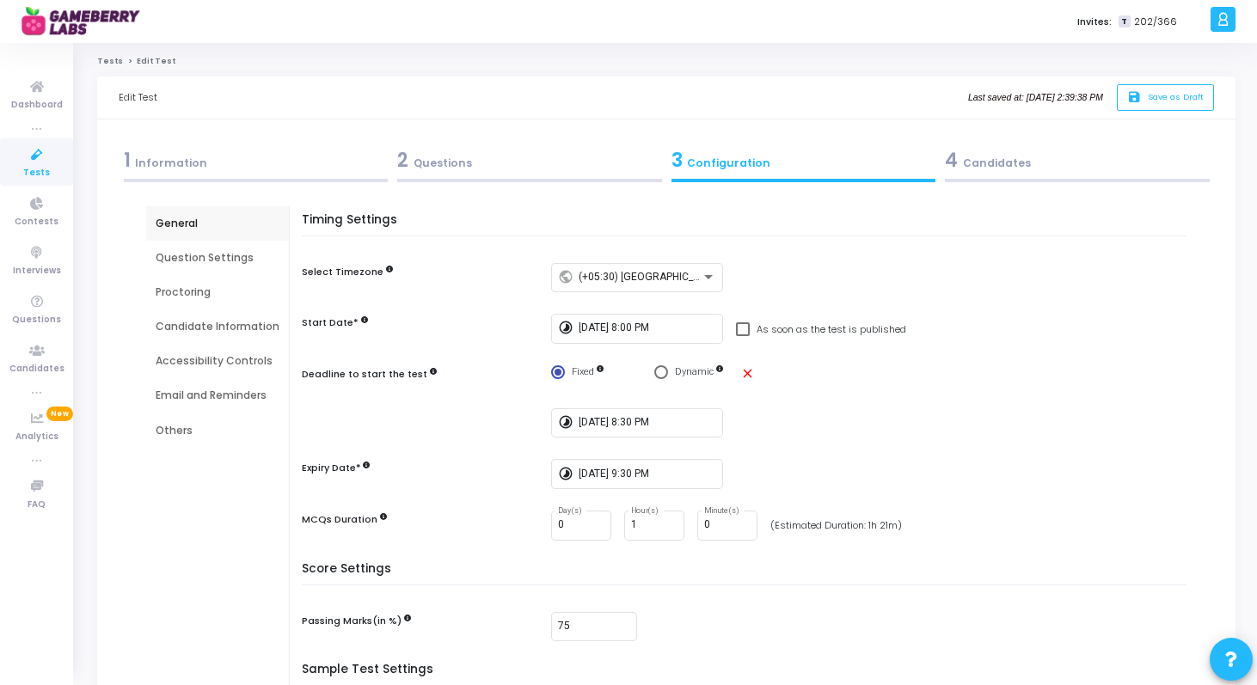
click at [985, 150] on div "4 Candidates" at bounding box center [1077, 160] width 265 height 28
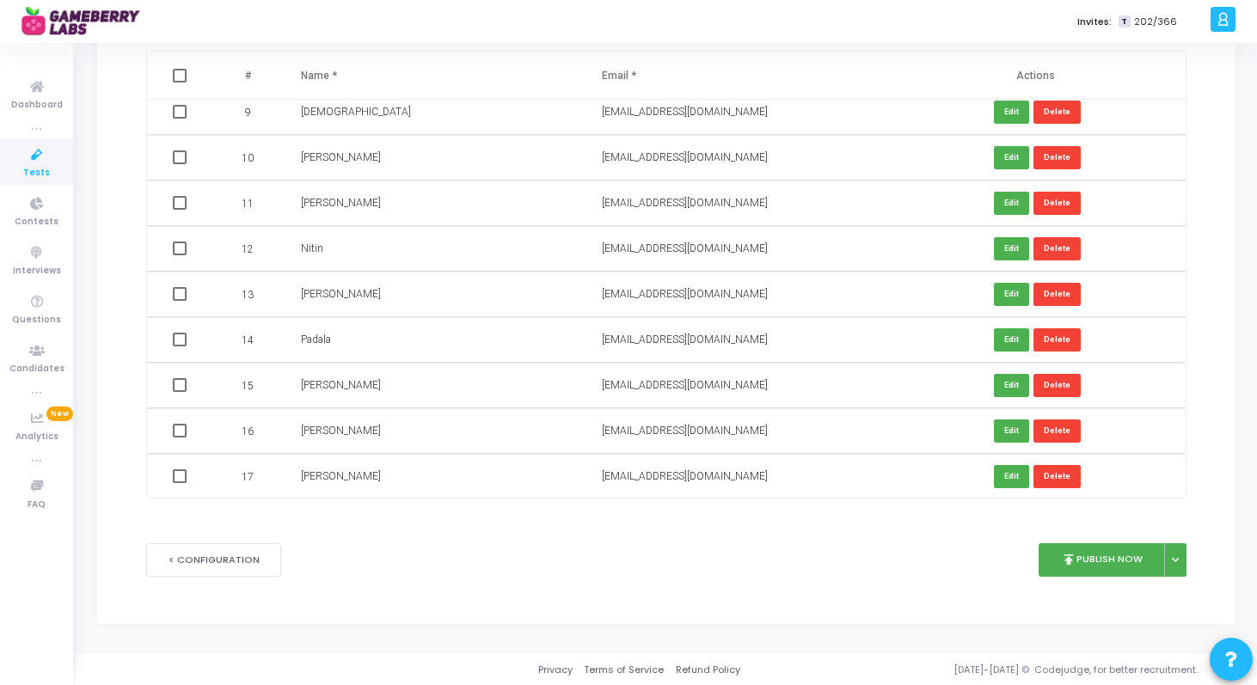
scroll to position [366, 0]
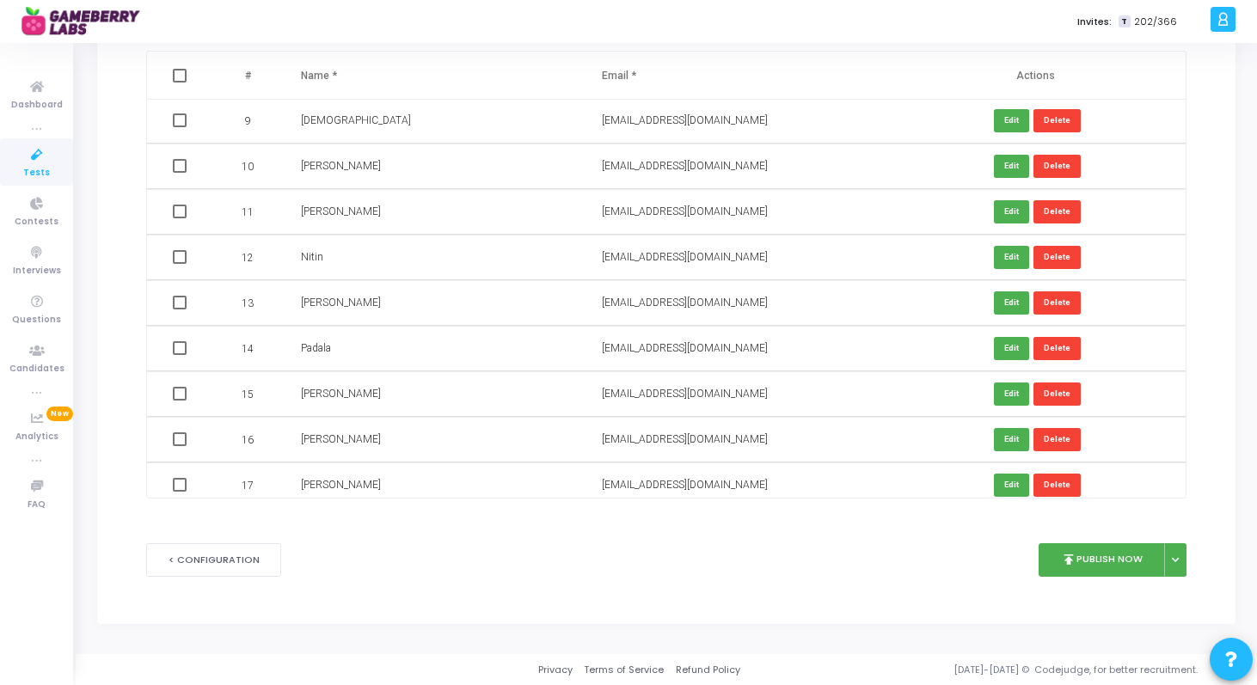
click at [178, 75] on span at bounding box center [180, 76] width 14 height 14
click at [179, 83] on input "checkbox" at bounding box center [179, 83] width 1 height 1
checkbox input "true"
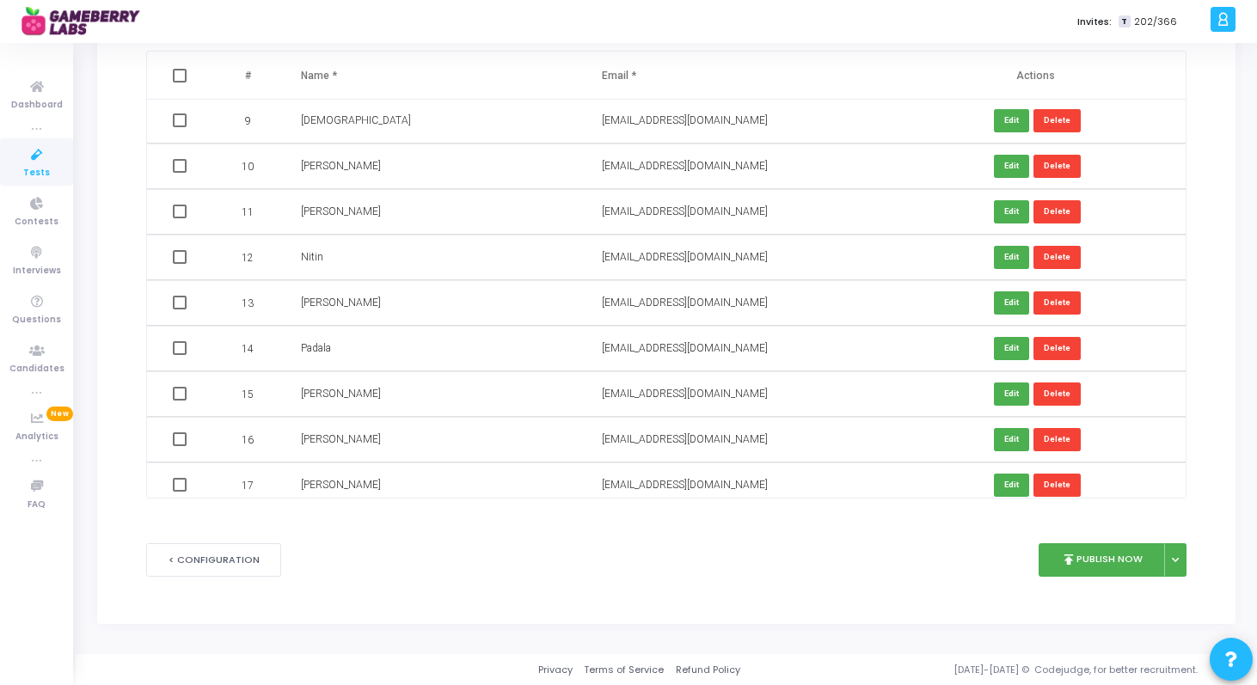
checkbox input "true"
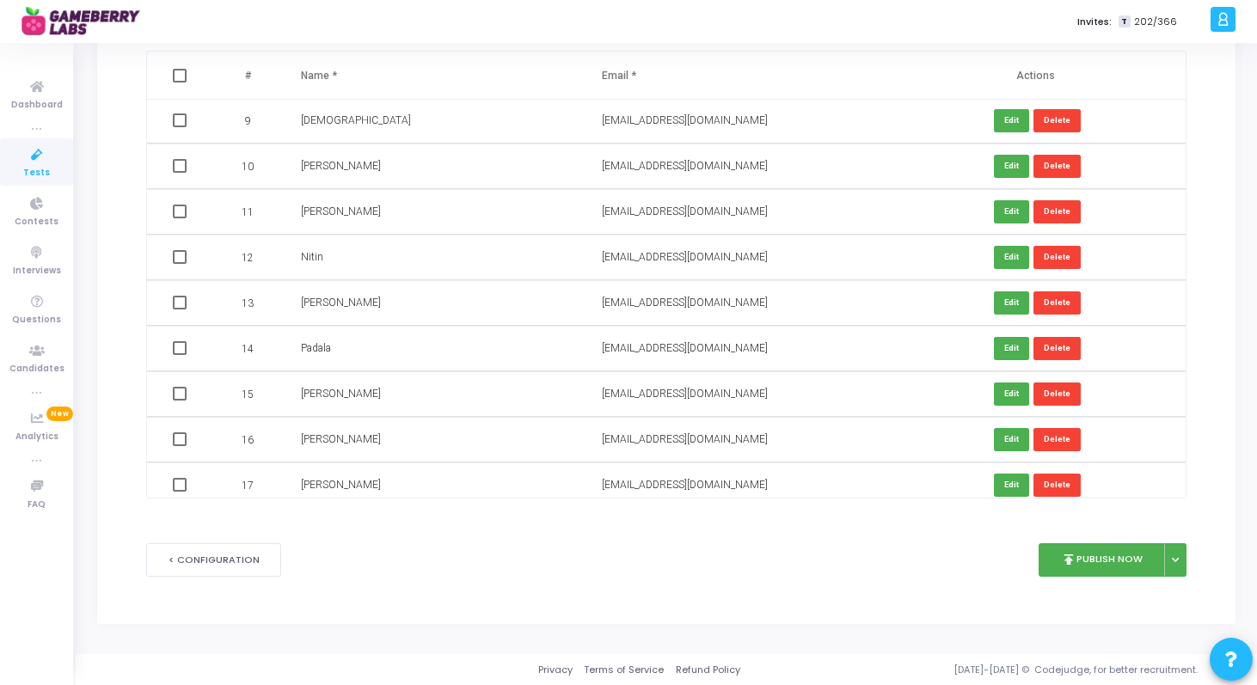
checkbox input "true"
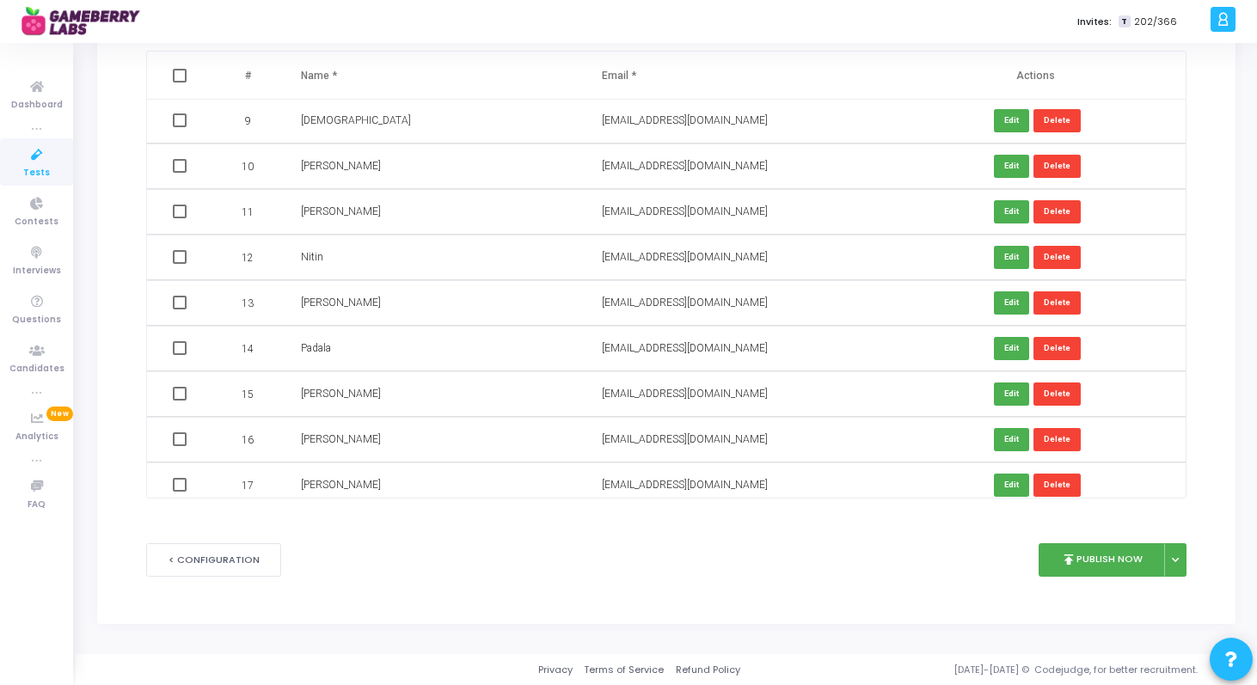
checkbox input "true"
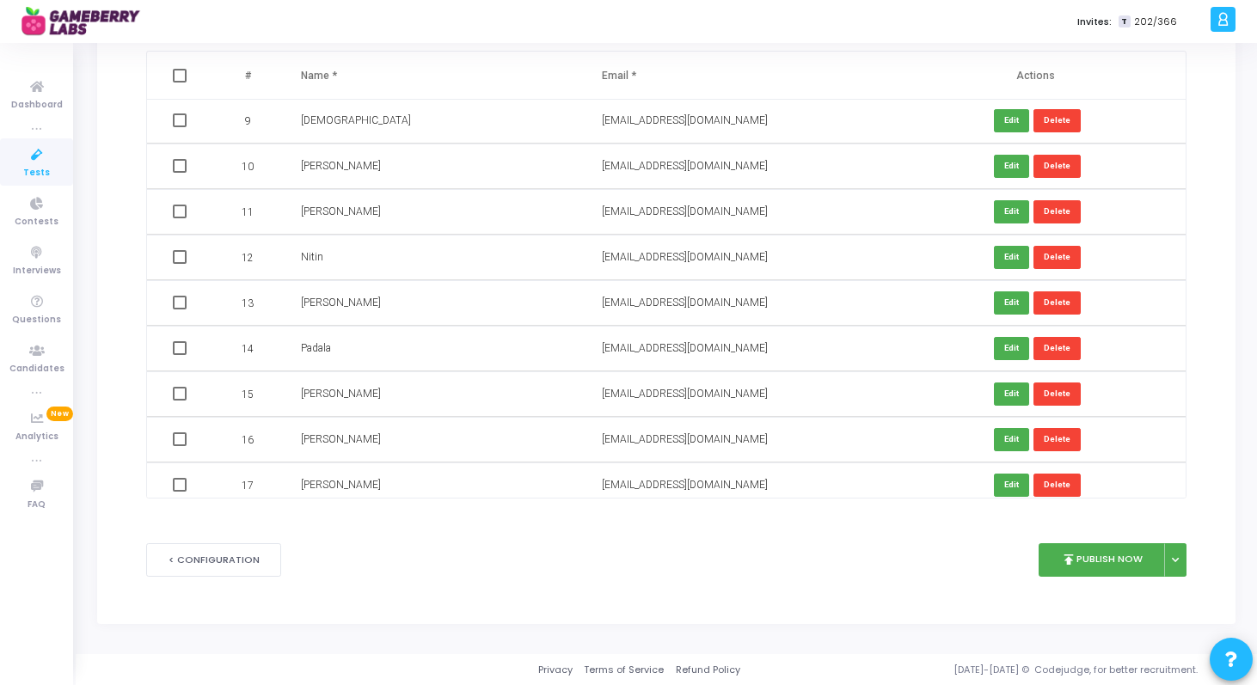
checkbox input "true"
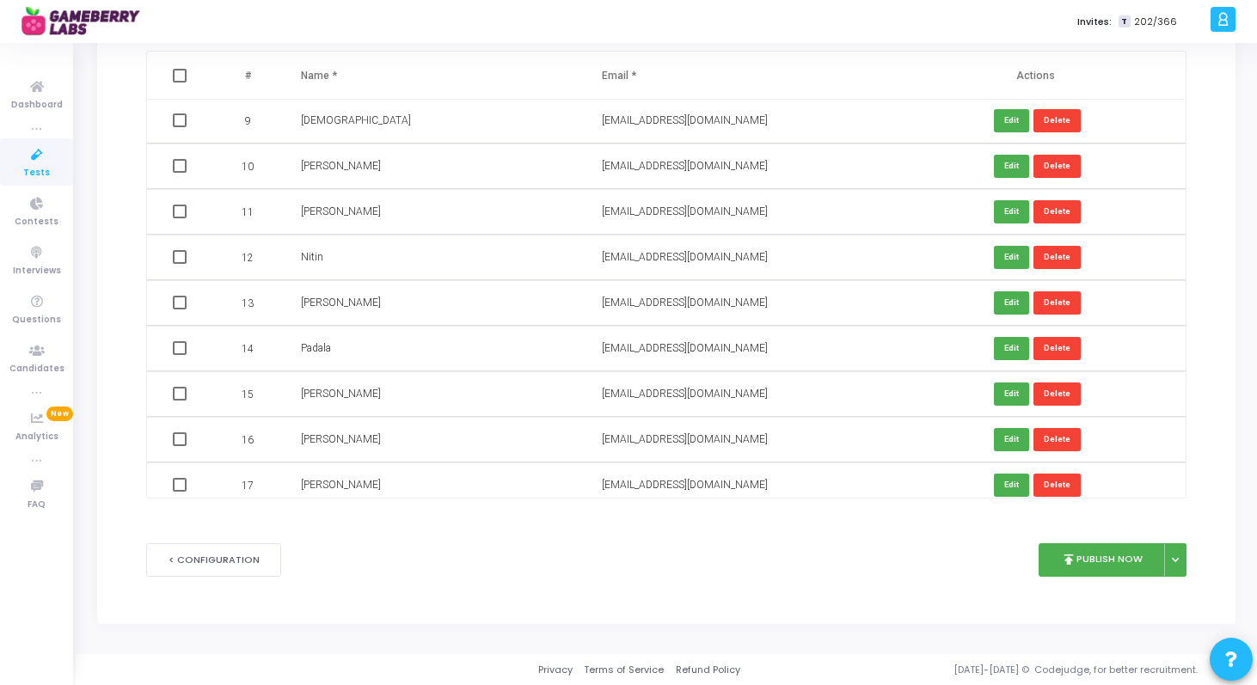
checkbox input "true"
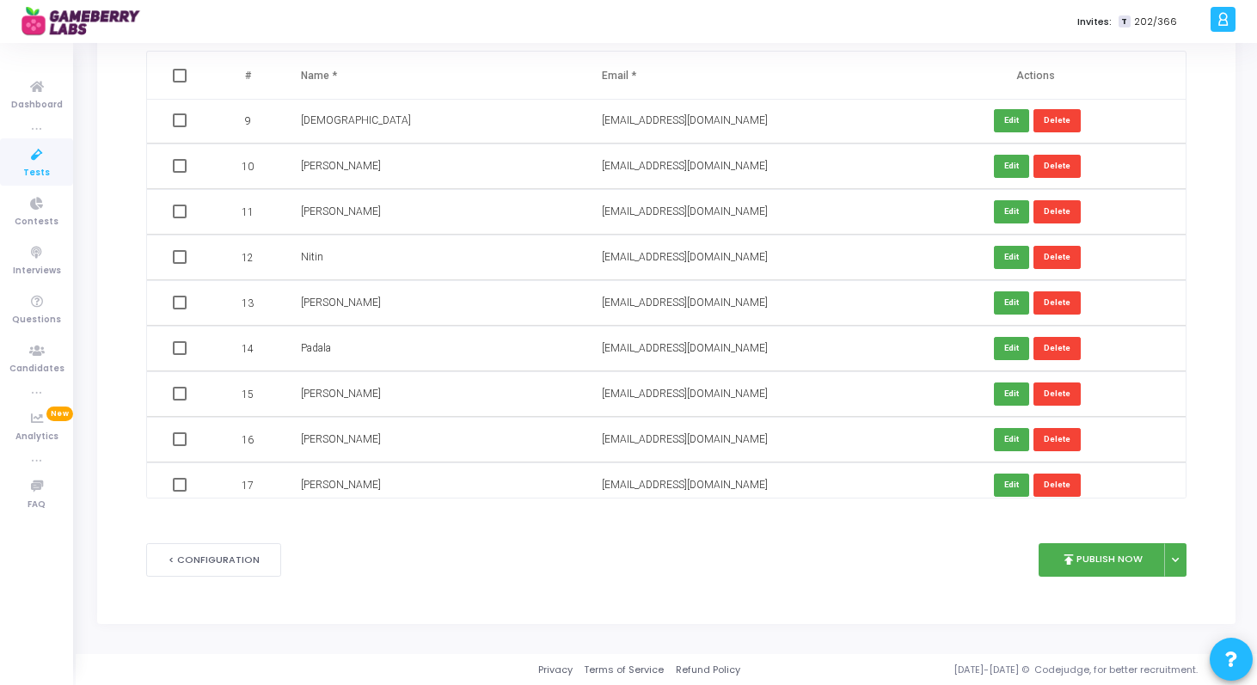
checkbox input "true"
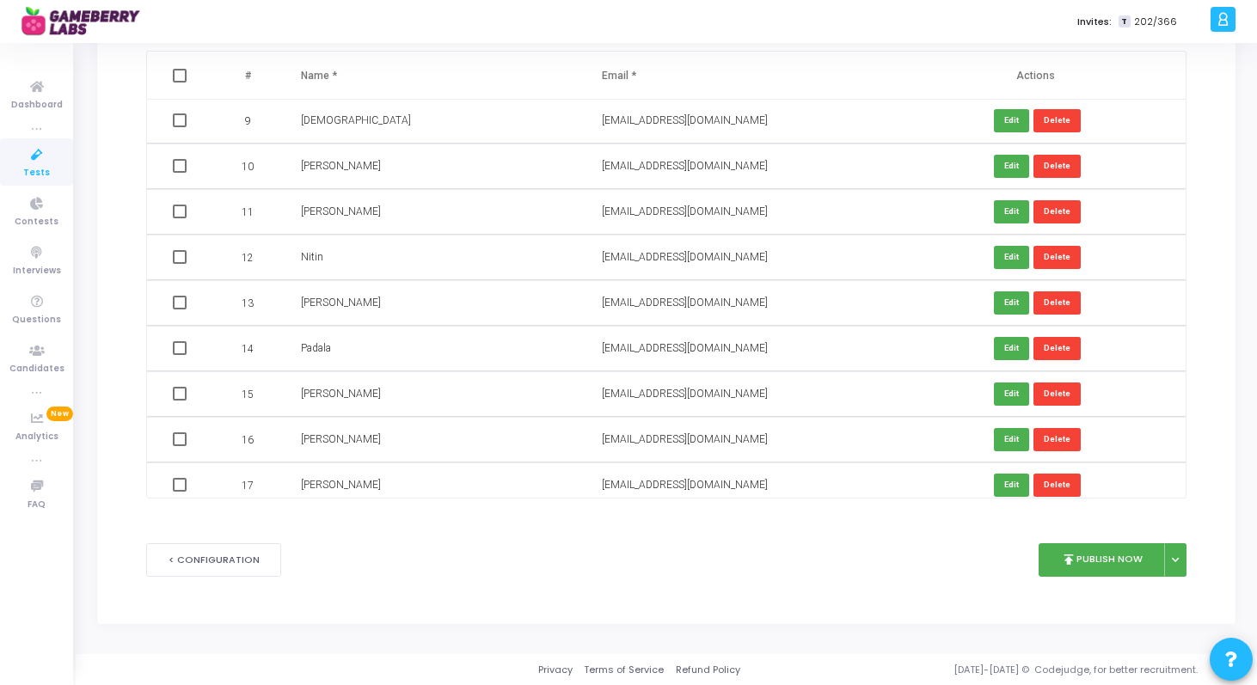
checkbox input "true"
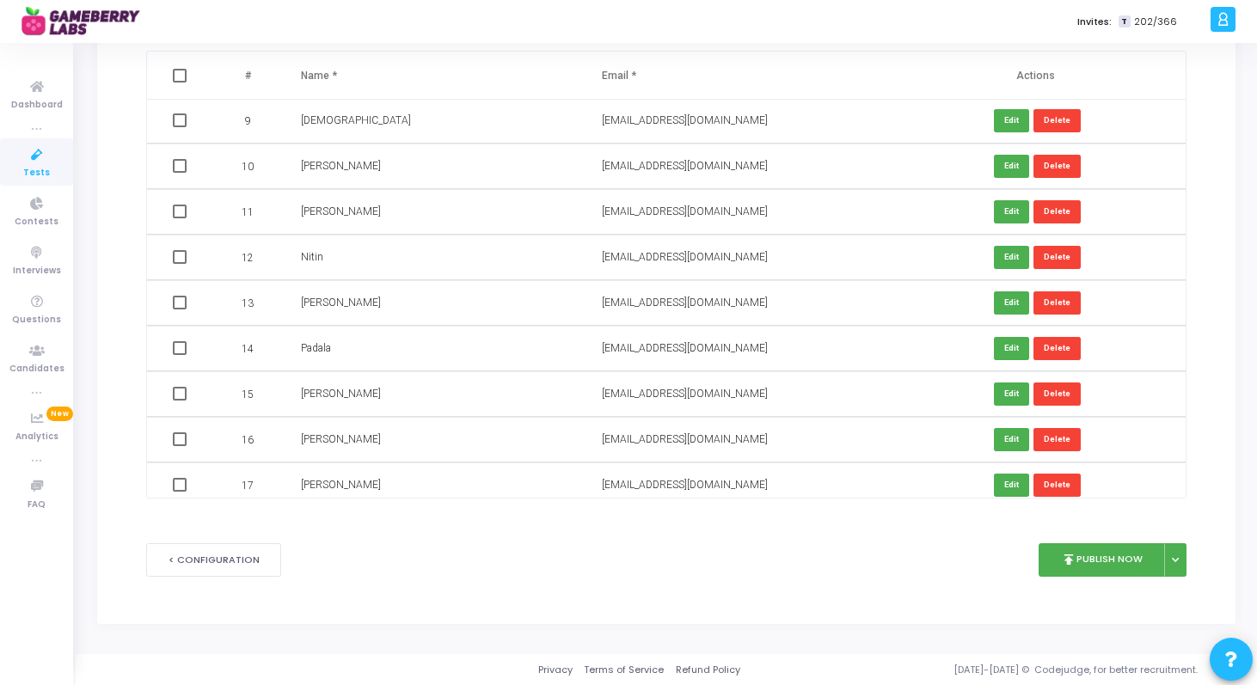
checkbox input "true"
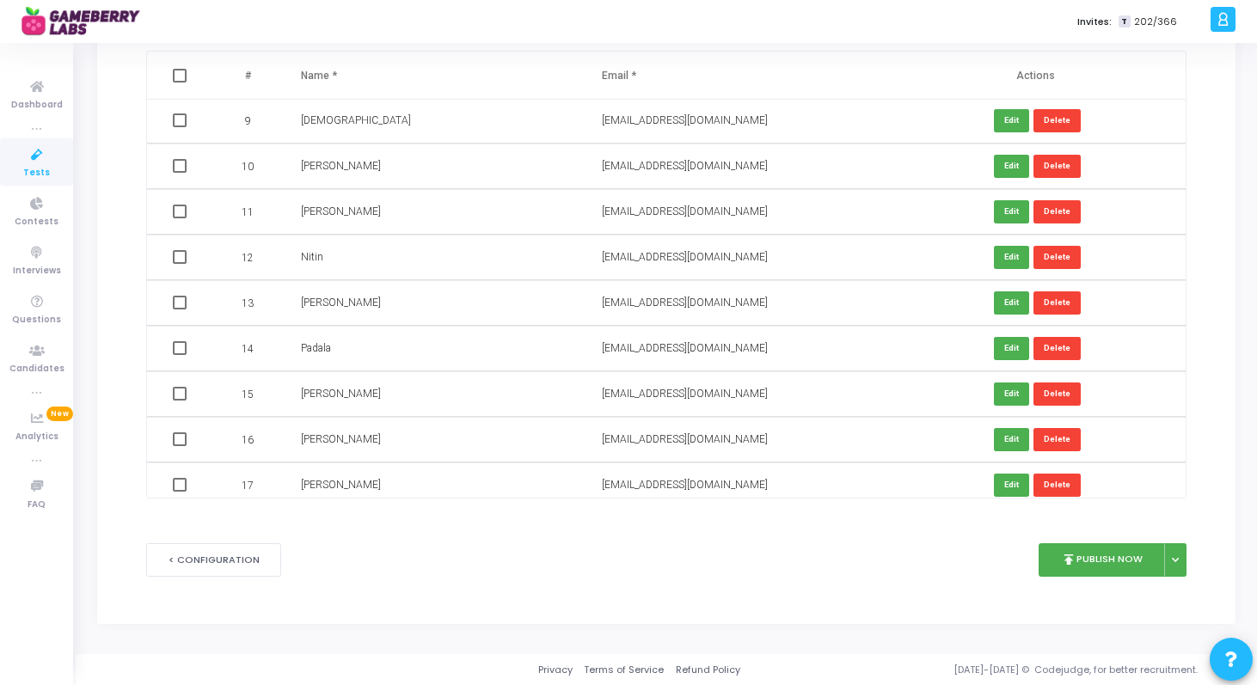
checkbox input "true"
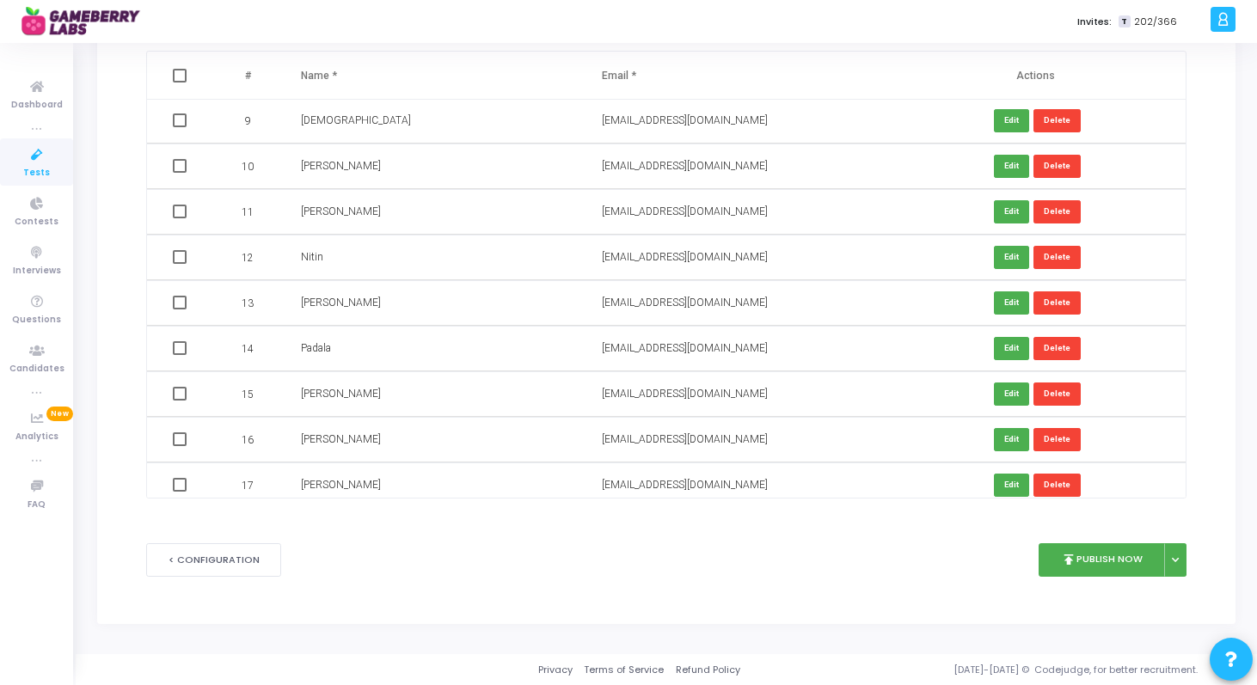
checkbox input "true"
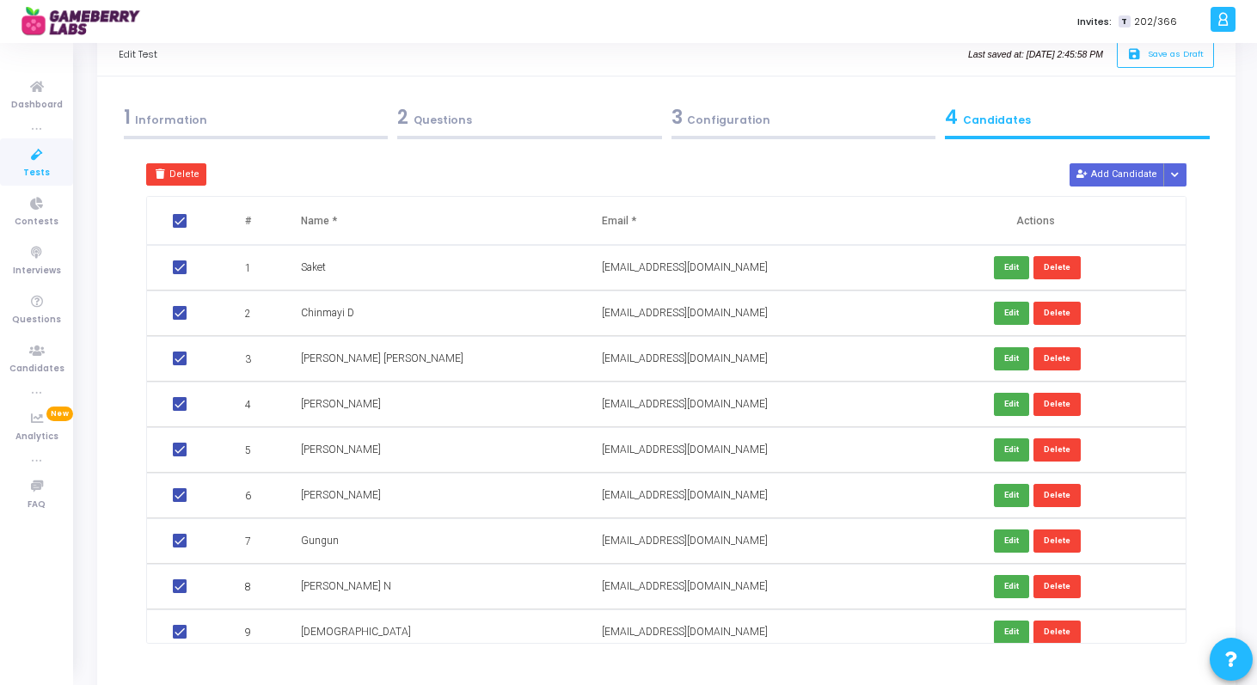
scroll to position [0, 0]
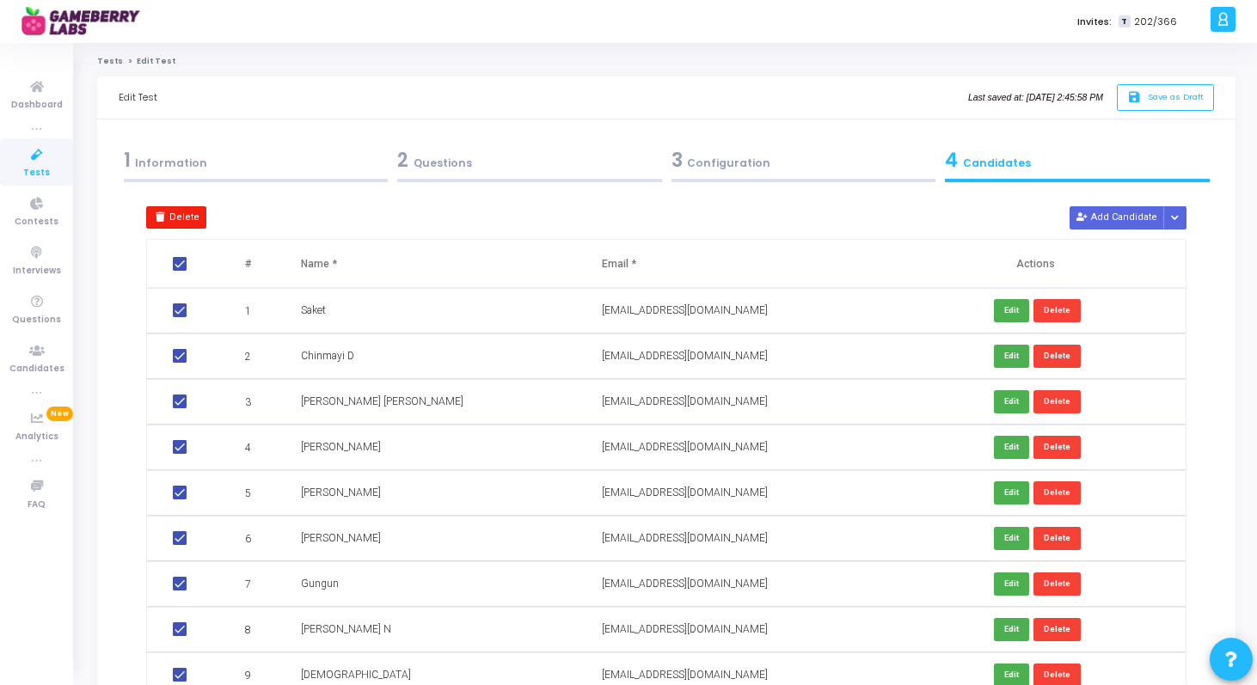
click at [185, 221] on button "Delete" at bounding box center [176, 217] width 60 height 22
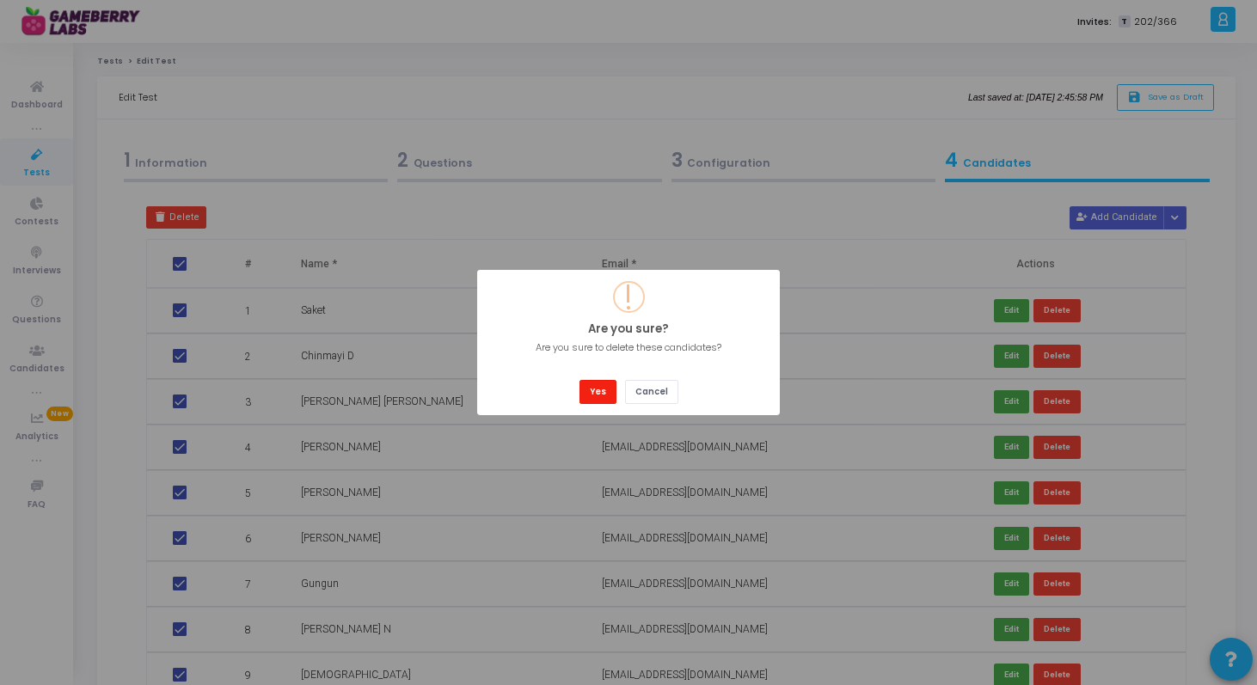
click at [600, 390] on button "Yes" at bounding box center [598, 391] width 37 height 23
checkbox input "false"
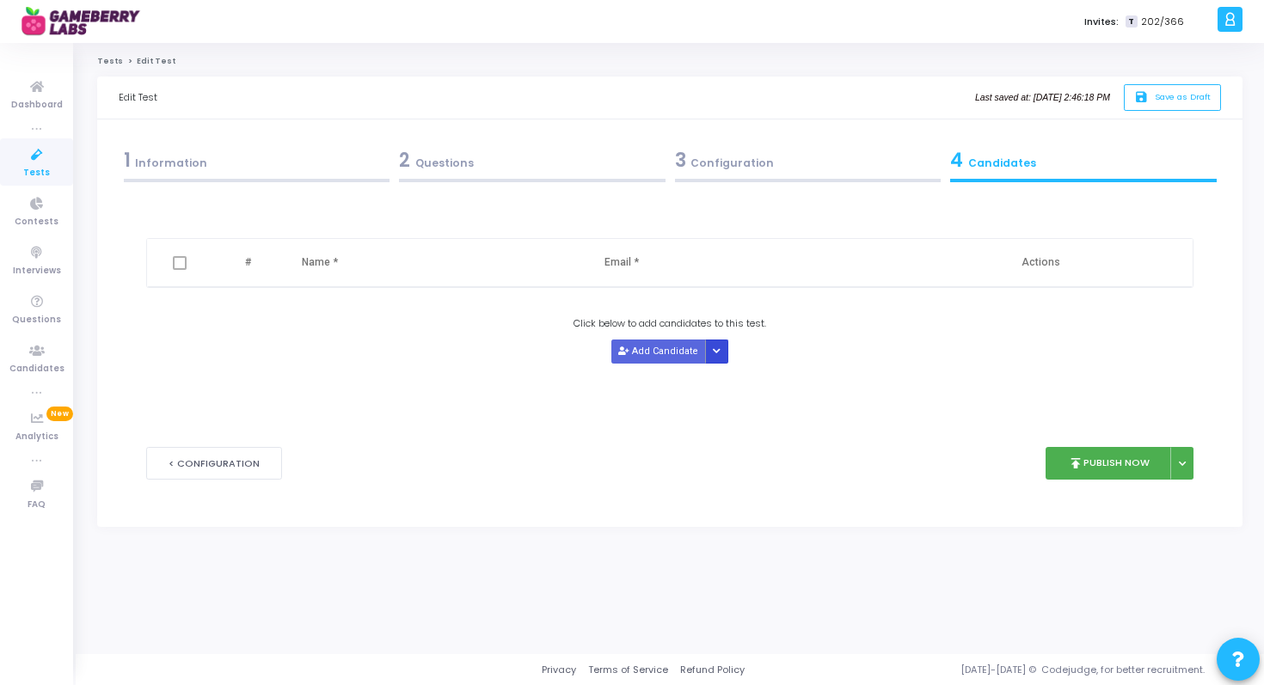
click at [715, 352] on icon "Button group with nested dropdown" at bounding box center [717, 351] width 8 height 9
click at [741, 385] on button "Upload Candidate List" at bounding box center [769, 384] width 132 height 23
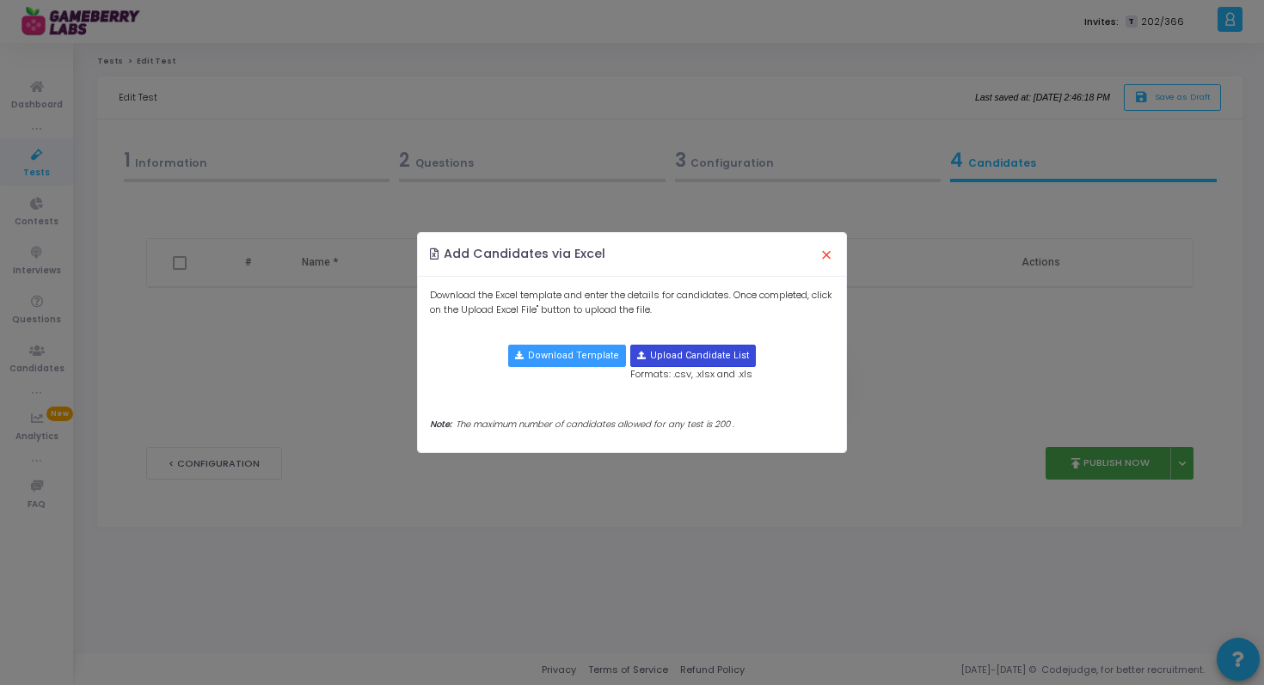
click at [678, 353] on input "file" at bounding box center [693, 356] width 124 height 21
type input "C:\fakepath\Analyst -Intern (1).xlsx"
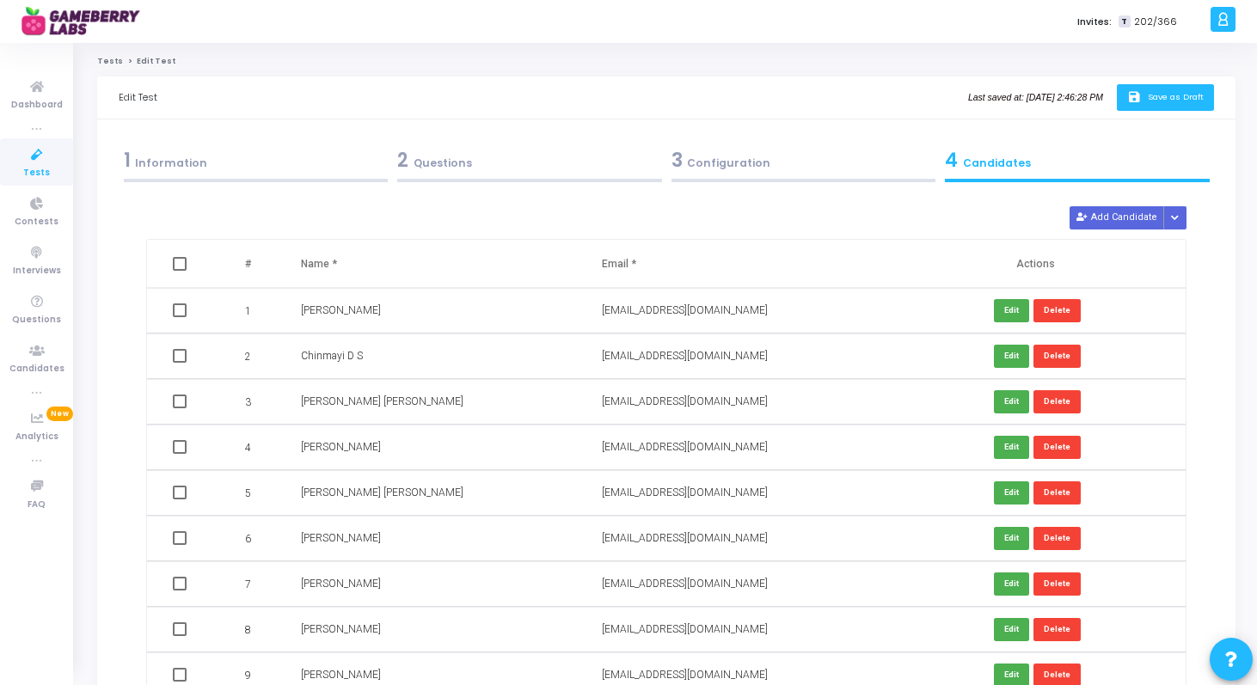
click at [1170, 95] on span "Save as Draft" at bounding box center [1176, 96] width 56 height 11
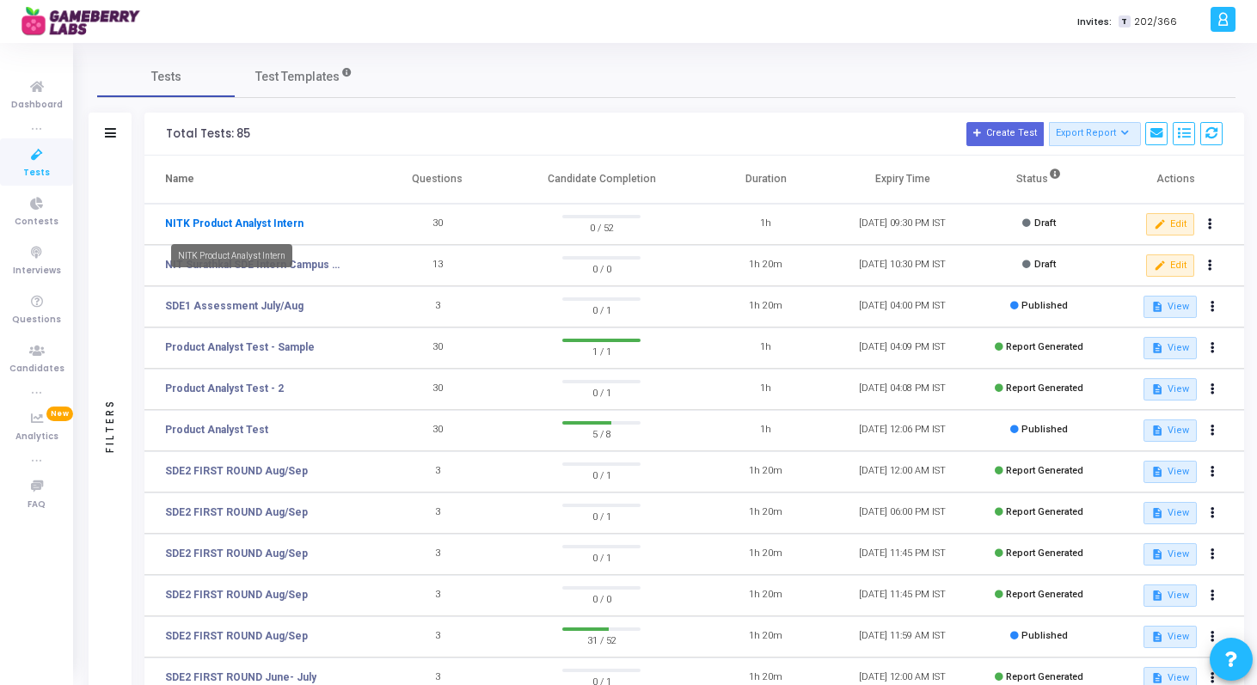
click at [254, 224] on link "NITK Product Analyst Intern" at bounding box center [234, 223] width 138 height 15
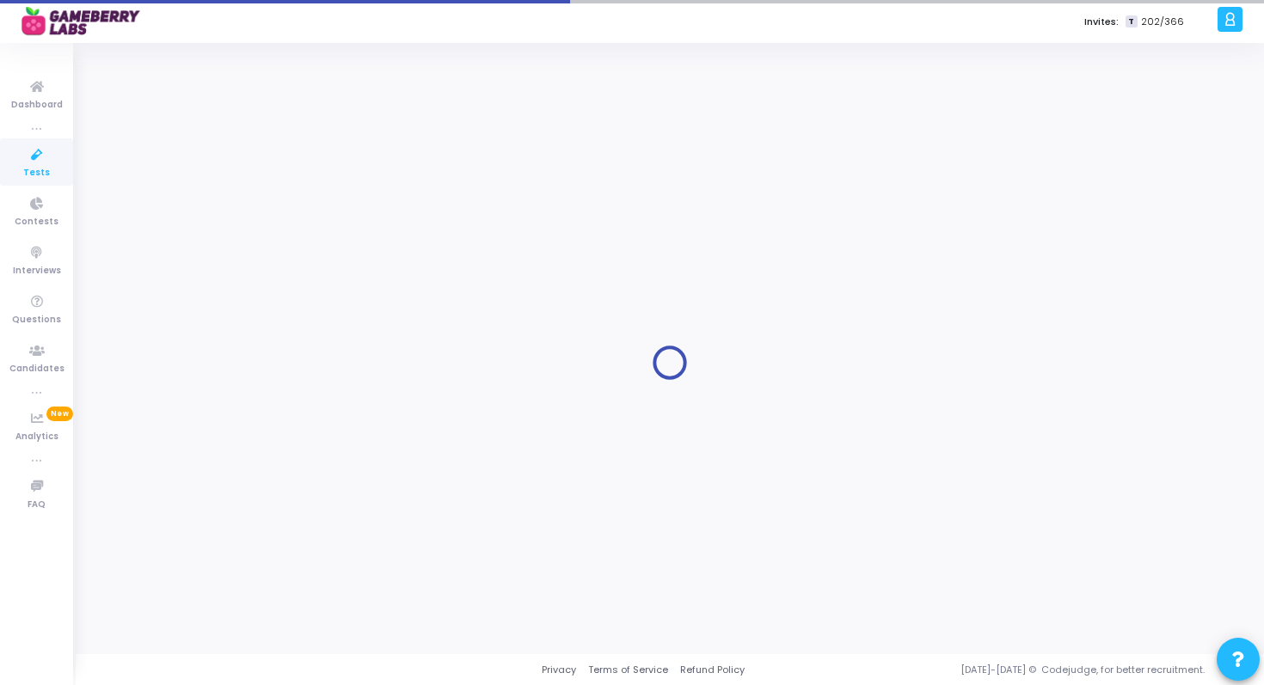
type input "NITK Product Analyst Intern"
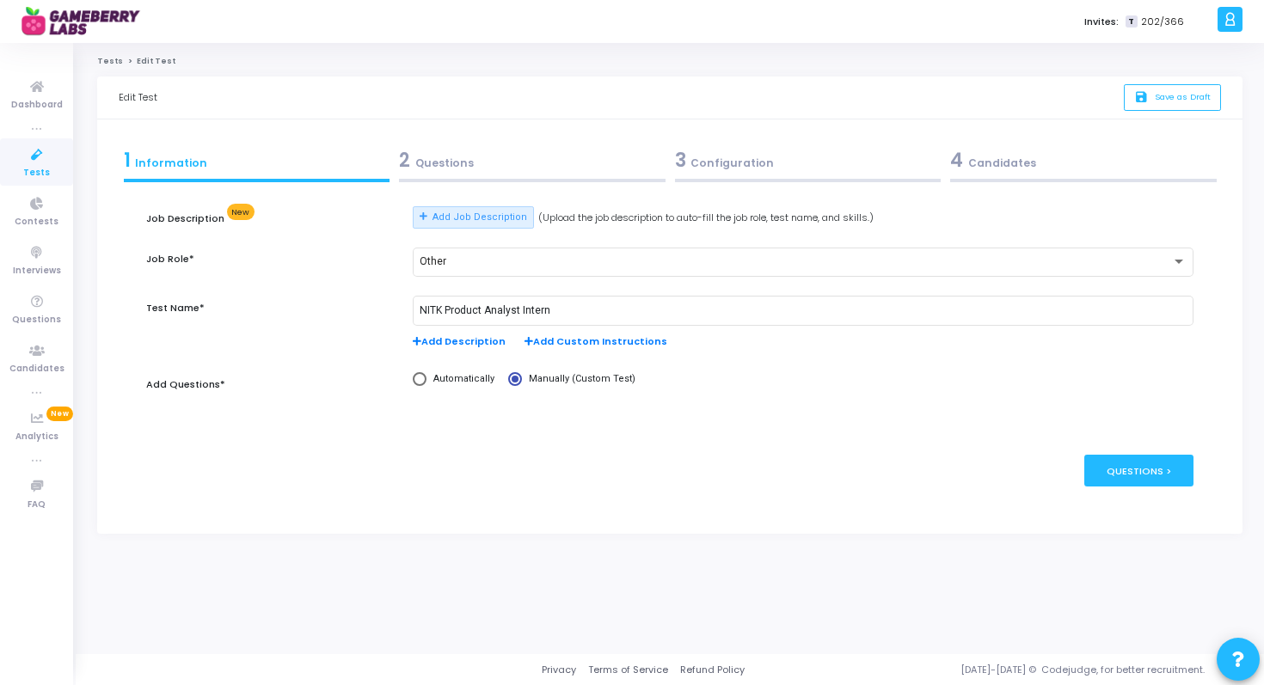
click at [999, 151] on div "4 Candidates" at bounding box center [1083, 160] width 267 height 28
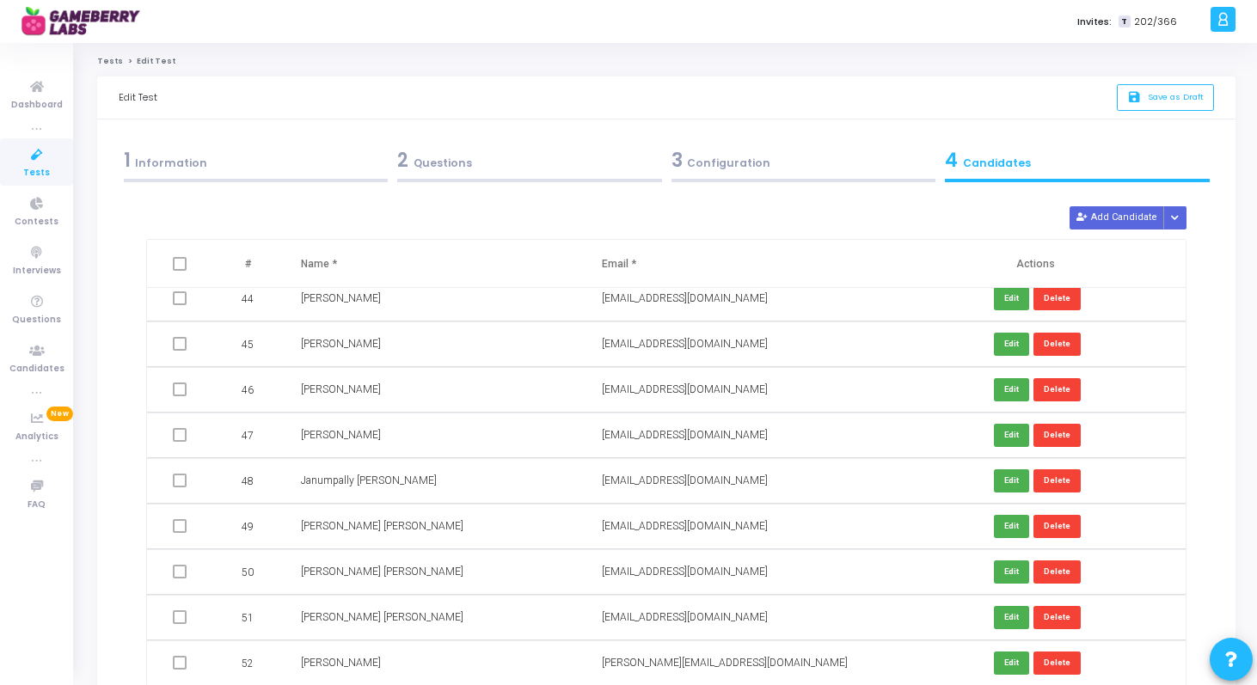
scroll to position [188, 0]
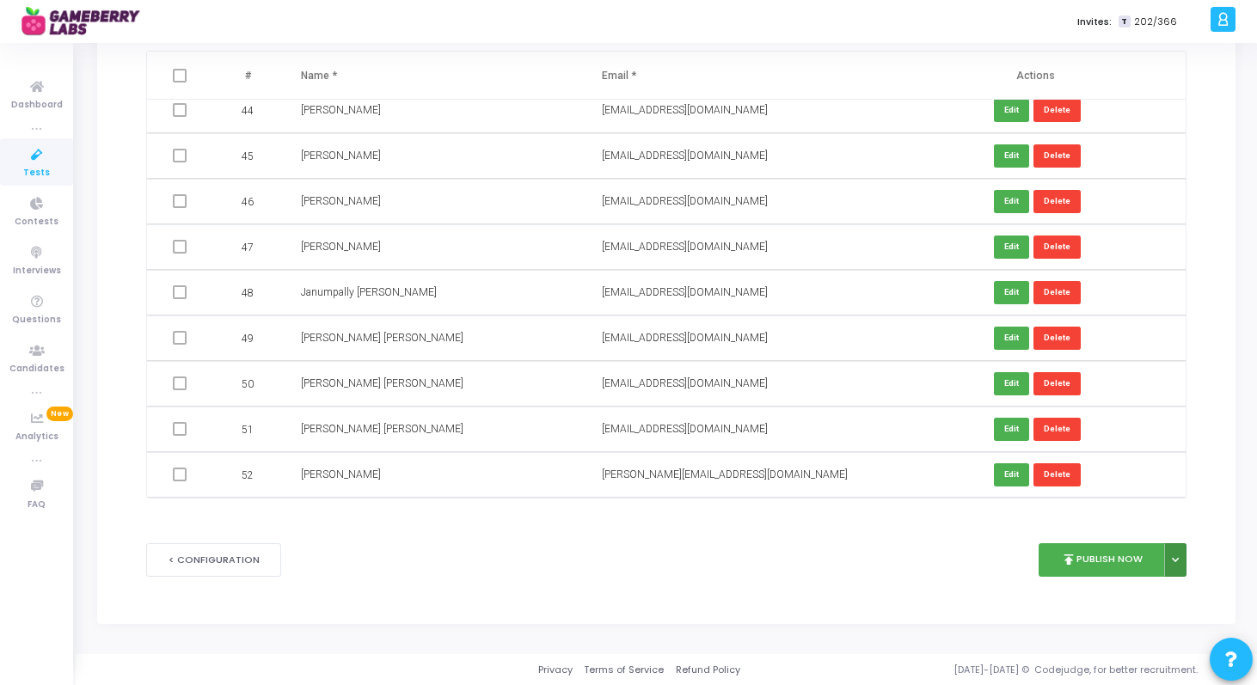
click at [1177, 560] on icon at bounding box center [1175, 560] width 7 height 9
click at [1136, 600] on button "Publish Later" at bounding box center [1121, 600] width 132 height 28
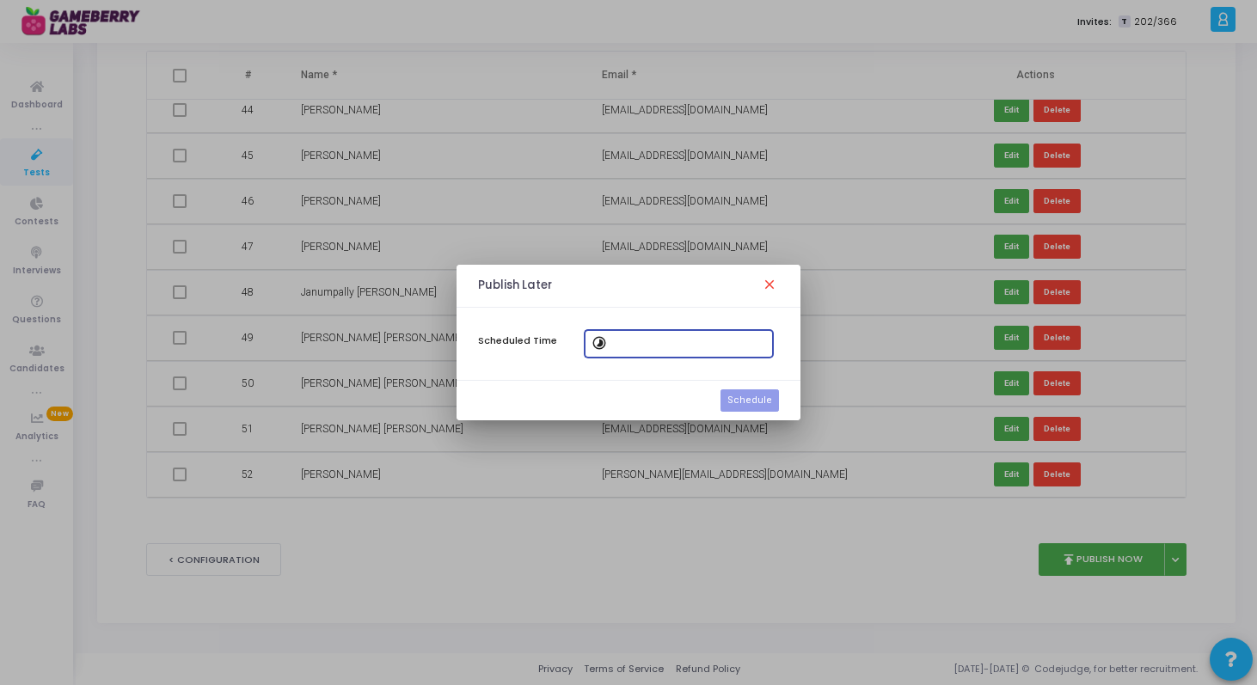
click at [672, 343] on input at bounding box center [689, 344] width 155 height 12
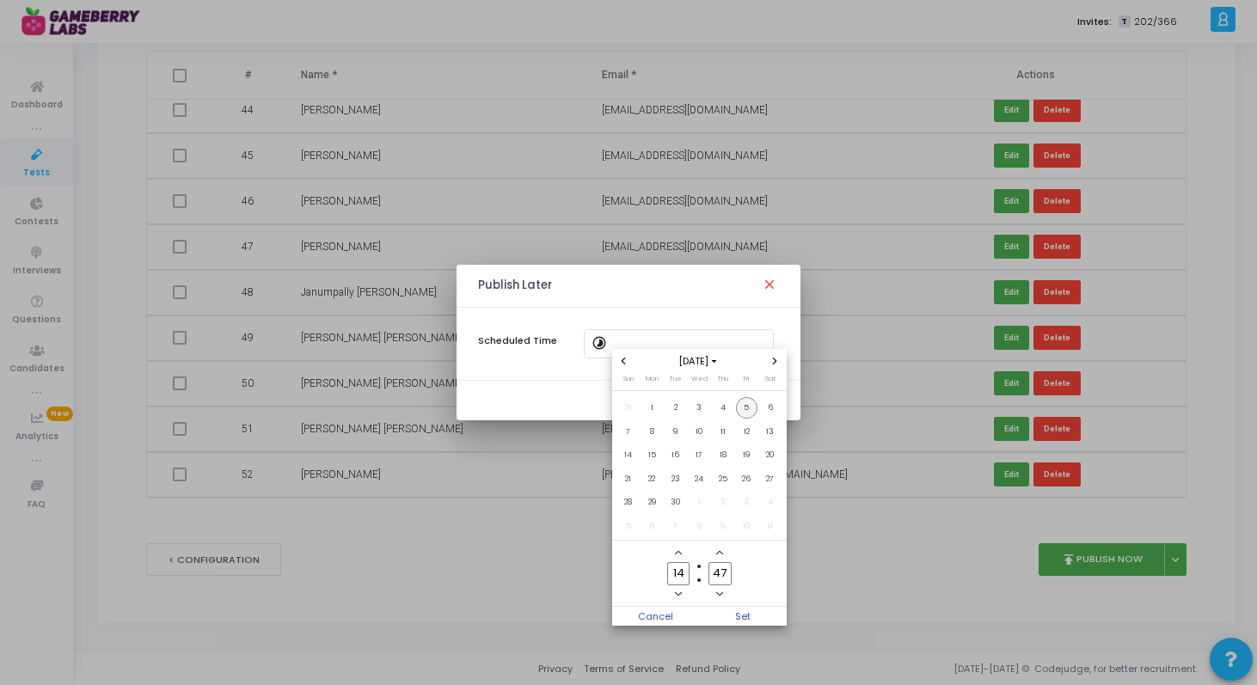
click at [749, 408] on span "5" at bounding box center [746, 407] width 21 height 21
click at [680, 555] on icon "Add a hour" at bounding box center [678, 553] width 7 height 7
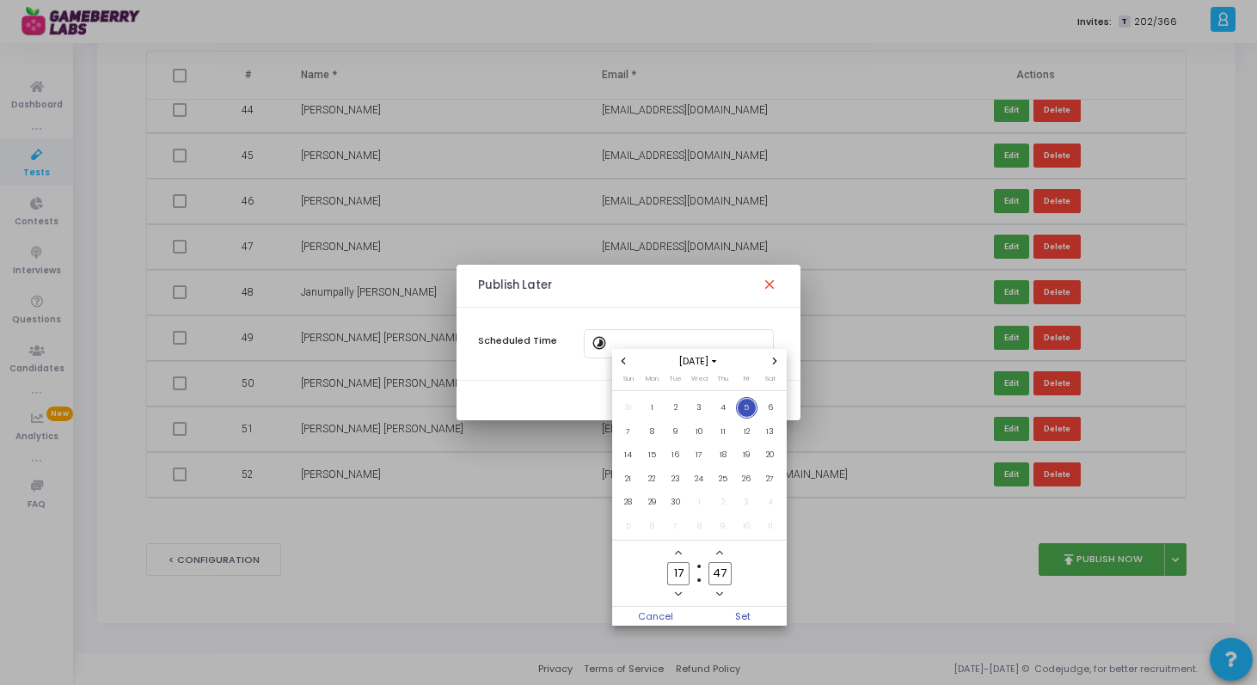
type input "18"
click at [720, 591] on icon "Minus a minute" at bounding box center [719, 594] width 7 height 7
click at [720, 567] on input "45" at bounding box center [720, 573] width 22 height 23
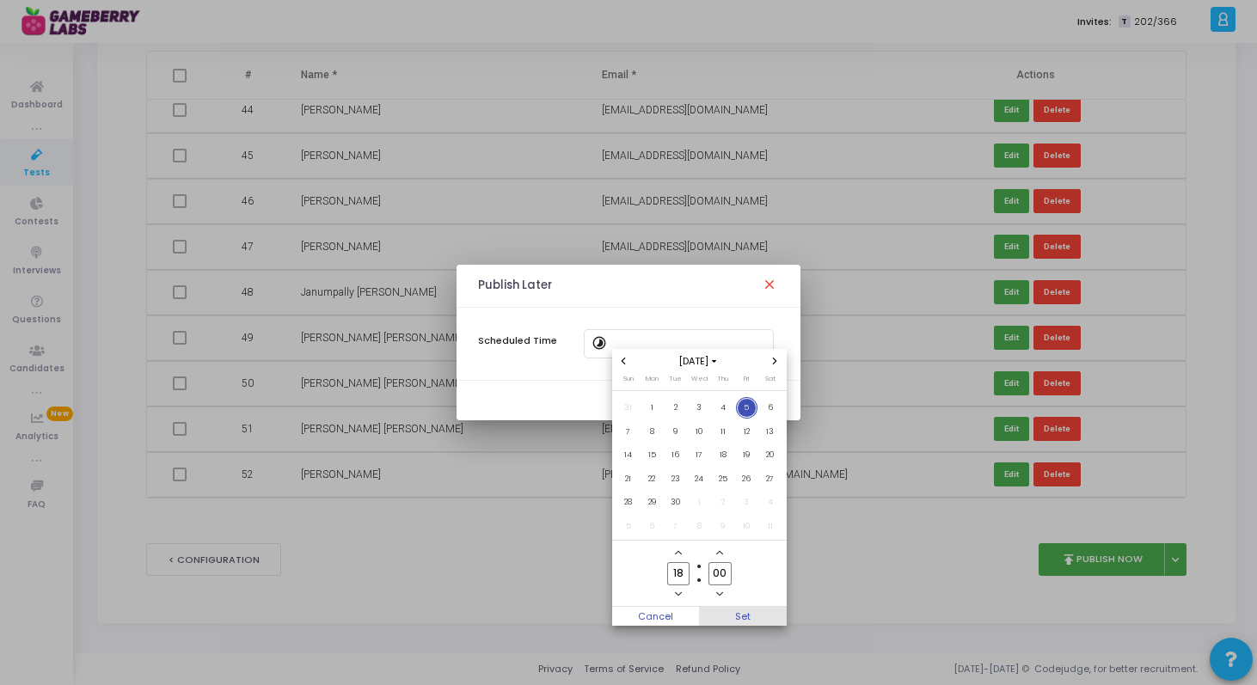
type input "00"
click at [756, 619] on span "Set" at bounding box center [743, 616] width 88 height 19
type input "[DATE] 6:00 PM"
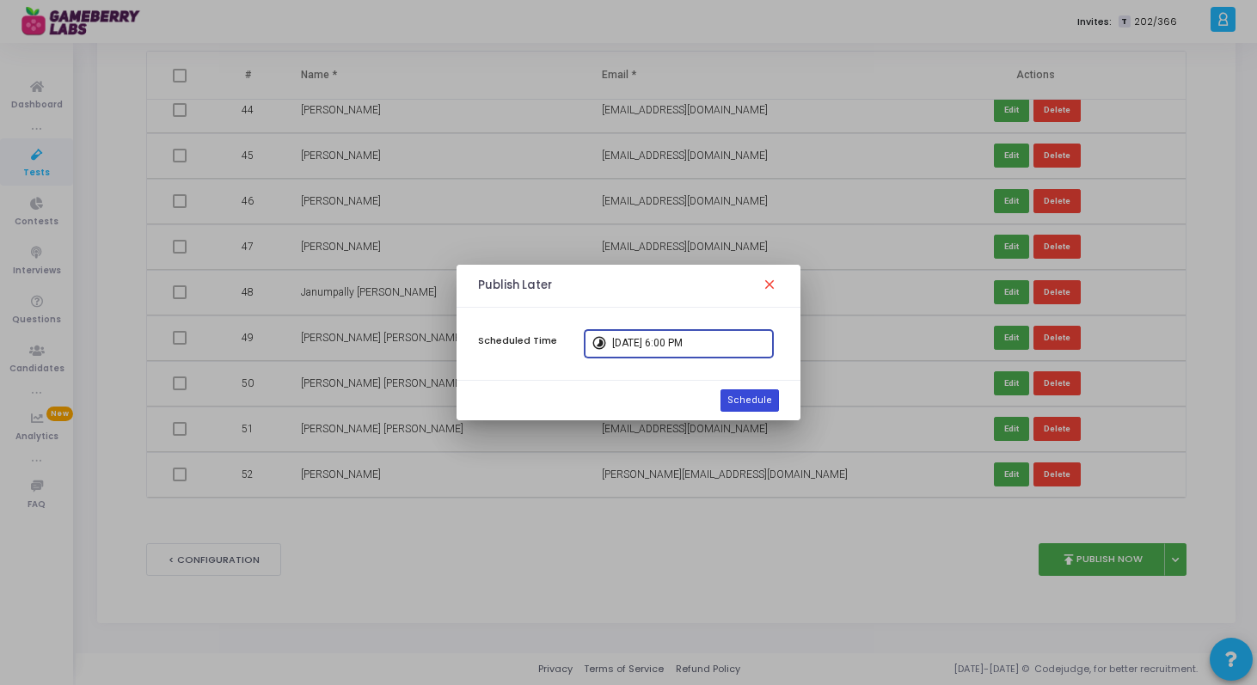
click at [752, 399] on button "Schedule" at bounding box center [750, 401] width 58 height 22
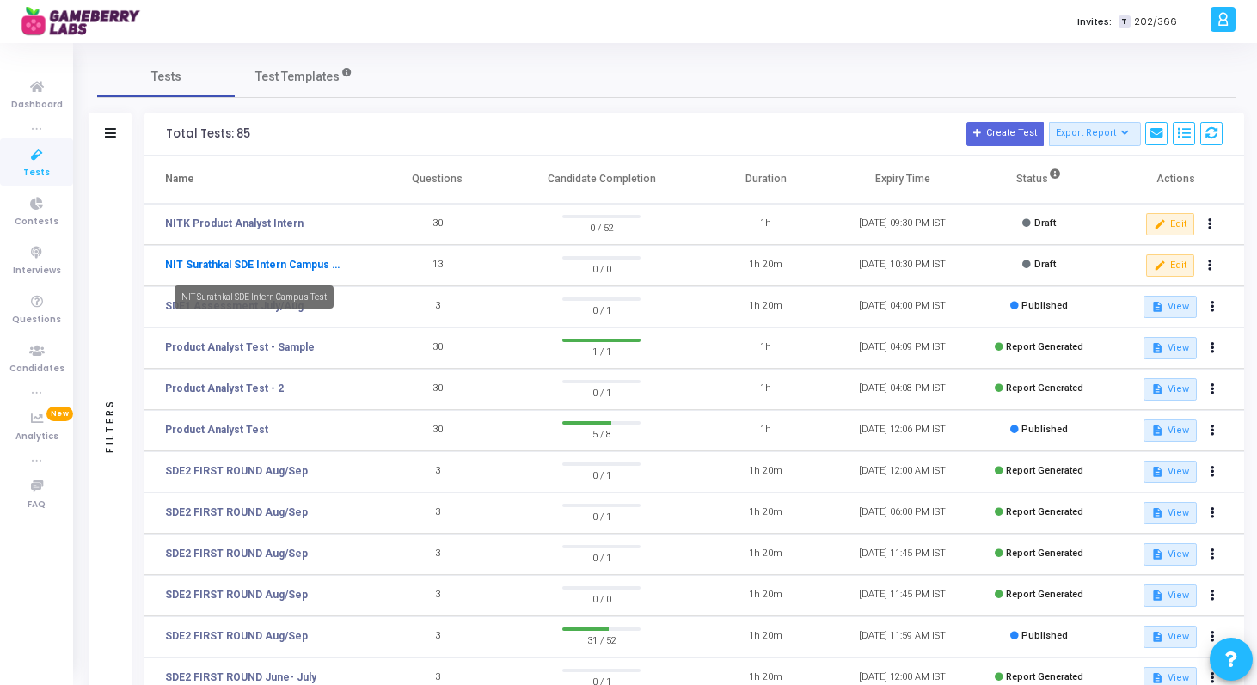
click at [246, 265] on link "NIT Surathkal SDE Intern Campus Test" at bounding box center [253, 264] width 177 height 15
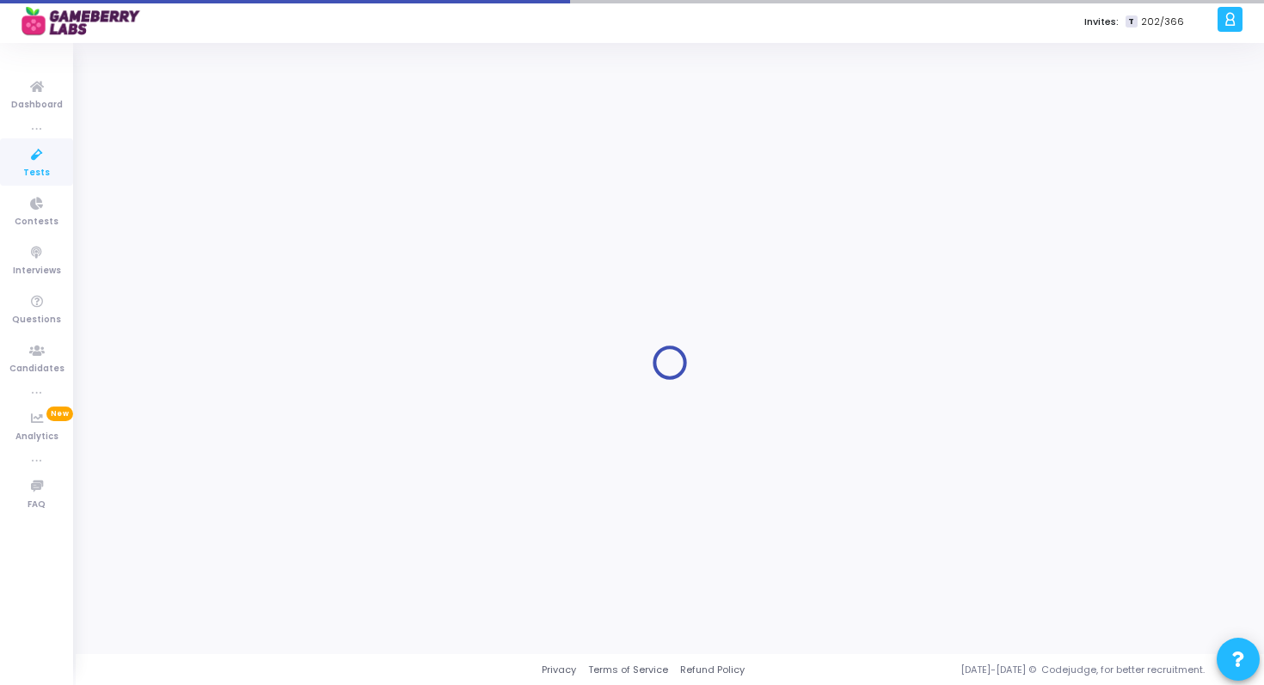
type input "NIT Surathkal SDE Intern Campus Test"
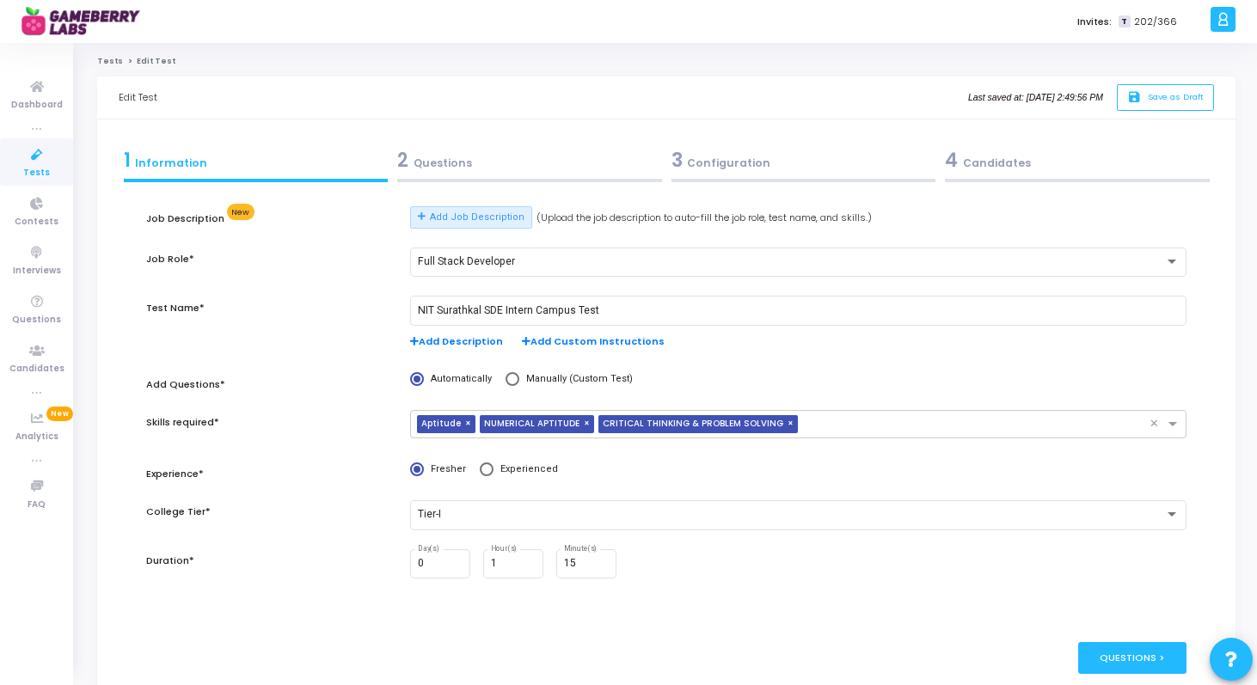
click at [444, 177] on div "2 Questions" at bounding box center [530, 164] width 274 height 46
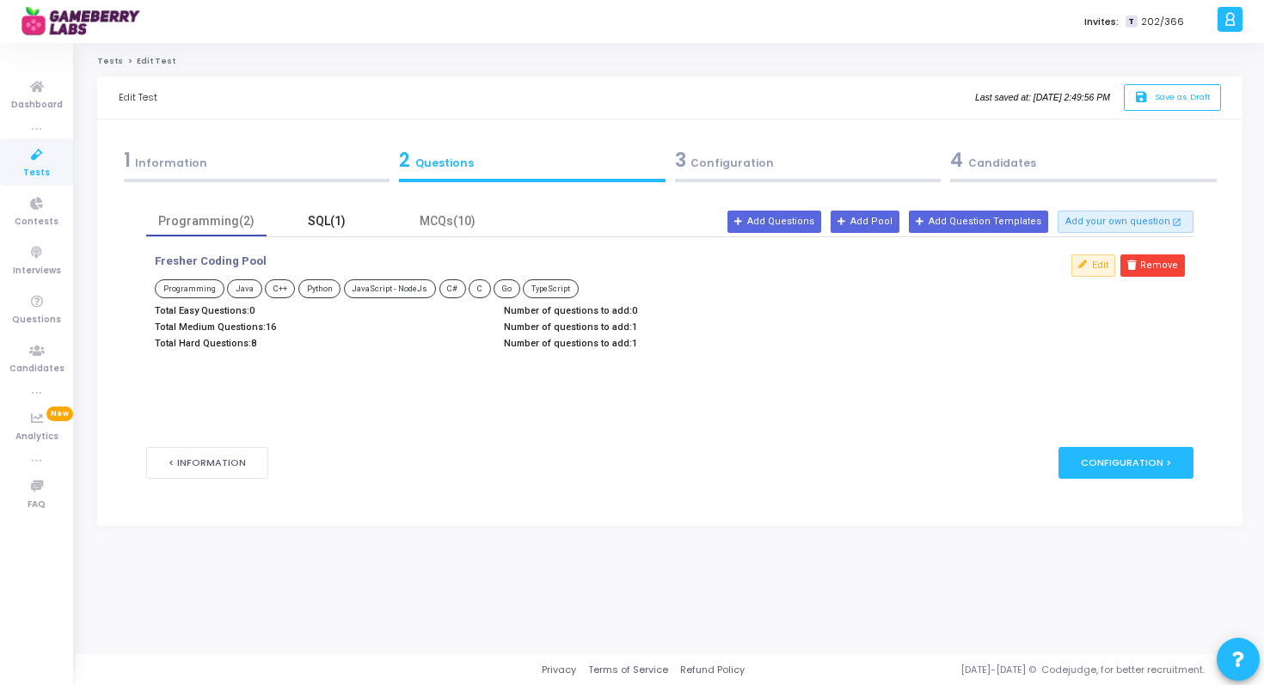
click at [328, 217] on div "SQL(1)" at bounding box center [327, 221] width 100 height 18
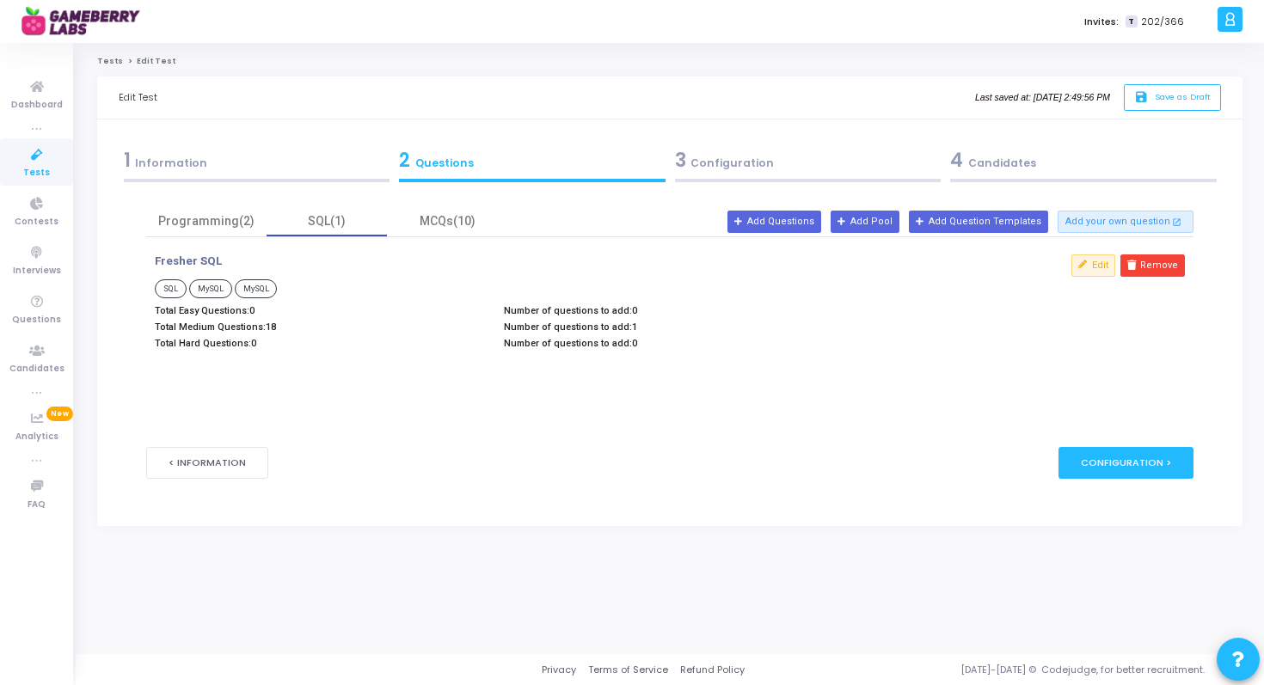
click at [725, 162] on div "3 Configuration" at bounding box center [808, 160] width 267 height 28
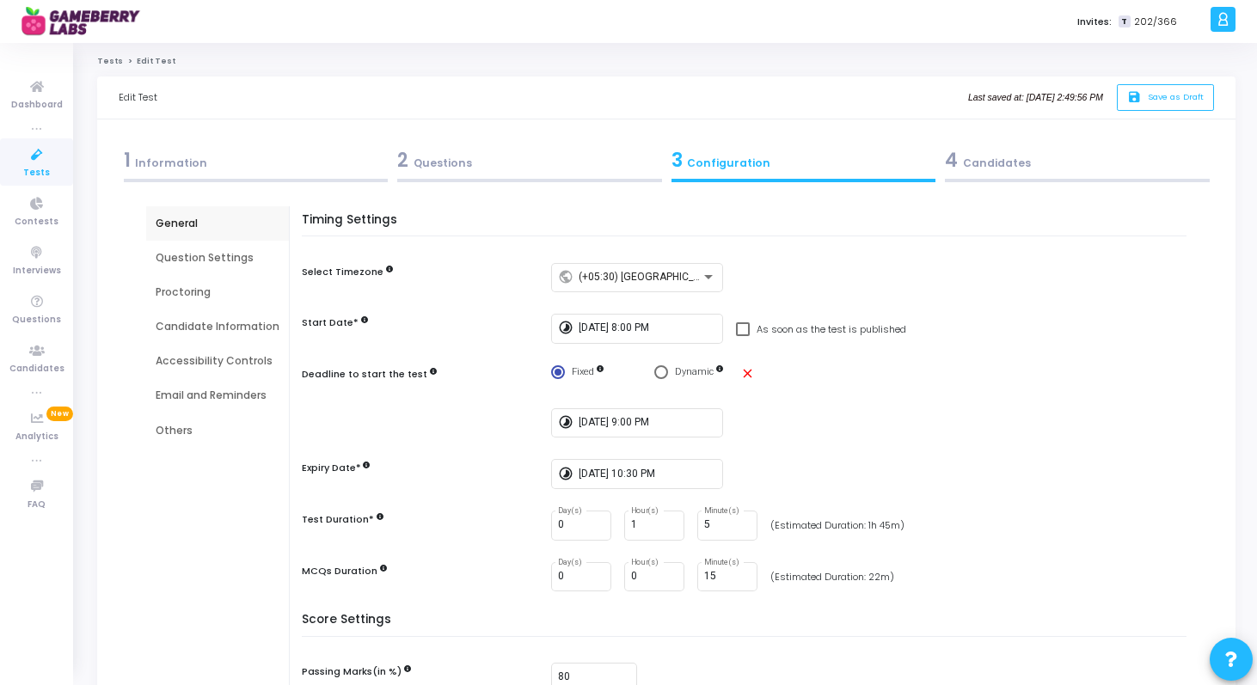
click at [438, 175] on div "2 Questions" at bounding box center [530, 164] width 274 height 46
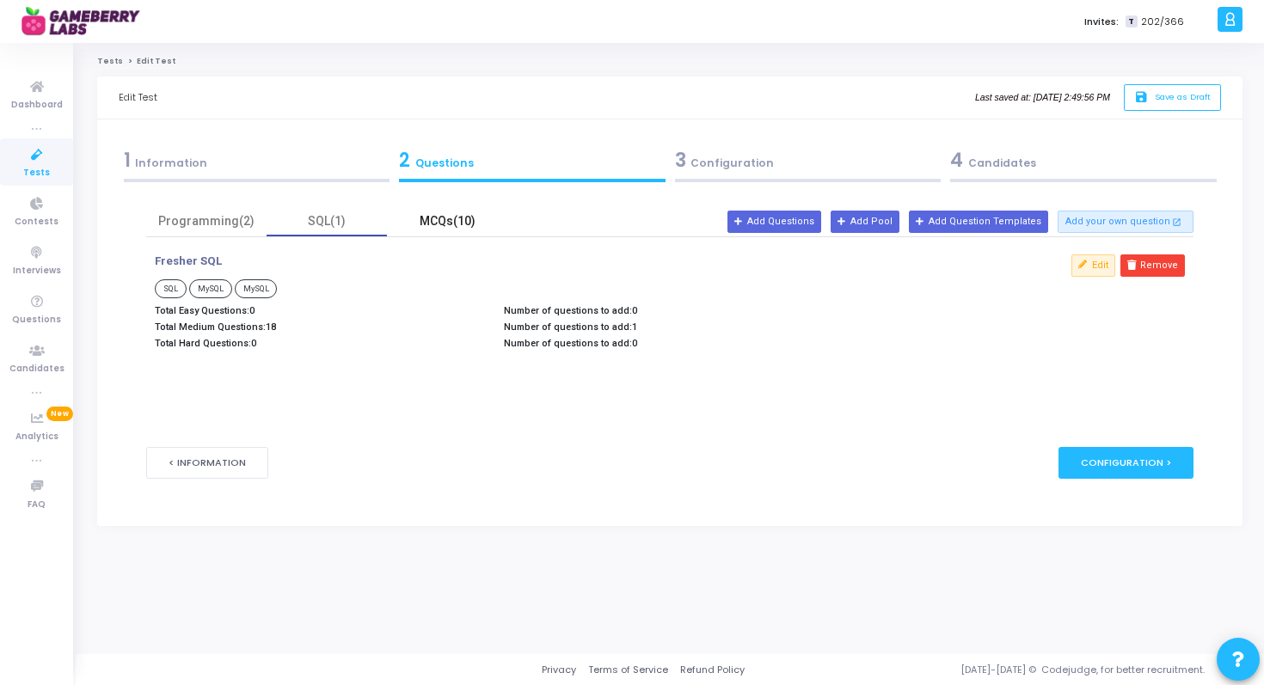
click at [455, 228] on div "MCQs(10)" at bounding box center [447, 221] width 100 height 18
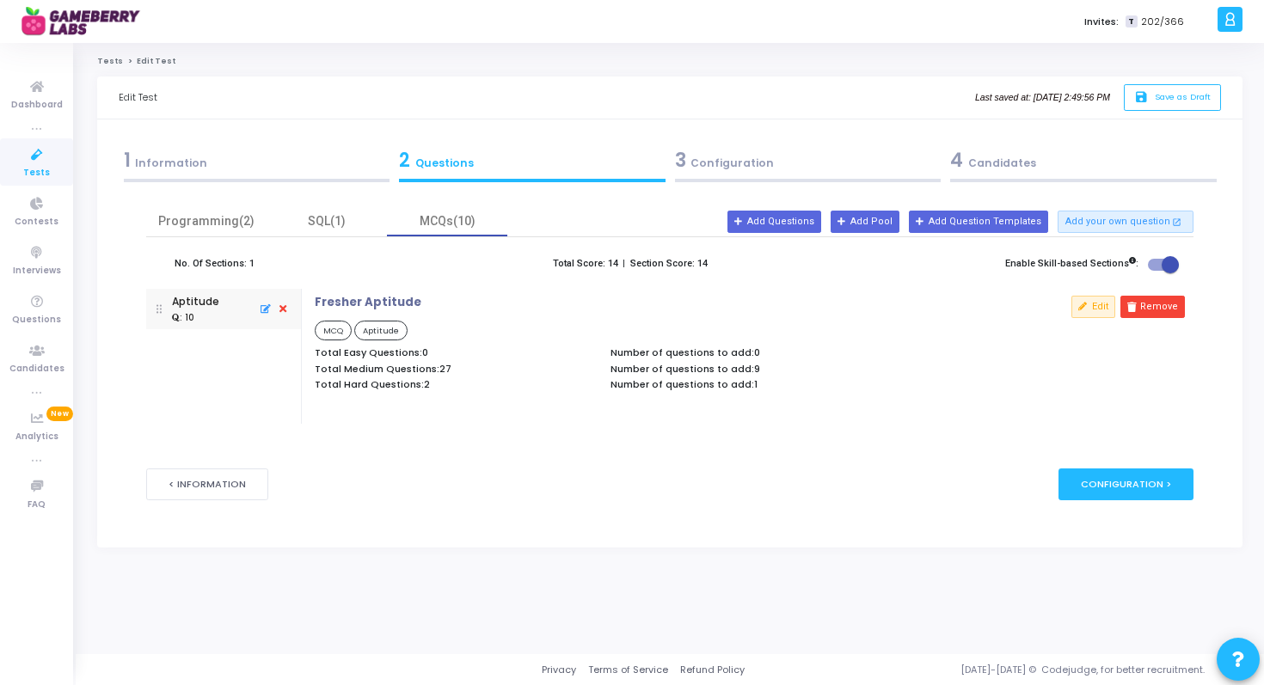
click at [773, 166] on div "3 Configuration" at bounding box center [808, 160] width 267 height 28
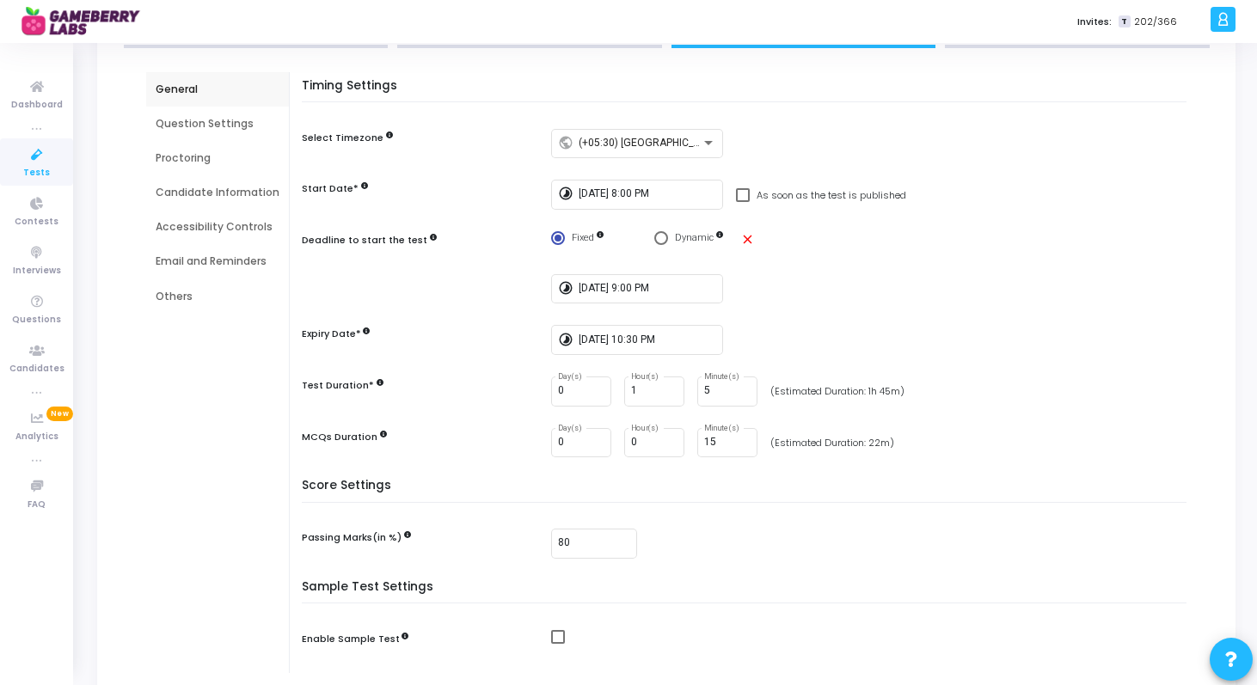
scroll to position [120, 0]
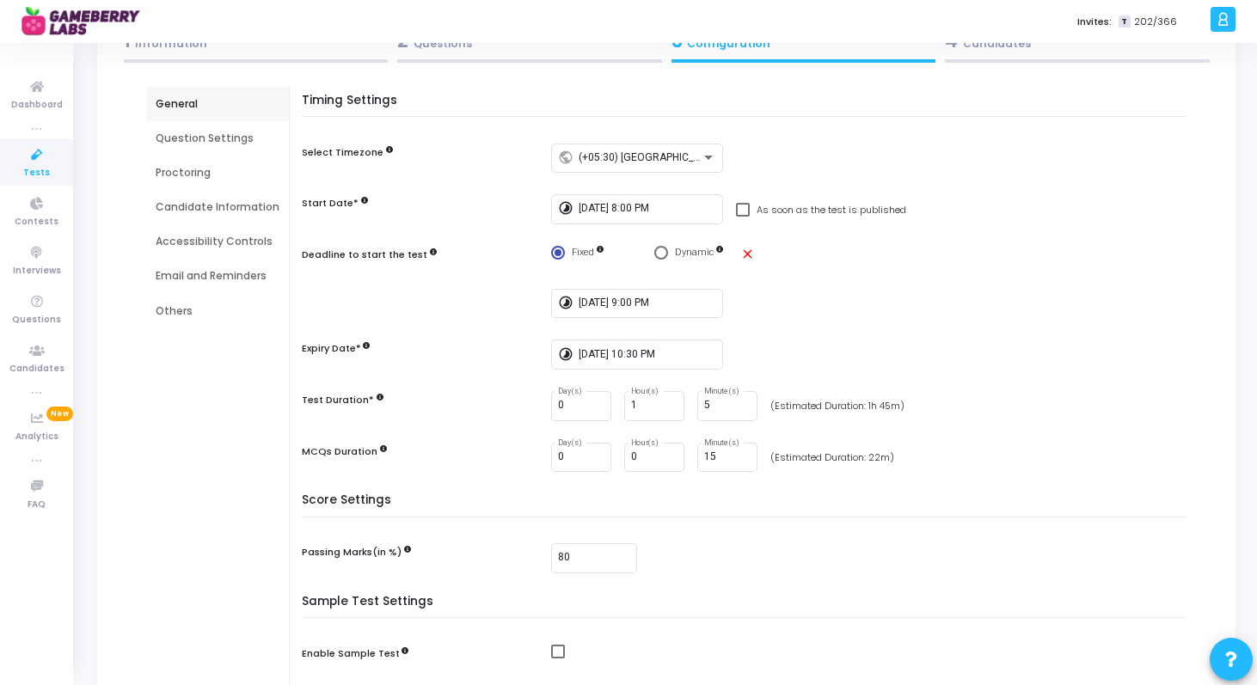
click at [210, 140] on div "Question Settings" at bounding box center [218, 138] width 124 height 15
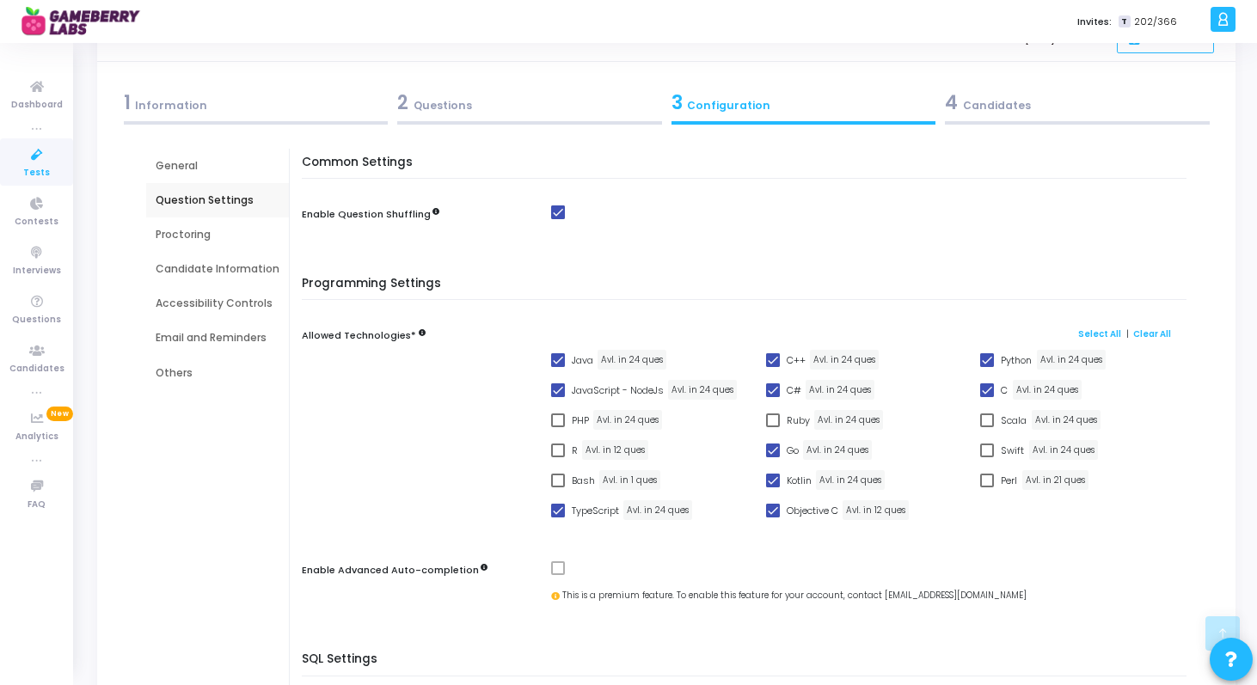
scroll to position [0, 0]
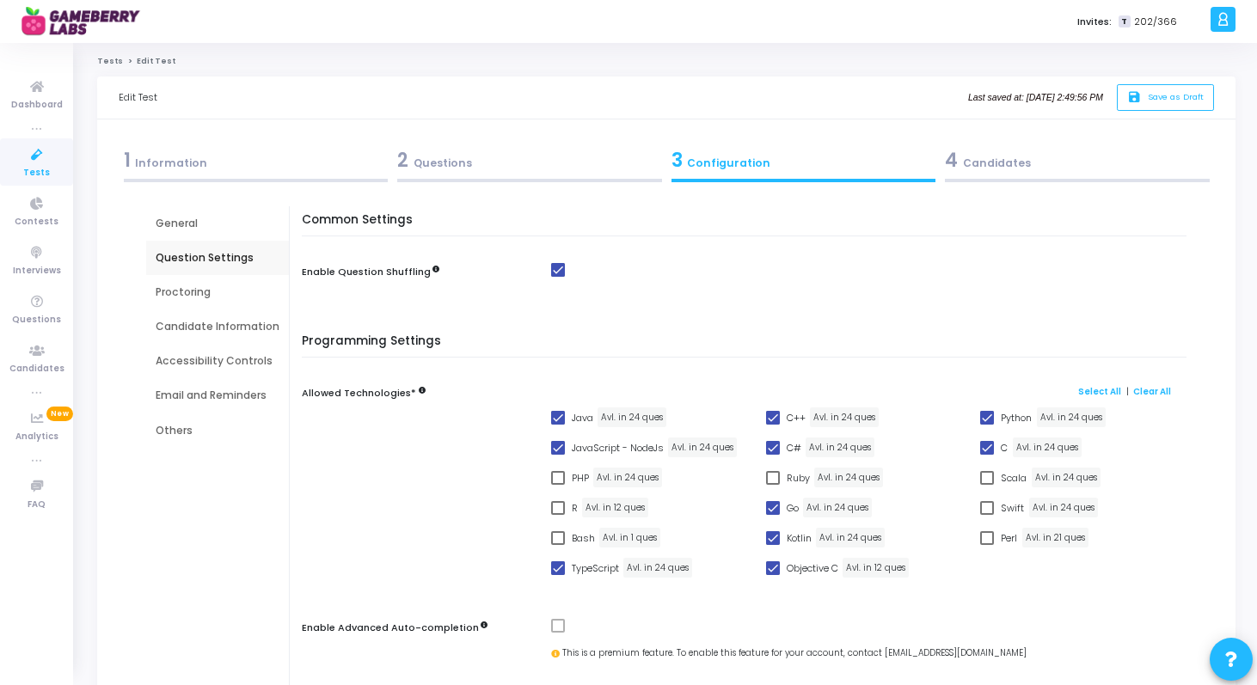
click at [195, 292] on div "Proctoring" at bounding box center [218, 292] width 124 height 15
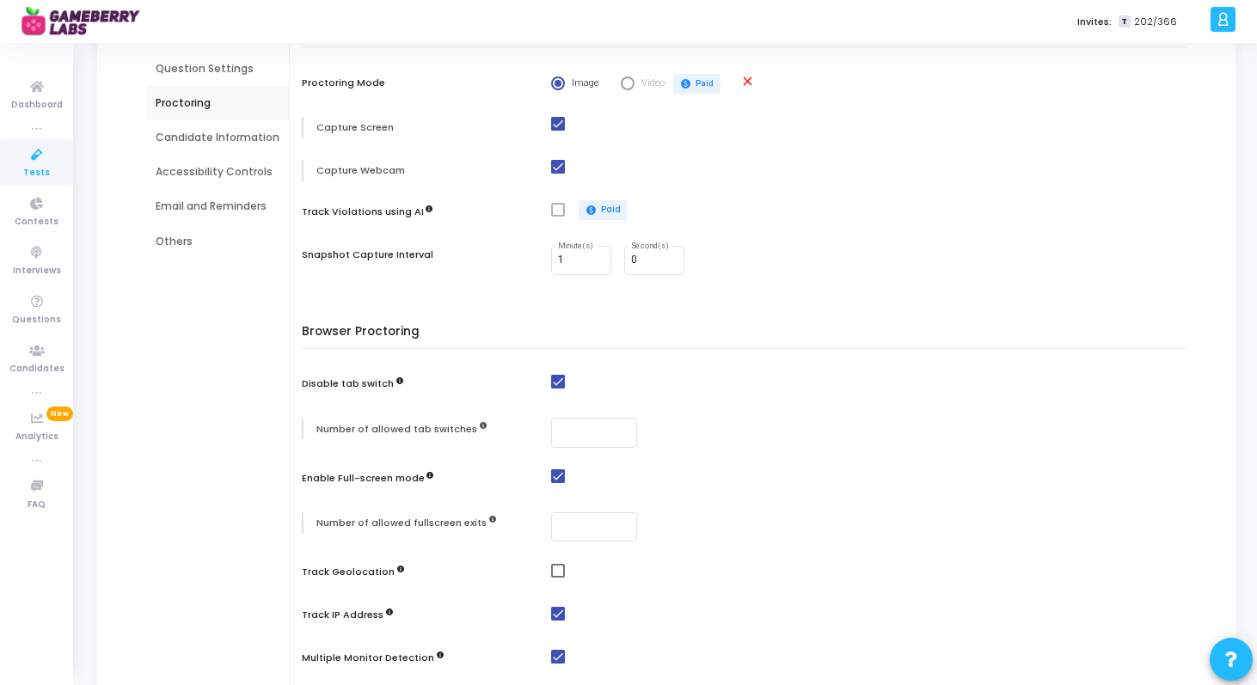
scroll to position [192, 0]
click at [563, 257] on input "1" at bounding box center [581, 258] width 46 height 12
type input "0"
click at [634, 258] on input "0" at bounding box center [654, 258] width 46 height 12
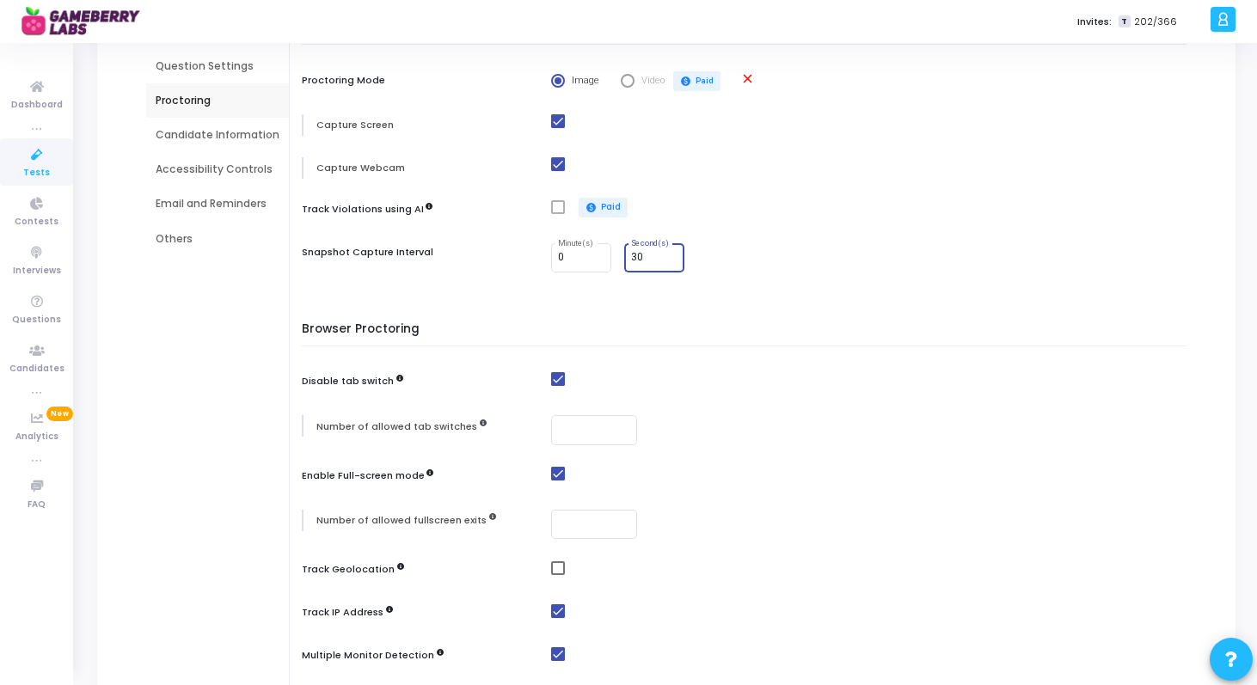
type input "30"
click at [754, 289] on div "Candidate Proctoring Proctoring Mode Image Video paid Paid close Capture Screen…" at bounding box center [748, 157] width 876 height 273
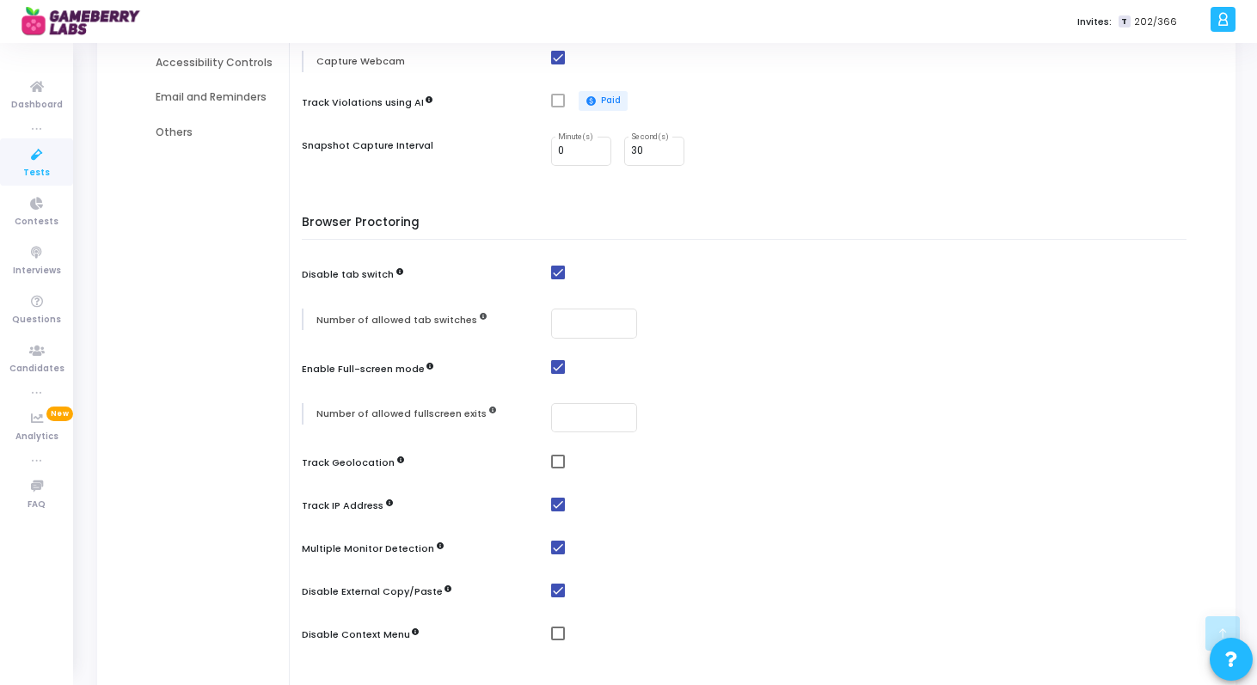
scroll to position [355, 0]
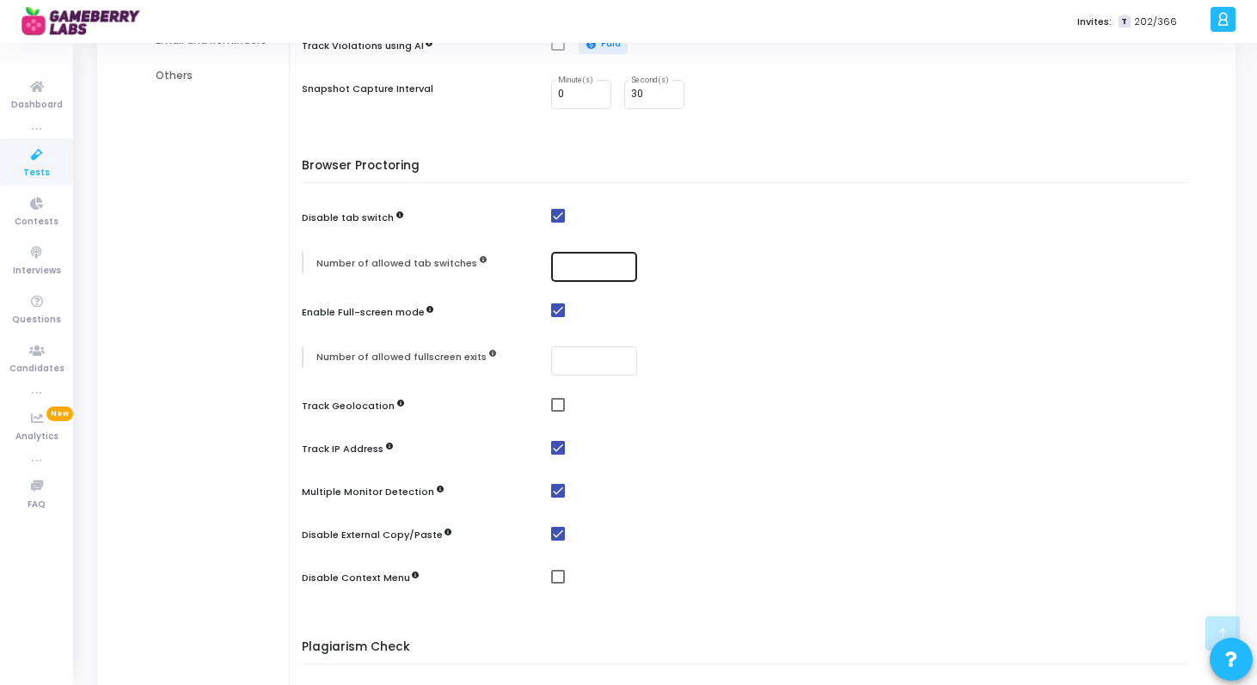
click at [597, 267] on input "number" at bounding box center [594, 267] width 72 height 12
type input "3"
click at [761, 333] on div "Browser Proctoring Disable tab switch Number of allowed tab switches 3 Enable F…" at bounding box center [748, 385] width 876 height 453
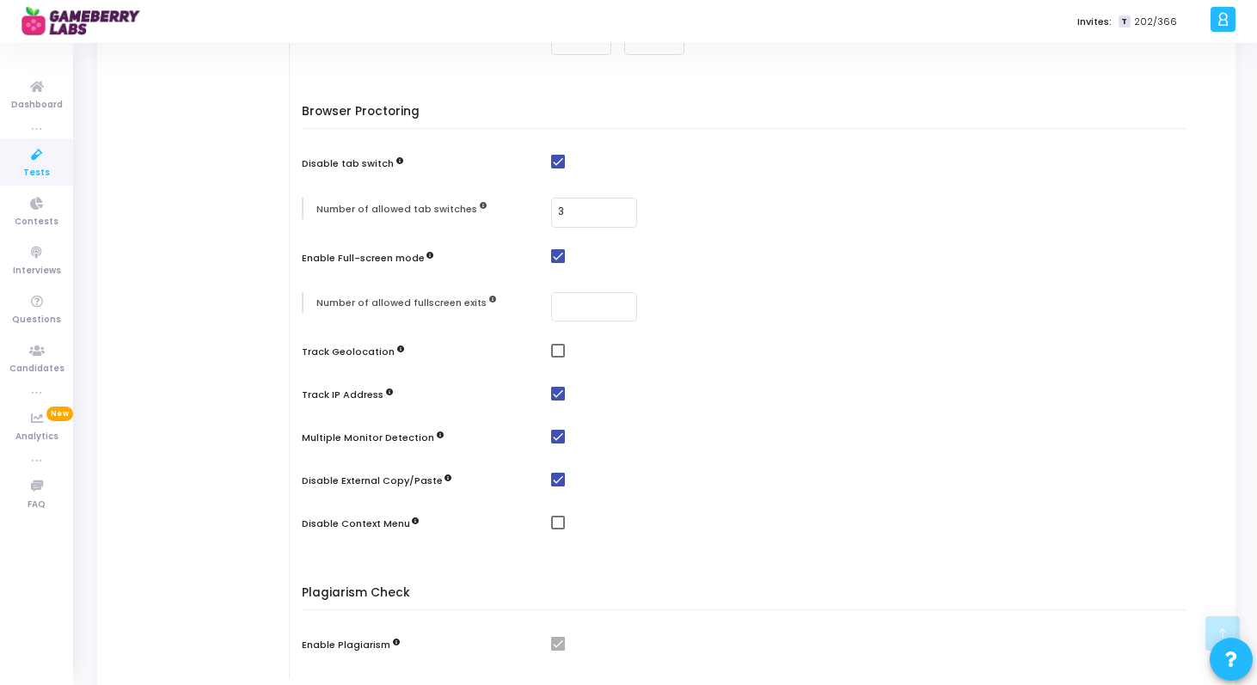
scroll to position [420, 0]
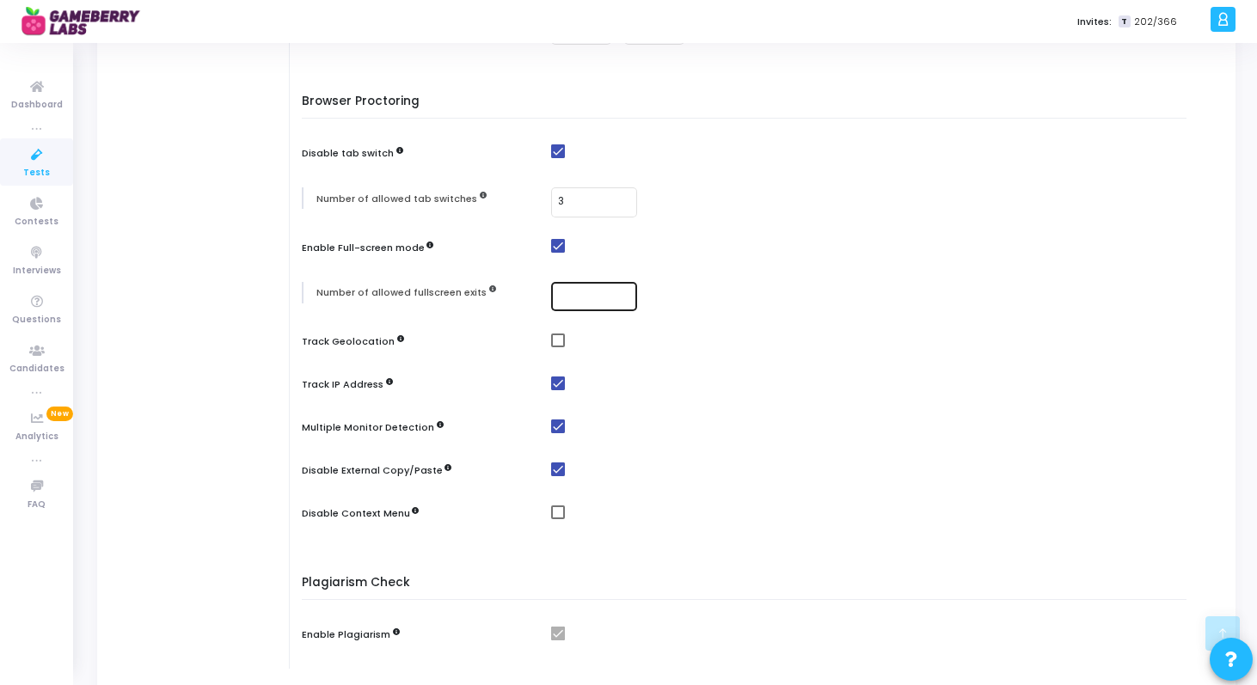
click at [597, 298] on input "number" at bounding box center [594, 297] width 72 height 12
type input "2"
click at [753, 331] on div "Browser Proctoring Disable tab switch Number of allowed tab switches 3 Enable F…" at bounding box center [748, 321] width 876 height 453
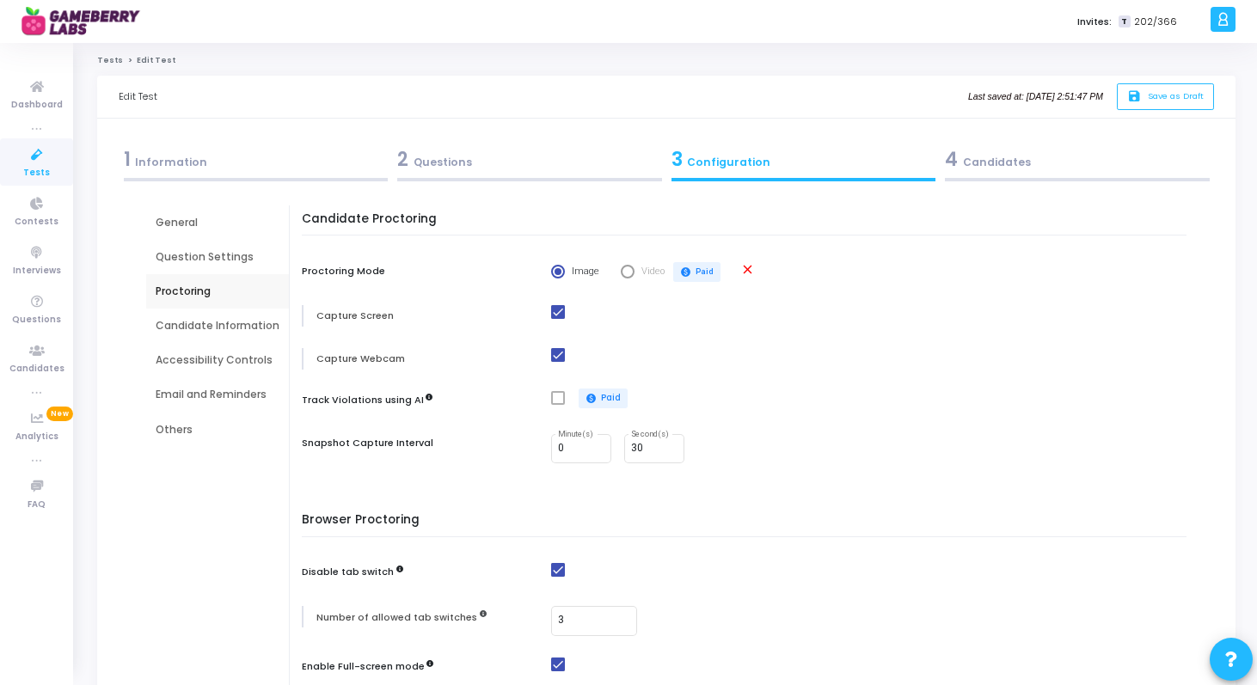
scroll to position [0, 0]
click at [216, 330] on div "Candidate Information" at bounding box center [218, 326] width 124 height 15
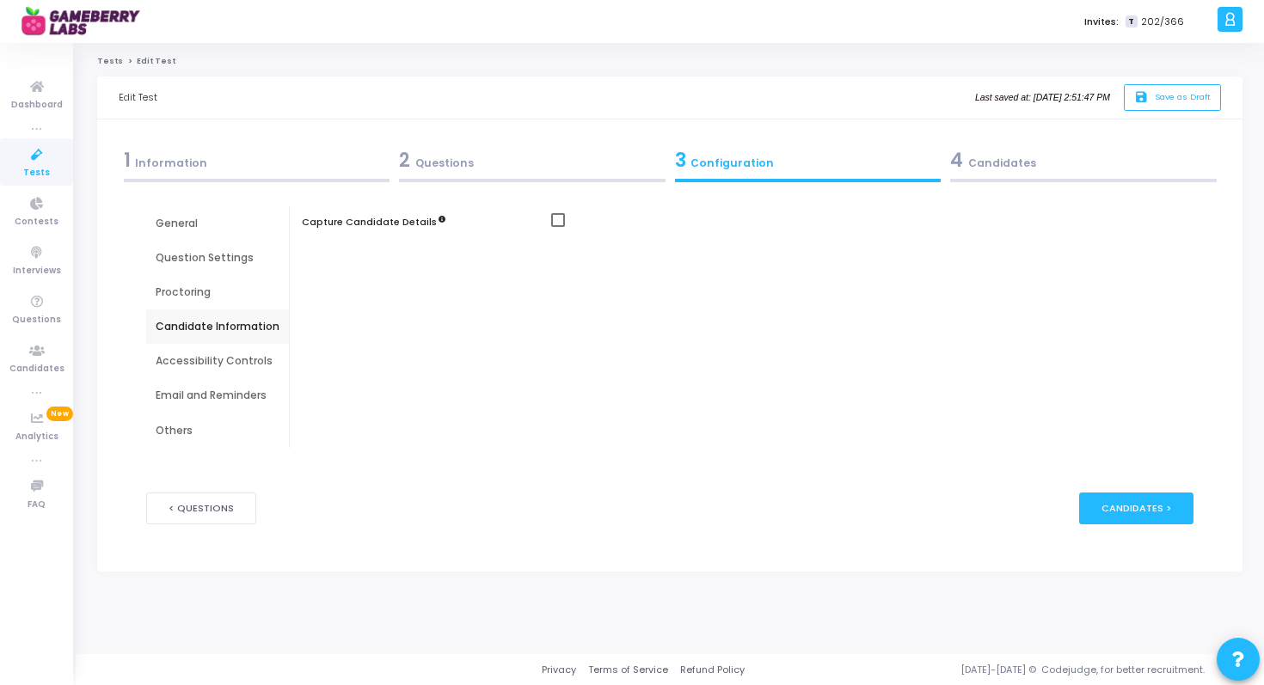
click at [233, 360] on div "Accessibility Controls" at bounding box center [218, 360] width 124 height 15
click at [255, 409] on div "Email and Reminders" at bounding box center [217, 395] width 143 height 34
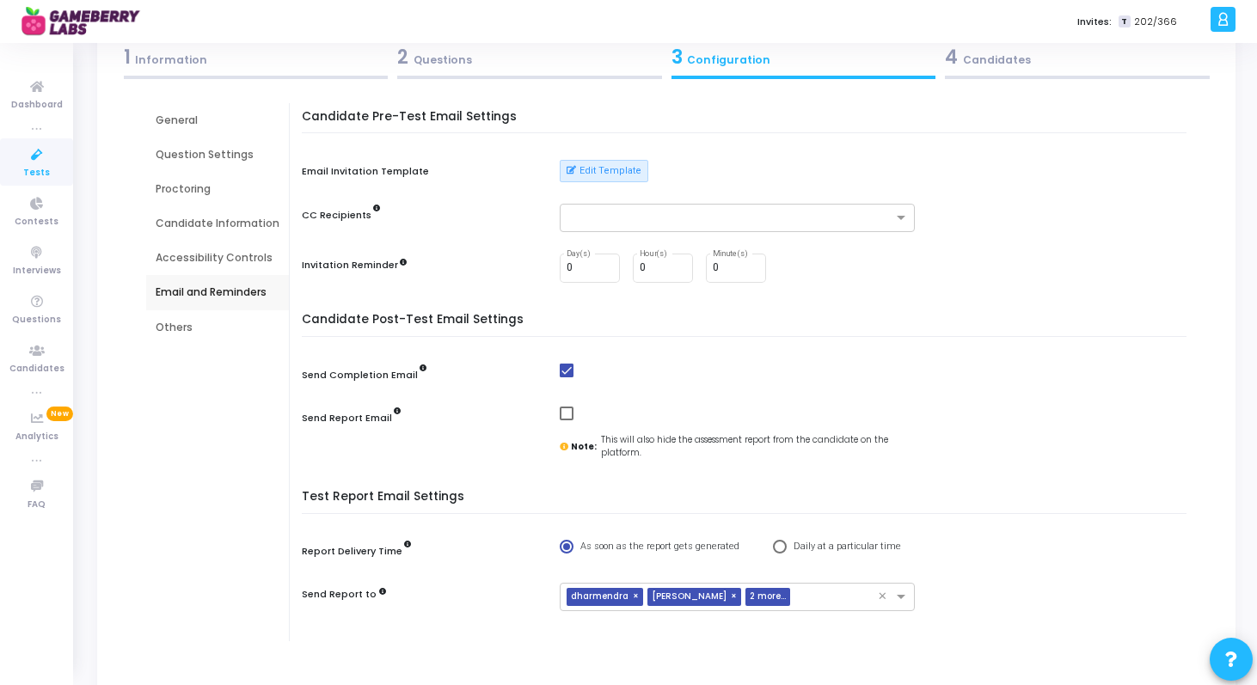
scroll to position [242, 0]
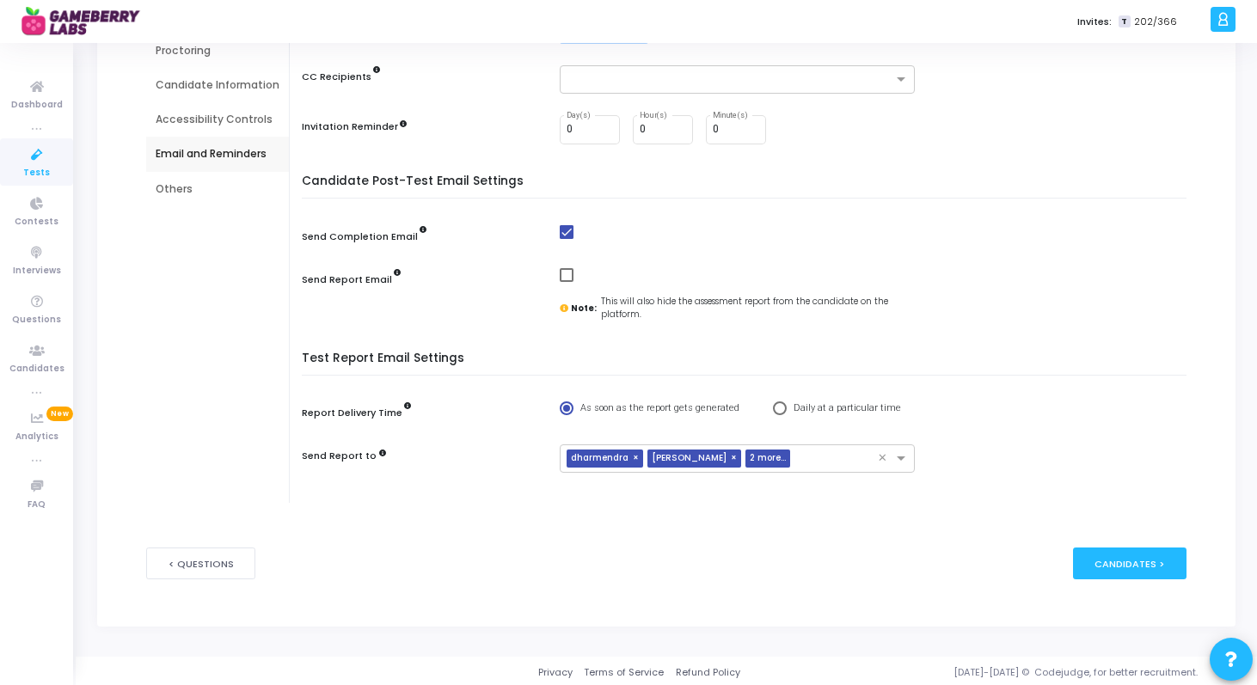
click at [172, 197] on div "Others" at bounding box center [217, 189] width 143 height 34
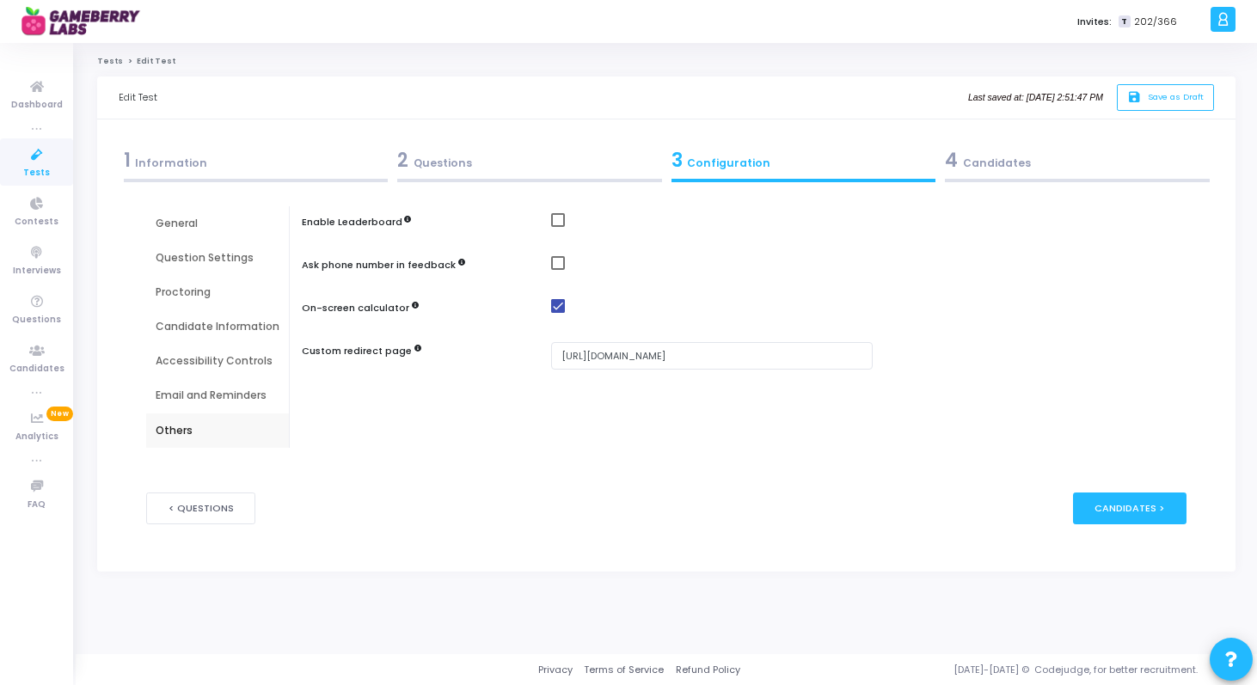
scroll to position [0, 0]
click at [985, 169] on div "4 Candidates" at bounding box center [1083, 160] width 267 height 28
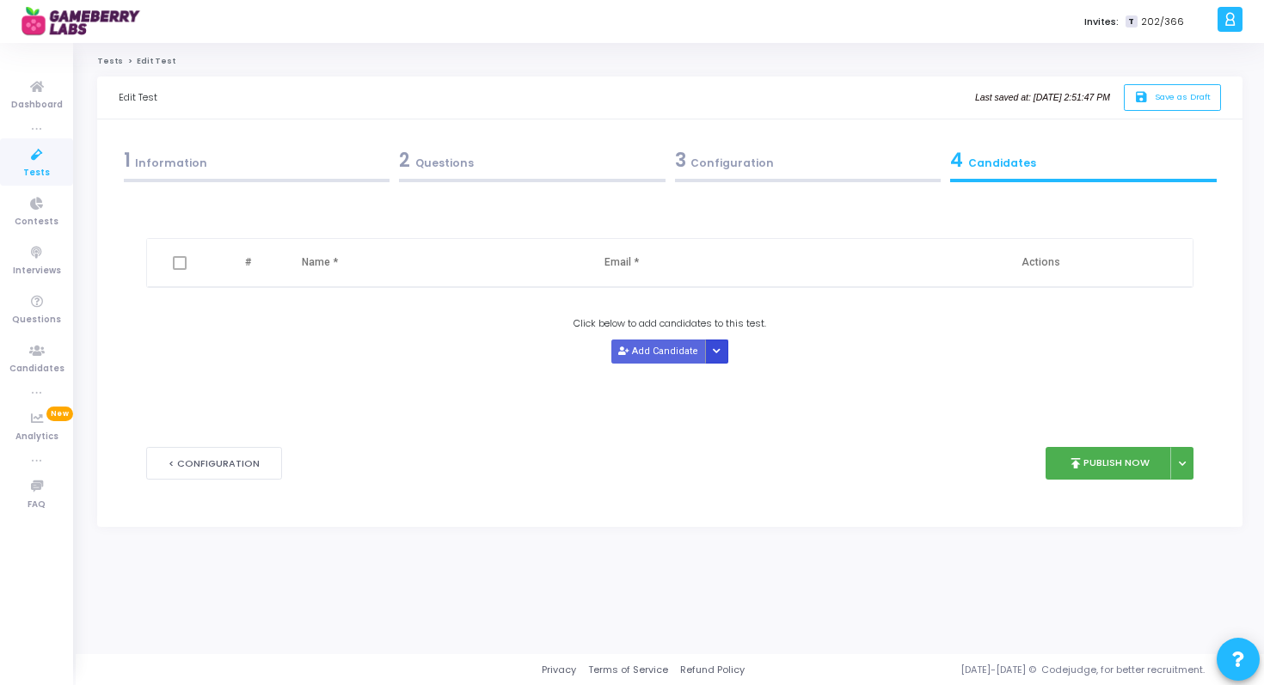
click at [719, 354] on button "Button group with nested dropdown" at bounding box center [717, 351] width 24 height 23
click at [738, 384] on button "Upload Candidate List" at bounding box center [769, 384] width 132 height 23
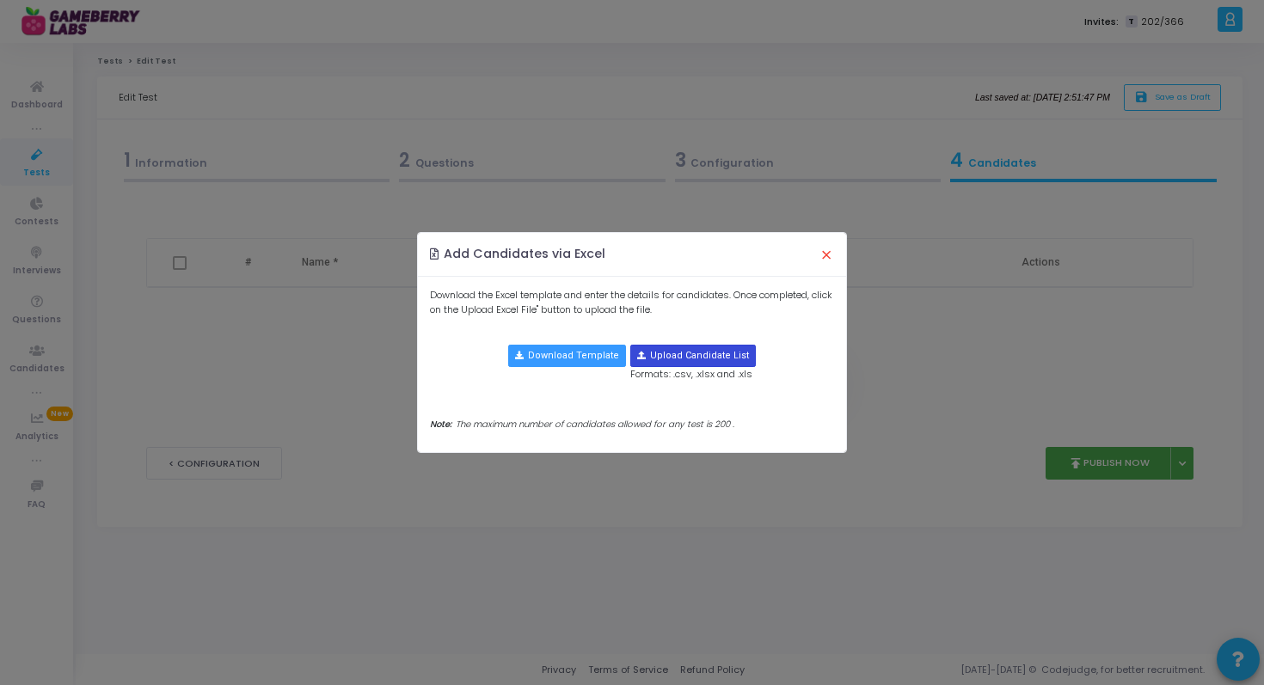
click at [684, 357] on input "file" at bounding box center [693, 356] width 124 height 21
type input "C:\fakepath\SDE -Intern .xlsx"
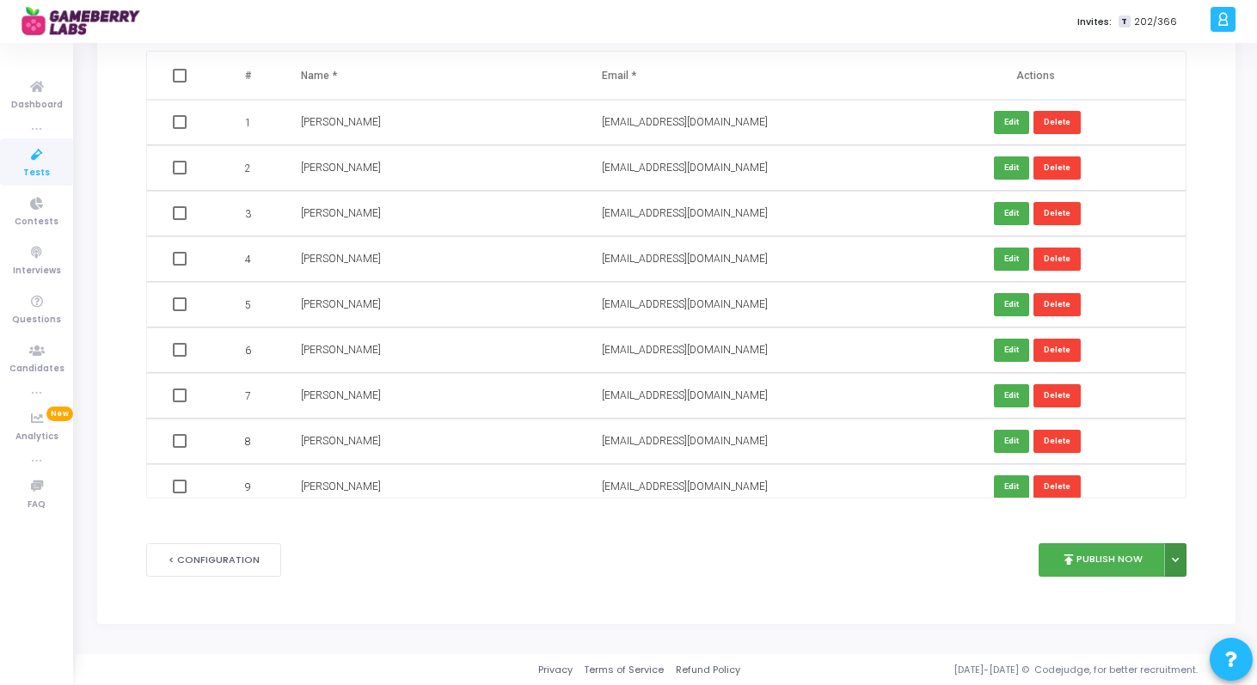
click at [1181, 557] on button at bounding box center [1175, 560] width 23 height 34
click at [1138, 597] on button "Publish Later" at bounding box center [1121, 600] width 132 height 28
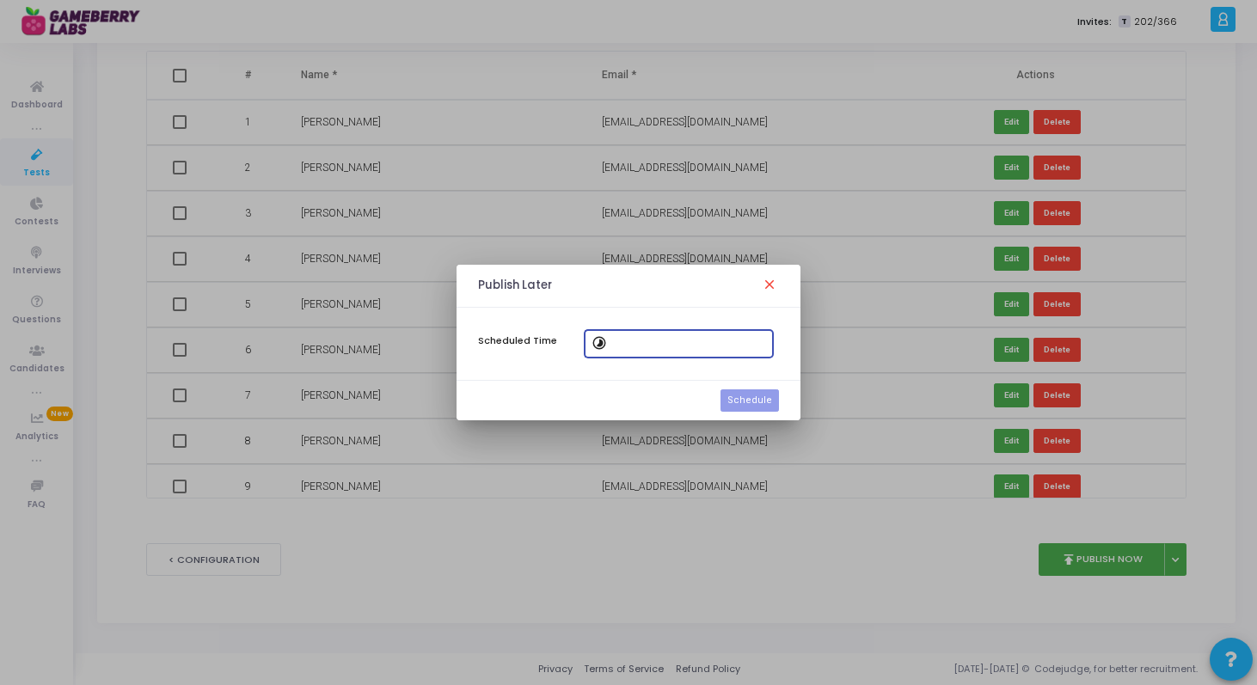
click at [672, 336] on div at bounding box center [689, 343] width 155 height 32
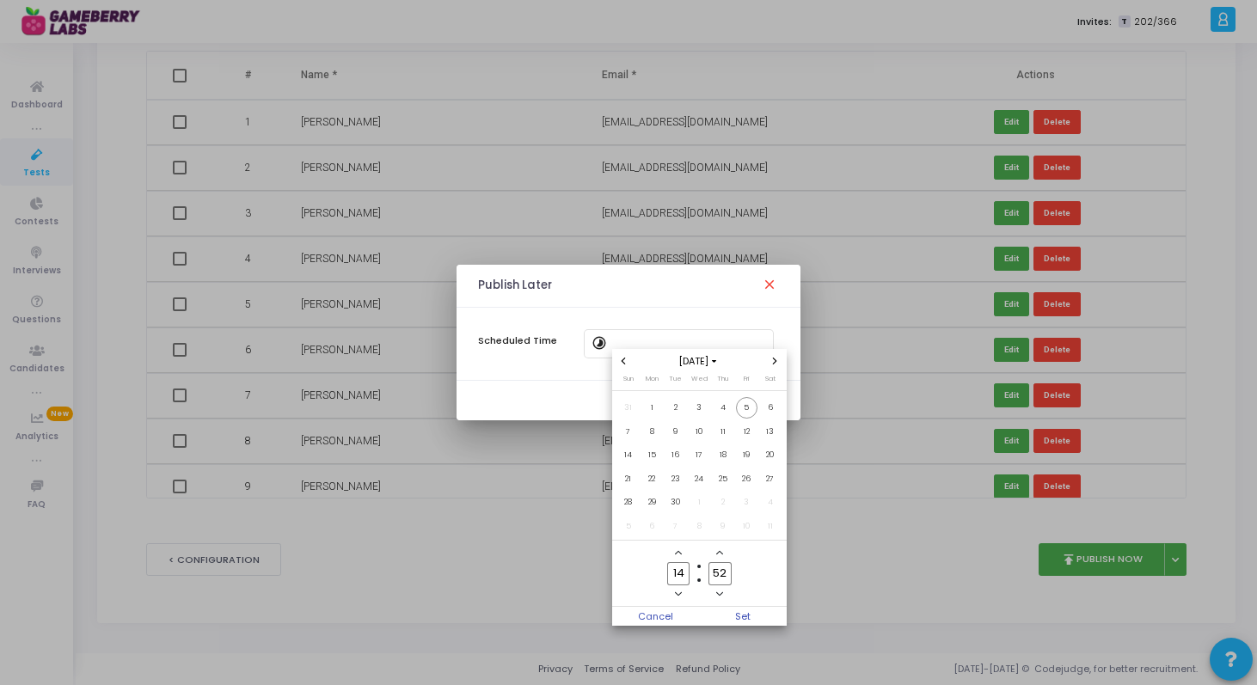
click at [679, 552] on icon "Add a hour" at bounding box center [678, 552] width 7 height 4
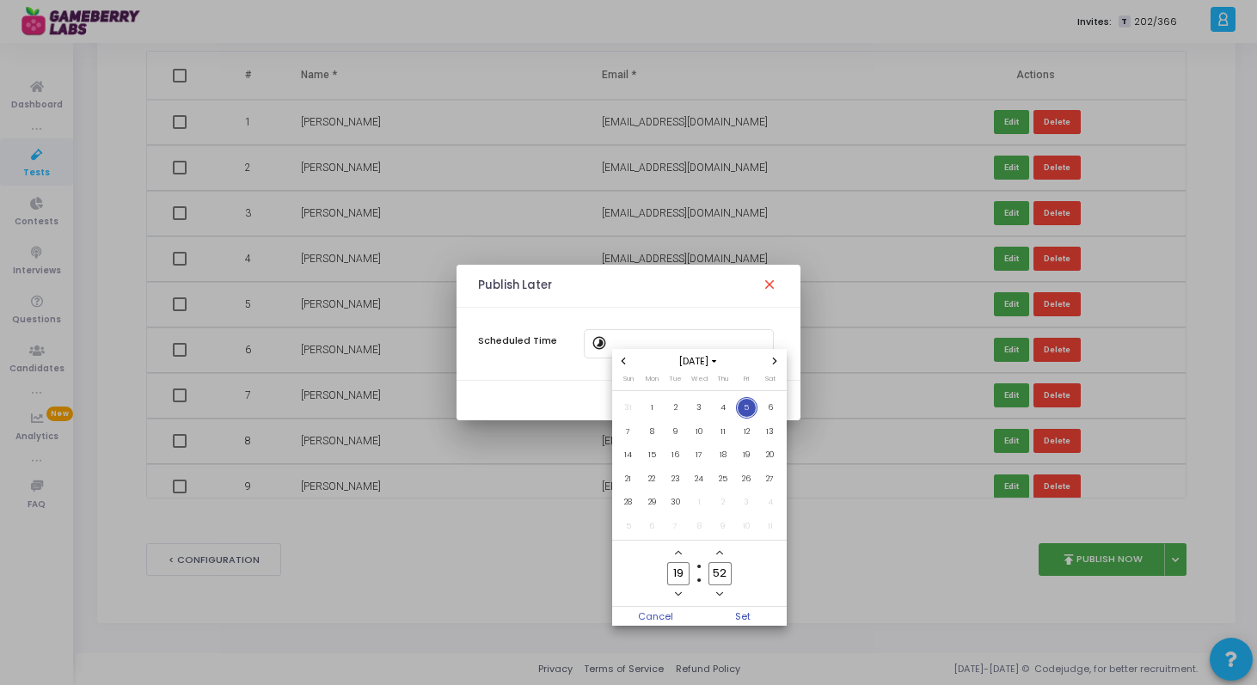
click at [677, 597] on icon "Minus a hour" at bounding box center [678, 594] width 7 height 7
type input "18"
click at [718, 572] on input "52" at bounding box center [720, 573] width 22 height 23
type input "00"
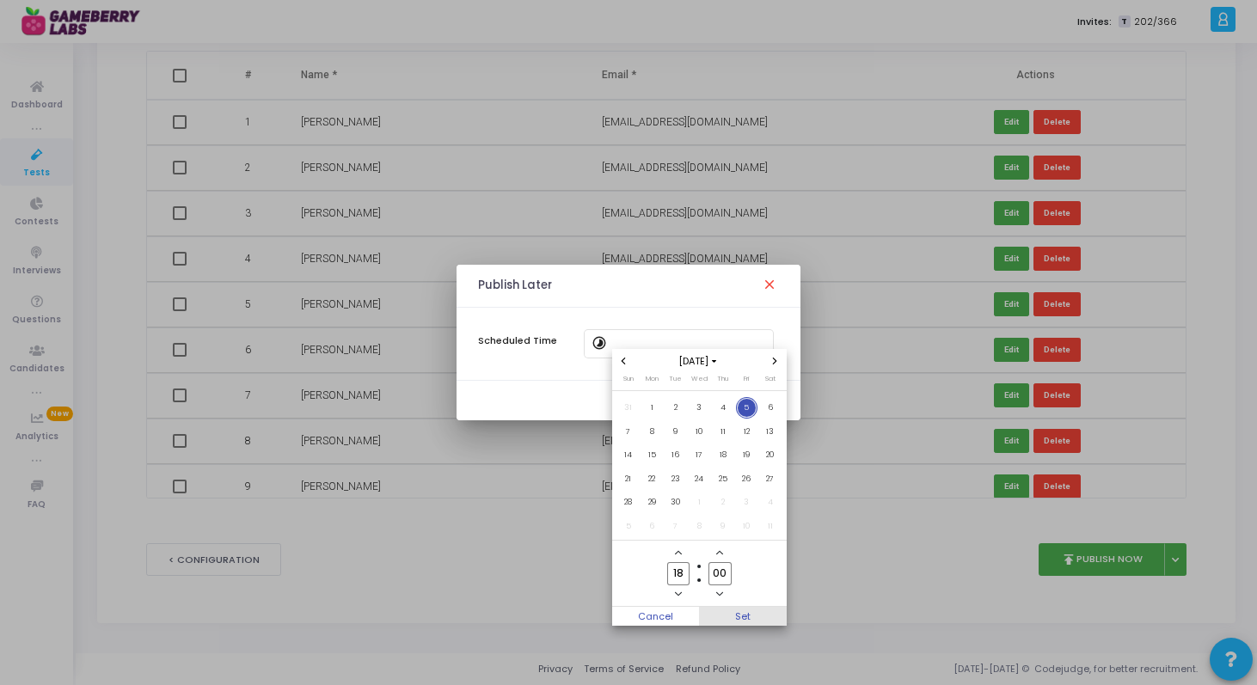
click at [754, 617] on span "Set" at bounding box center [743, 616] width 88 height 19
type input "[DATE] 6:00 PM"
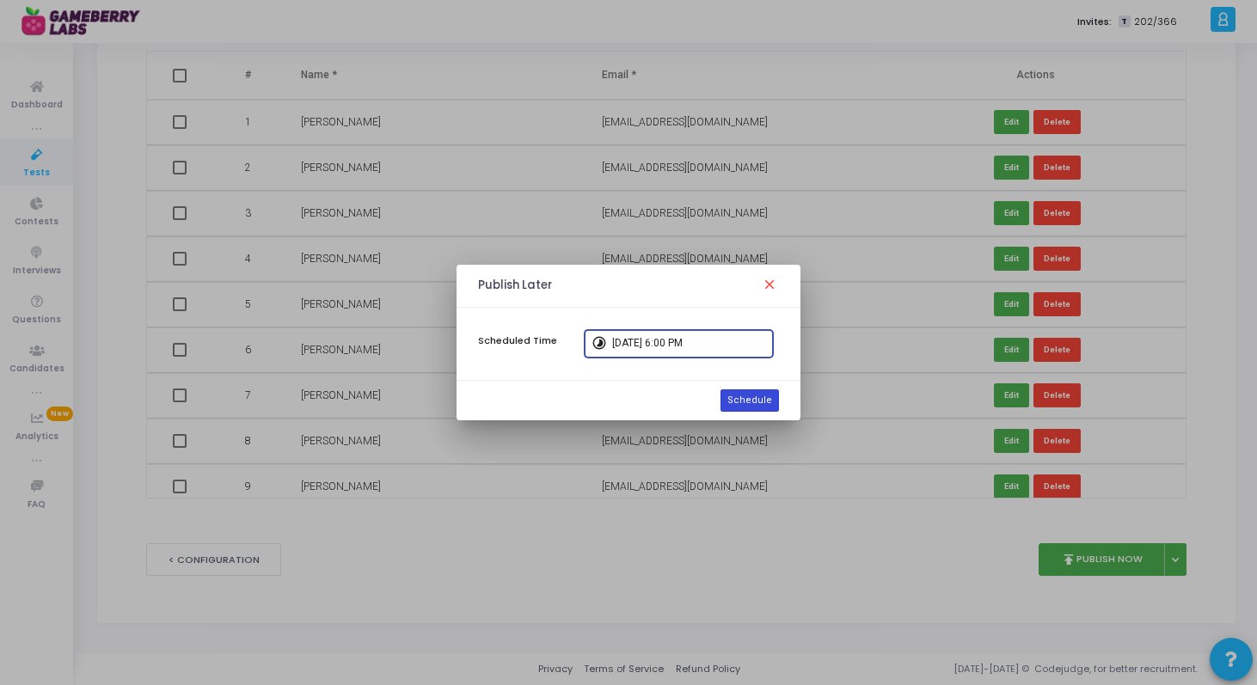
click at [762, 398] on button "Schedule" at bounding box center [750, 401] width 58 height 22
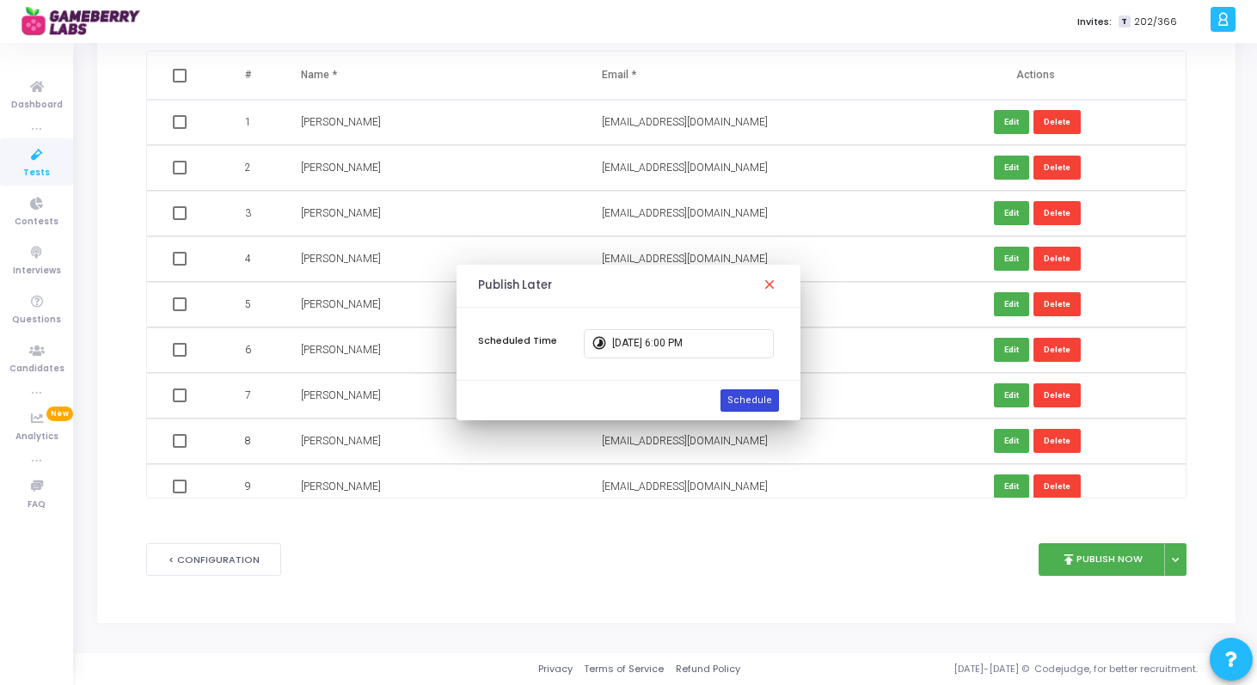
scroll to position [187, 0]
